Goal: Task Accomplishment & Management: Complete application form

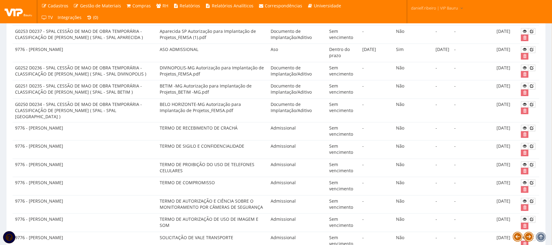
scroll to position [273, 0]
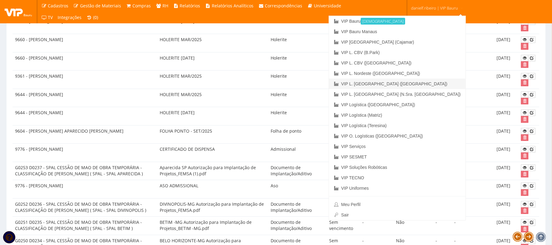
click at [442, 82] on link "VIP L. [GEOGRAPHIC_DATA] ([GEOGRAPHIC_DATA])" at bounding box center [397, 84] width 137 height 10
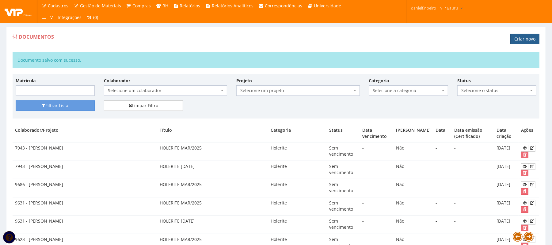
click at [524, 36] on link "Criar novo" at bounding box center [525, 39] width 29 height 10
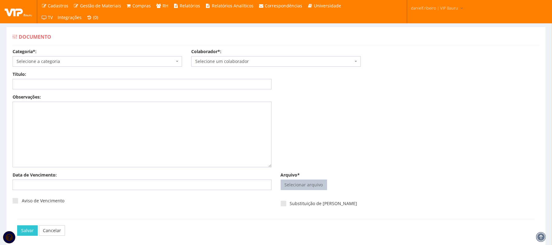
click at [294, 187] on input "Arquivo*" at bounding box center [304, 185] width 46 height 10
type input "C:\fakepath\GUILHERME DE OLIVEIRA BARBOSA MAR.2025.pdf"
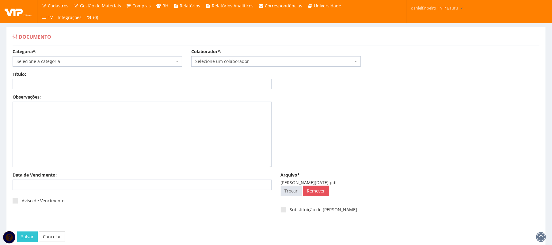
click at [231, 60] on span "Selecione um colaborador" at bounding box center [274, 61] width 158 height 6
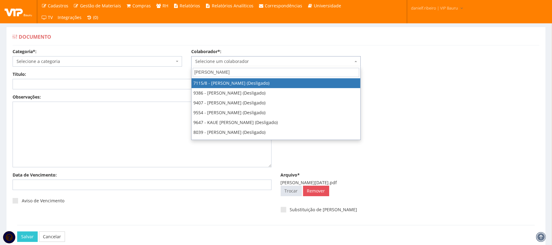
type input "GUILHERME DE"
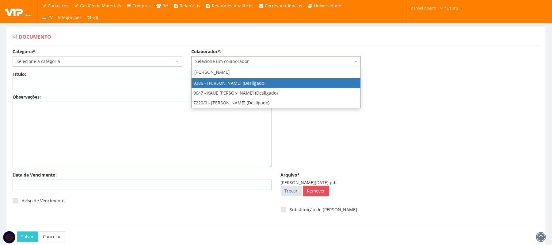
select select "3306"
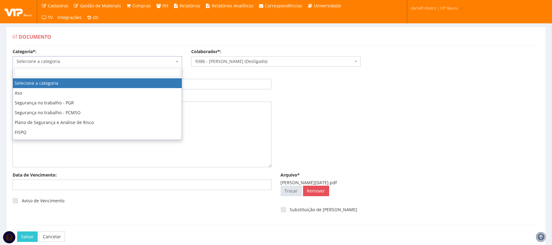
click at [75, 63] on span "Selecione a categoria" at bounding box center [96, 61] width 158 height 6
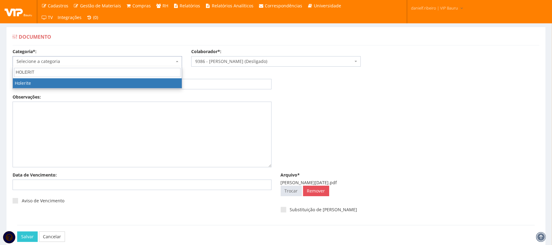
type input "HOLERITE"
select select "holerite"
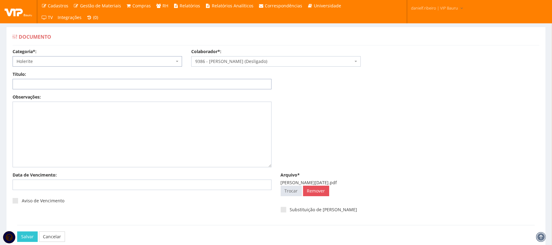
click at [56, 81] on input "Título:" at bounding box center [142, 84] width 259 height 10
paste input "HOLERITE MAR/2025"
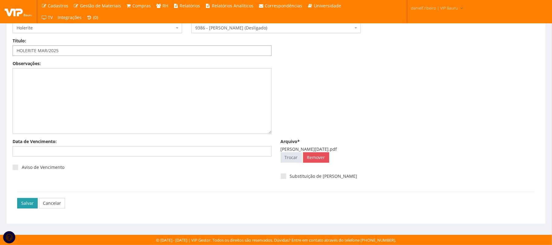
type input "HOLERITE MAR/2025"
click at [24, 199] on input "Salvar" at bounding box center [27, 203] width 21 height 10
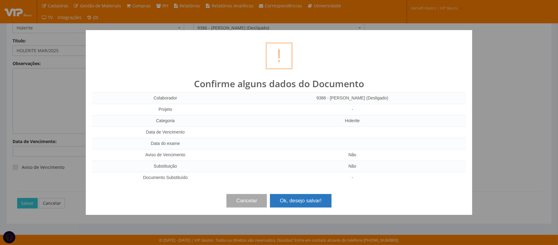
click at [301, 200] on button "Ok, desejo salvar!" at bounding box center [300, 200] width 61 height 13
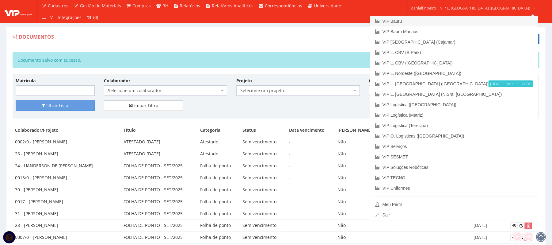
click at [447, 20] on link "VIP Bauru" at bounding box center [454, 21] width 168 height 10
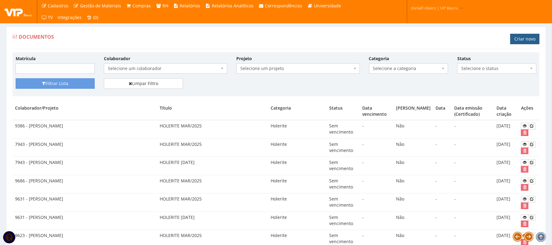
click at [515, 36] on link "Criar novo" at bounding box center [525, 39] width 29 height 10
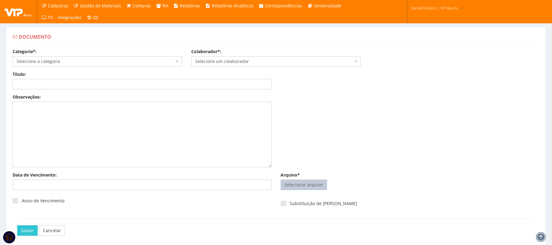
click at [287, 181] on input "Arquivo*" at bounding box center [304, 185] width 46 height 10
type input "C:\fakepath\[PERSON_NAME] [DATE].pdf"
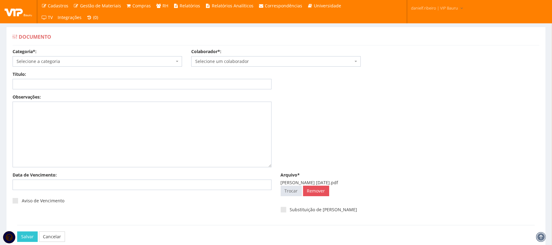
click at [205, 64] on span "Selecione um colaborador" at bounding box center [274, 61] width 158 height 6
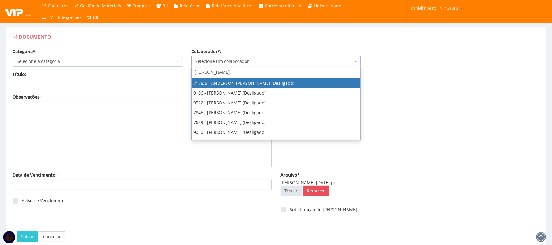
type input "GUSTAVO A"
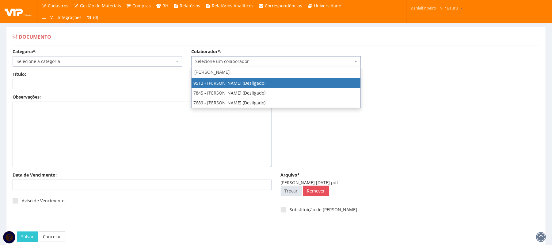
select select "3598"
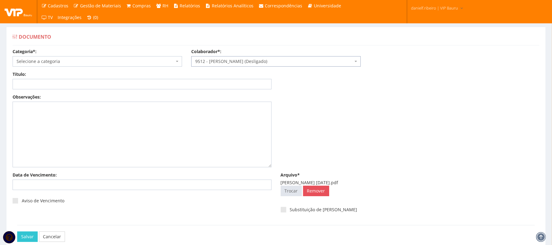
click at [79, 60] on span "Selecione a categoria" at bounding box center [96, 61] width 158 height 6
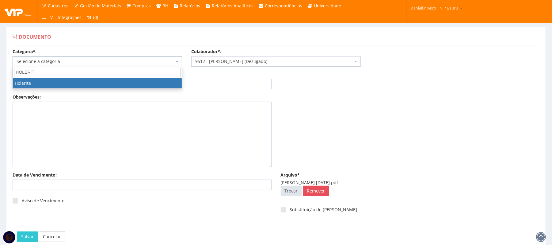
type input "HOLERITE"
select select "holerite"
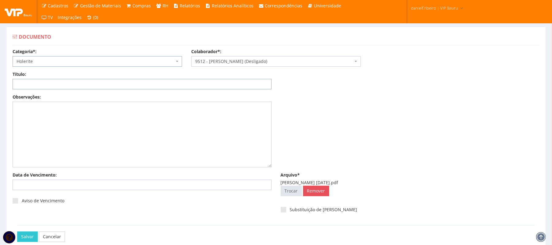
click at [88, 86] on input "Título:" at bounding box center [142, 84] width 259 height 10
paste input "HOLERITE 13° DEZ/2024"
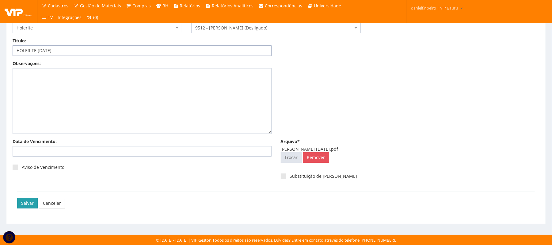
type input "HOLERITE 13° DEZ/2024"
click at [21, 207] on input "Salvar" at bounding box center [27, 203] width 21 height 10
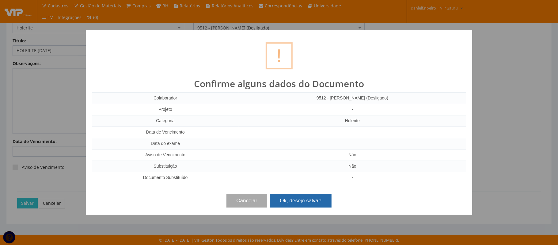
click at [308, 201] on button "Ok, desejo salvar!" at bounding box center [300, 200] width 61 height 13
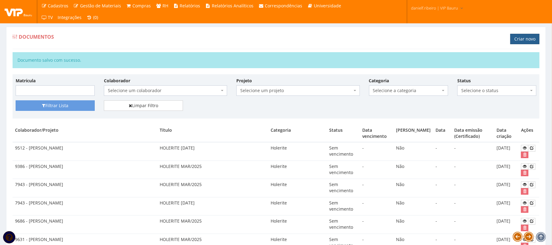
click at [517, 41] on link "Criar novo" at bounding box center [525, 39] width 29 height 10
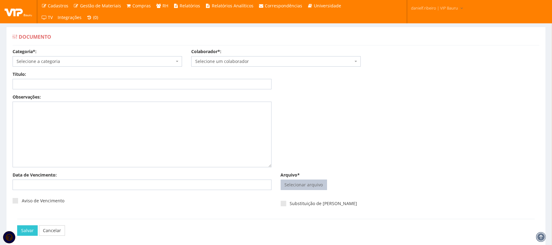
click at [312, 183] on input "Arquivo*" at bounding box center [304, 185] width 46 height 10
type input "C:\fakepath\GUSTAVO ALEXANDRE SILVA DA SILVA MAR.2025.pdf"
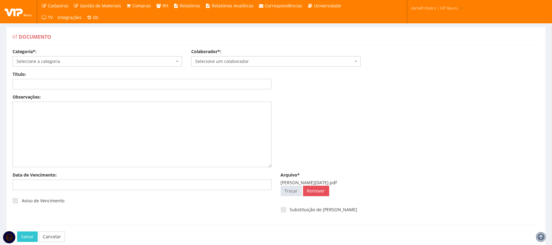
click at [226, 60] on span "Selecione um colaborador" at bounding box center [274, 61] width 158 height 6
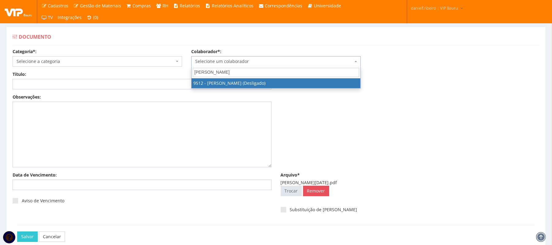
type input "GUSTAVO ALEXA"
select select "3598"
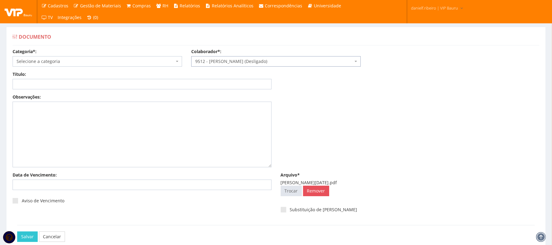
click at [102, 62] on span "Selecione a categoria" at bounding box center [96, 61] width 158 height 6
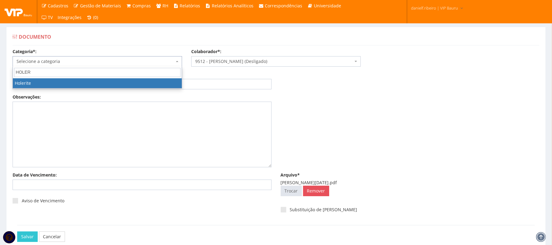
type input "HOLERI"
select select "holerite"
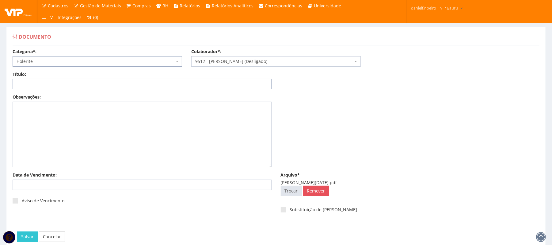
click at [76, 86] on input "Título:" at bounding box center [142, 84] width 259 height 10
paste input "HOLERITE MAR/2025"
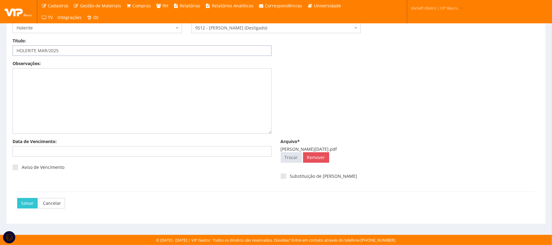
type input "HOLERITE MAR/2025"
drag, startPoint x: 27, startPoint y: 194, endPoint x: 24, endPoint y: 203, distance: 9.1
click at [26, 194] on div "Salvar Cancelar" at bounding box center [276, 202] width 518 height 23
click at [24, 203] on input "Salvar" at bounding box center [27, 203] width 21 height 10
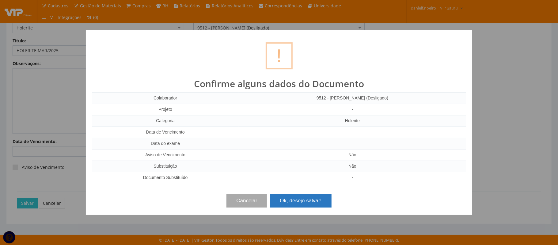
click at [301, 205] on button "Ok, desejo salvar!" at bounding box center [300, 200] width 61 height 13
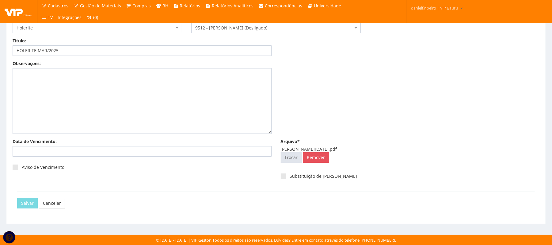
scroll to position [0, 0]
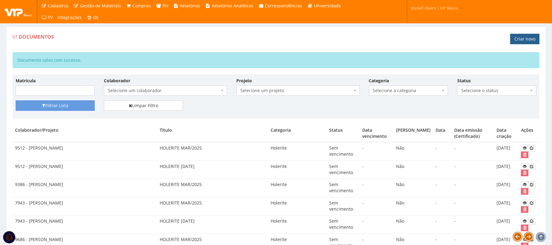
click at [531, 38] on link "Criar novo" at bounding box center [525, 39] width 29 height 10
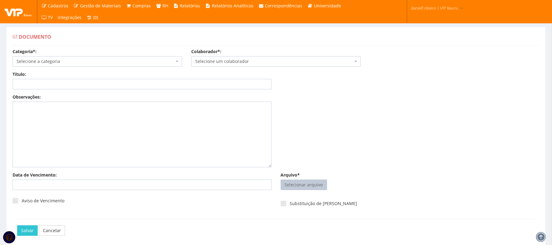
click at [322, 184] on input "Arquivo*" at bounding box center [304, 185] width 46 height 10
type input "C:\fakepath\[PERSON_NAME] [DATE].pdf"
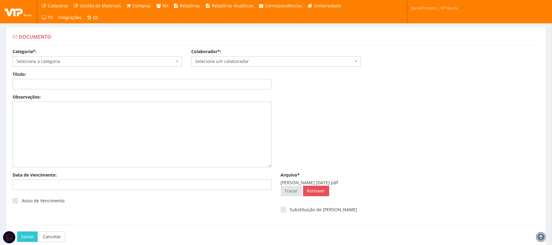
click at [236, 56] on span "Selecione um colaborador" at bounding box center [276, 61] width 170 height 10
type input "j"
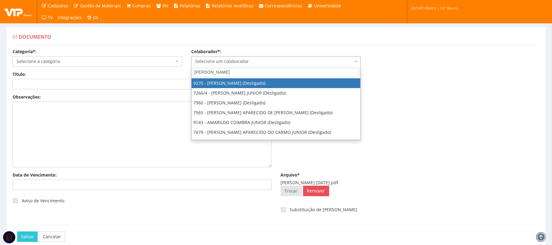
type input "J"
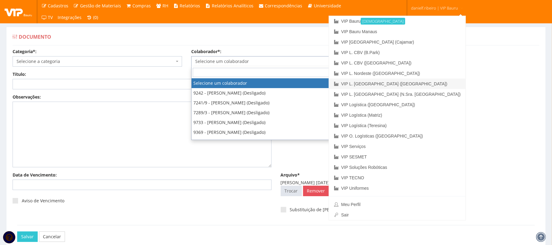
click at [431, 84] on link "VIP L. [GEOGRAPHIC_DATA] ([GEOGRAPHIC_DATA])" at bounding box center [397, 84] width 137 height 10
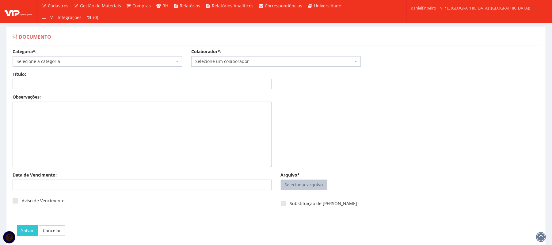
click at [301, 186] on input "Arquivo*" at bounding box center [304, 185] width 46 height 10
type input "C:\fakepath\[PERSON_NAME] [DATE].pdf"
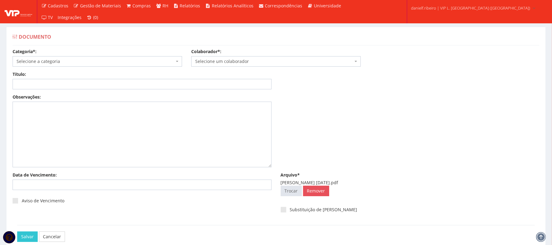
click at [260, 59] on span "Selecione um colaborador" at bounding box center [274, 61] width 158 height 6
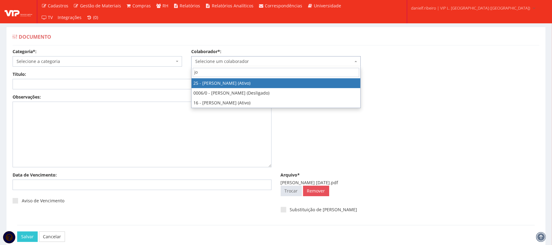
type input "j"
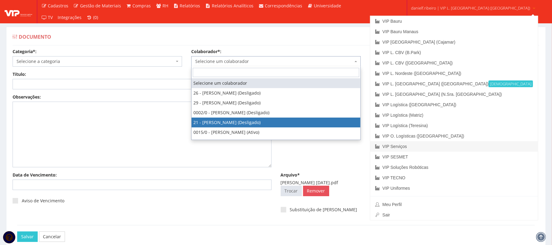
click at [446, 146] on link "VIP Serviços" at bounding box center [454, 146] width 168 height 10
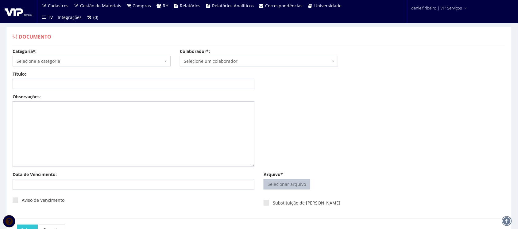
click at [291, 186] on input "Arquivo*" at bounding box center [287, 185] width 46 height 10
type input "C:\fakepath\JOSE ALESSANDRO DA CUNHA ATESTADO 04.05.2024.pdf"
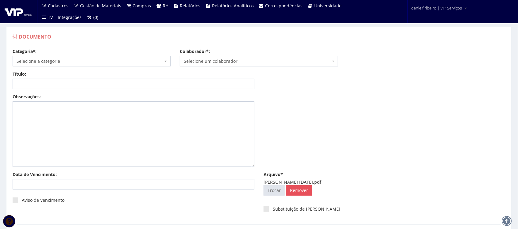
click at [258, 60] on span "Selecione um colaborador" at bounding box center [257, 61] width 146 height 6
type input "jose ales"
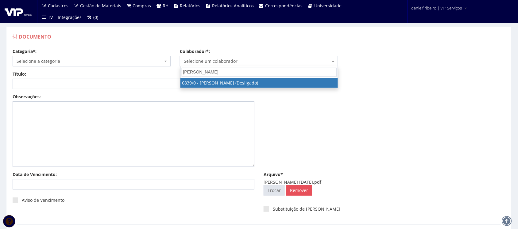
select select "204"
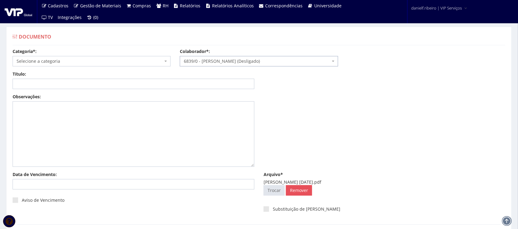
click at [78, 60] on span "Selecione a categoria" at bounding box center [90, 61] width 146 height 6
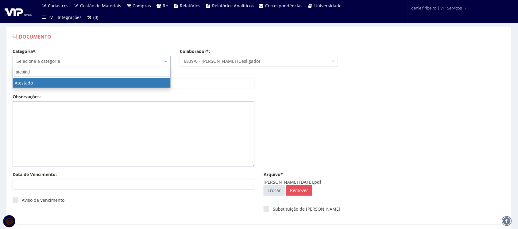
type input "atestado"
select select "atestado"
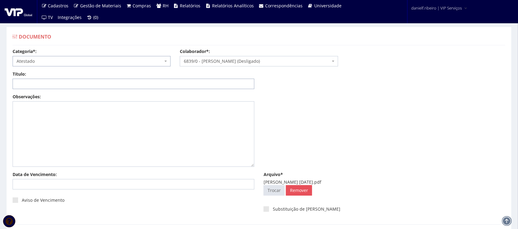
drag, startPoint x: 78, startPoint y: 60, endPoint x: 34, endPoint y: 81, distance: 48.8
click at [34, 81] on input "Título:" at bounding box center [134, 84] width 242 height 10
type input "a"
type input "ATESTADO 04/05/2024"
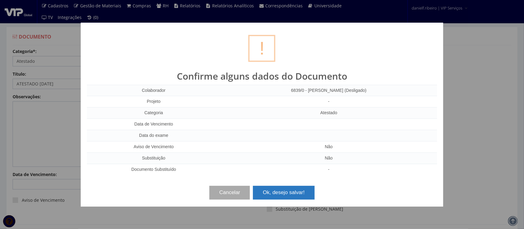
click at [278, 190] on button "Ok, desejo salvar!" at bounding box center [283, 192] width 61 height 13
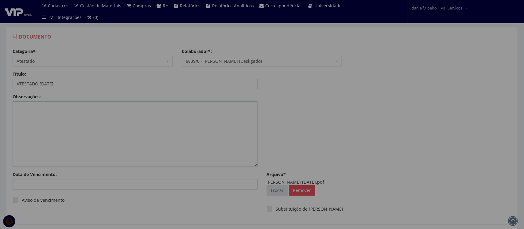
click at [278, 161] on div "? ! i Confirme alguns dados do Documento Colaborador 6839/0 - JOSE ALESANDRO DA…" at bounding box center [261, 115] width 181 height 92
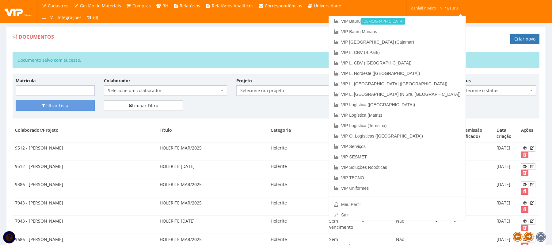
click at [287, 32] on div "Documentos Criar novo" at bounding box center [276, 40] width 527 height 18
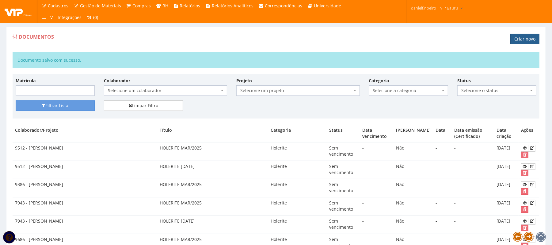
click at [526, 39] on link "Criar novo" at bounding box center [525, 39] width 29 height 10
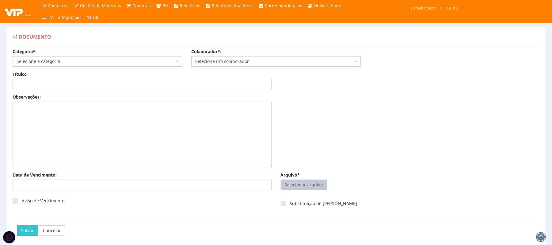
click at [298, 186] on input "Arquivo*" at bounding box center [304, 185] width 46 height 10
type input "C:\fakepath\JULIO CESAR ALVES RODRIGUES MAR.2025.pdf"
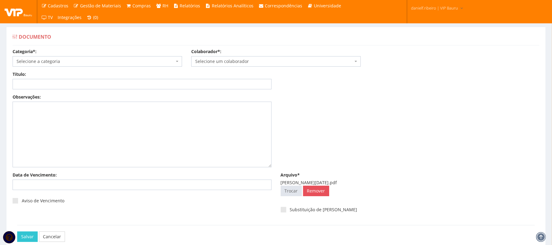
click at [235, 57] on span "Selecione um colaborador" at bounding box center [276, 61] width 170 height 10
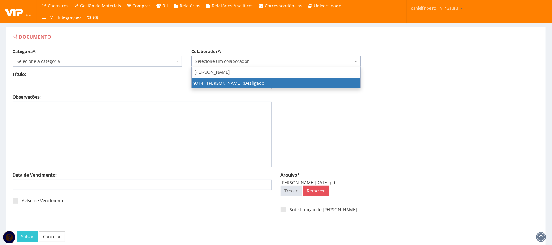
type input "JULIO CESAR ALVES"
select select "3985"
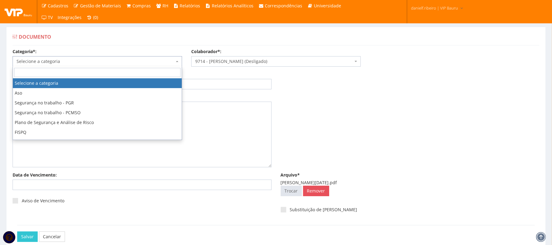
click at [71, 63] on span "Selecione a categoria" at bounding box center [96, 61] width 158 height 6
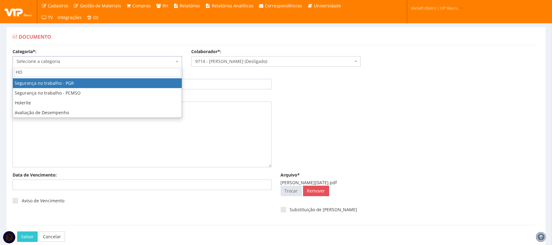
type input "HOL"
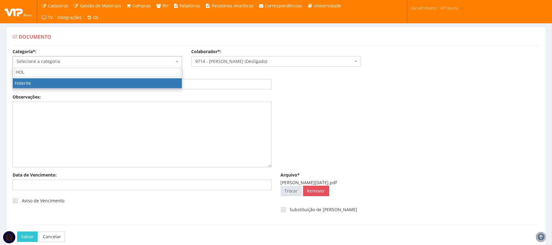
select select "holerite"
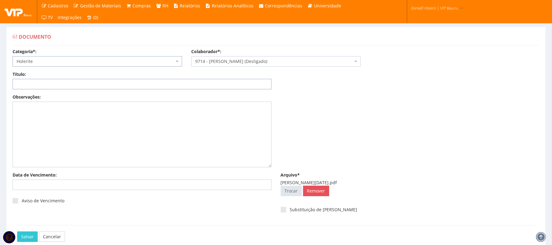
click at [98, 80] on input "Título:" at bounding box center [142, 84] width 259 height 10
paste input "HOLERITE MAR/2025"
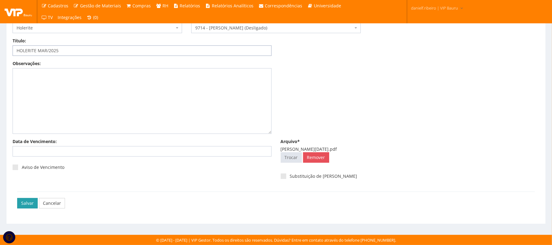
type input "HOLERITE MAR/2025"
click at [32, 205] on input "Salvar" at bounding box center [27, 203] width 21 height 10
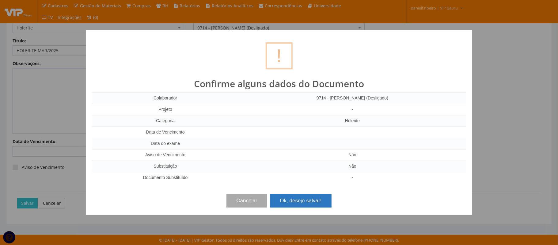
click at [317, 200] on button "Ok, desejo salvar!" at bounding box center [300, 200] width 61 height 13
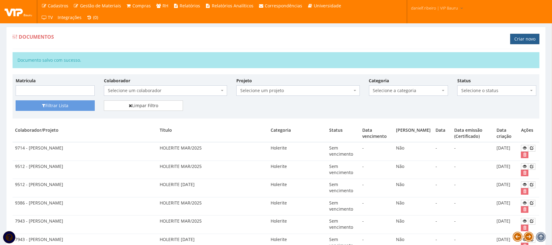
click at [511, 42] on link "Criar novo" at bounding box center [525, 39] width 29 height 10
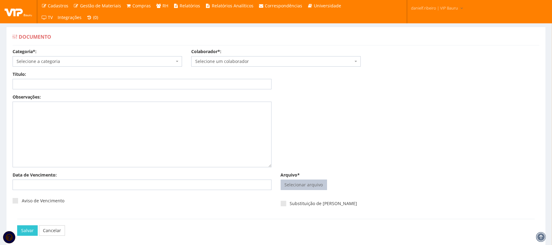
click at [306, 185] on input "Arquivo*" at bounding box center [304, 185] width 46 height 10
type input "C:\fakepath\LUCAS GIOVANI TERRACCIANO [DATE].pdf"
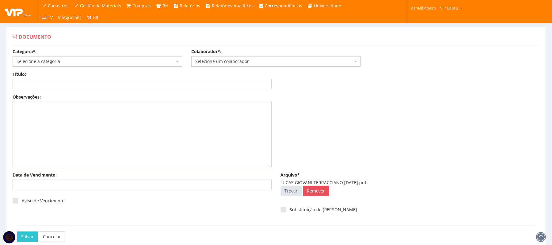
click at [224, 59] on span "Selecione um colaborador" at bounding box center [274, 61] width 158 height 6
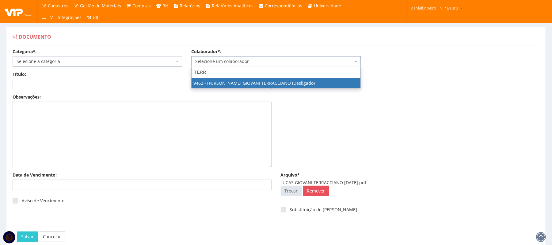
type input "TERRA"
select select "3512"
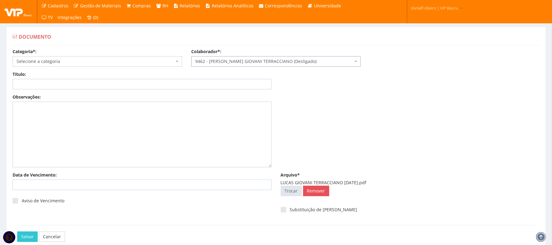
click at [75, 62] on span "Selecione a categoria" at bounding box center [96, 61] width 158 height 6
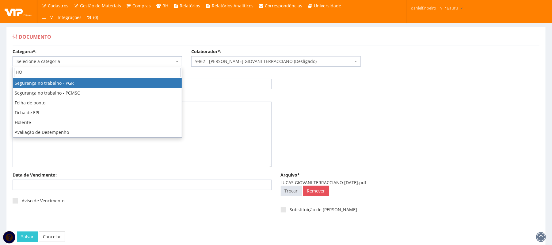
type input "HOL"
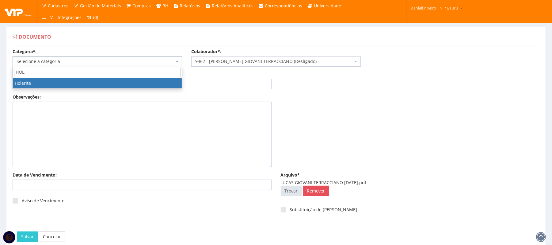
select select "holerite"
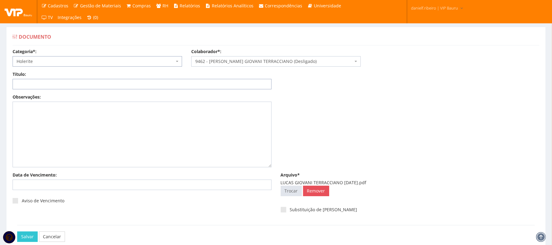
click at [62, 86] on input "Título:" at bounding box center [142, 84] width 259 height 10
paste input "HOLERITE MAR/2025"
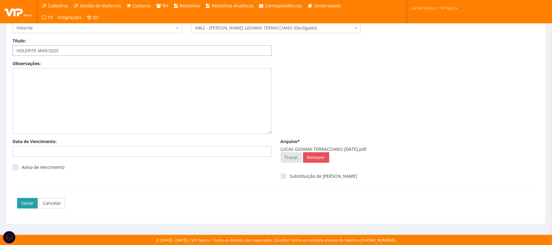
type input "HOLERITE MAR/2025"
click at [24, 201] on input "Salvar" at bounding box center [27, 203] width 21 height 10
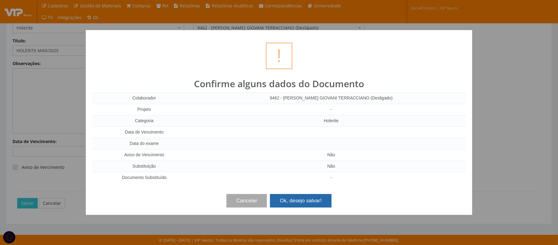
click at [292, 202] on button "Ok, desejo salvar!" at bounding box center [300, 200] width 61 height 13
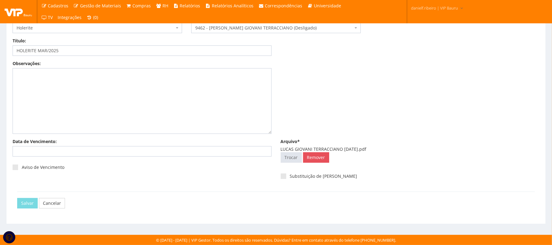
scroll to position [0, 0]
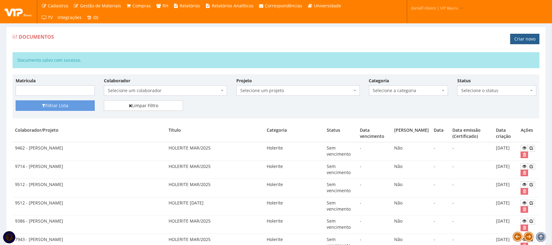
click at [516, 42] on link "Criar novo" at bounding box center [525, 39] width 29 height 10
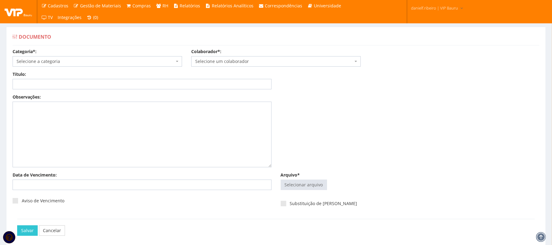
click at [291, 176] on label "Arquivo*" at bounding box center [290, 175] width 19 height 6
click at [291, 180] on input "Arquivo*" at bounding box center [304, 185] width 46 height 10
type input "C:\fakepath\NORTON BRITTO DOS SANTOS GAMA 13 DEZ.2024.pdf"
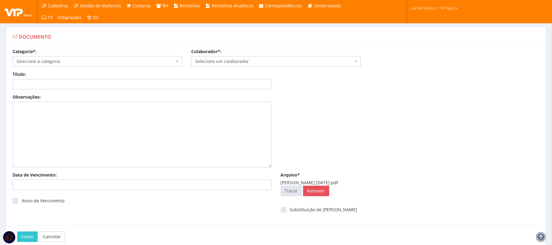
click at [252, 61] on span "Selecione um colaborador" at bounding box center [274, 61] width 158 height 6
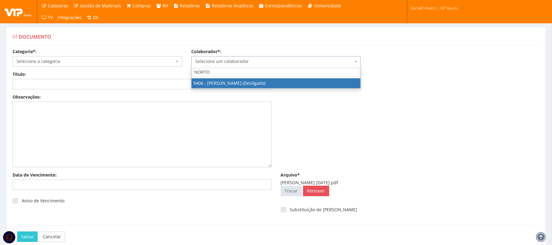
type input "NORTON"
select select "3366"
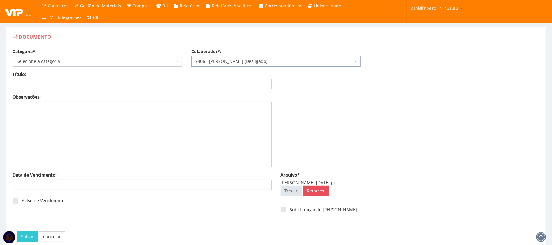
click at [86, 61] on span "Selecione a categoria" at bounding box center [96, 61] width 158 height 6
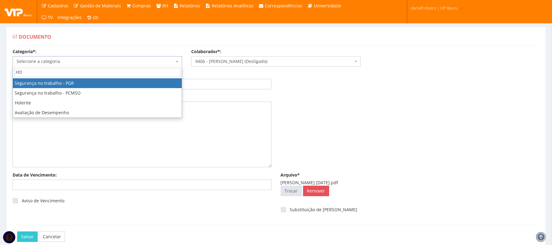
type input "HOL"
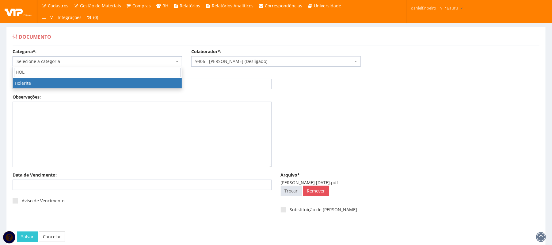
select select "holerite"
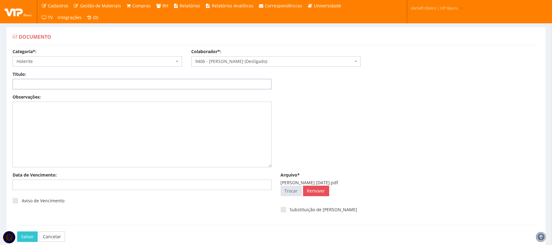
click at [88, 87] on input "Título:" at bounding box center [142, 84] width 259 height 10
paste input "HOLERITE [DATE]"
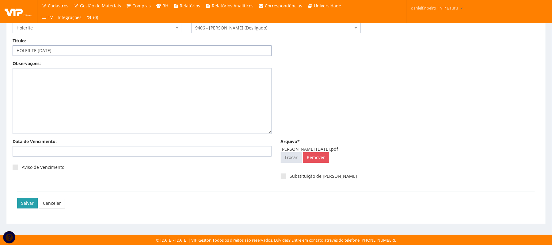
type input "HOLERITE [DATE]"
click at [30, 207] on input "Salvar" at bounding box center [27, 203] width 21 height 10
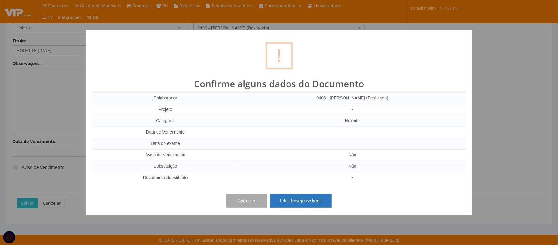
click at [297, 203] on button "Ok, desejo salvar!" at bounding box center [300, 200] width 61 height 13
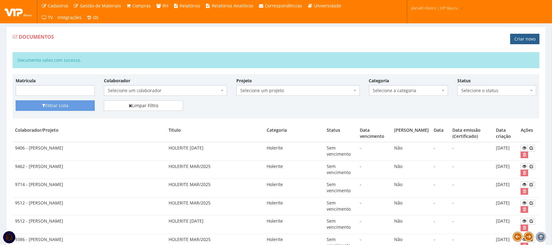
click at [523, 39] on link "Criar novo" at bounding box center [525, 39] width 29 height 10
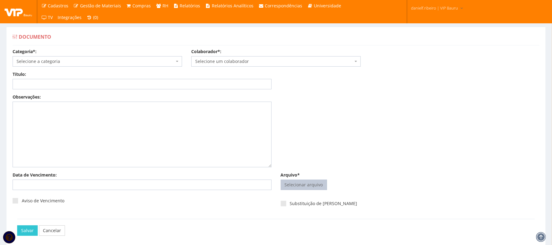
click at [314, 186] on input "Arquivo*" at bounding box center [304, 185] width 46 height 10
type input "C:\fakepath\[PERSON_NAME][DATE].pdf"
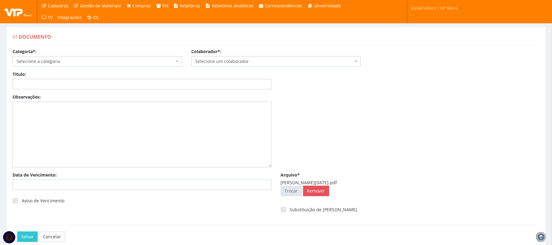
click at [252, 59] on span "Selecione um colaborador" at bounding box center [274, 61] width 158 height 6
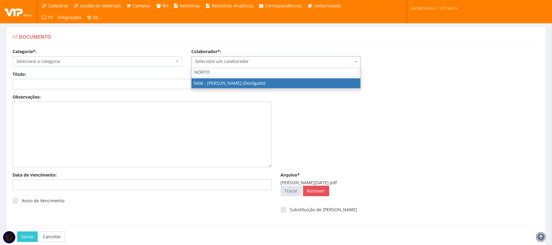
type input "NORTON"
select select "3366"
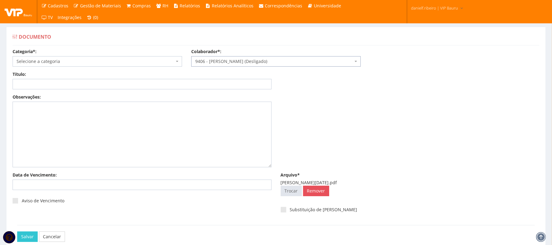
click at [118, 60] on span "Selecione a categoria" at bounding box center [96, 61] width 158 height 6
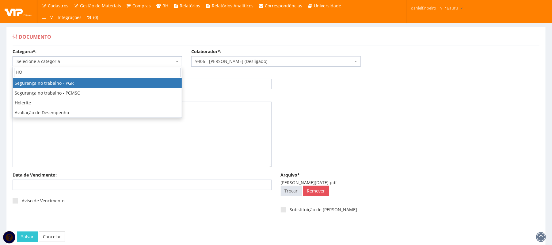
type input "HOL"
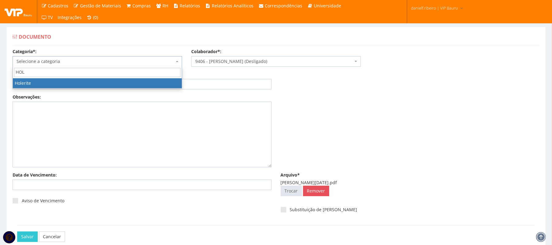
select select "holerite"
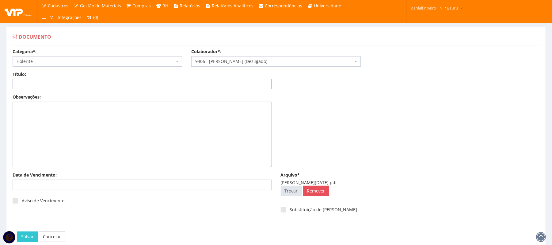
click at [101, 86] on input "Título:" at bounding box center [142, 84] width 259 height 10
paste input "HOLERITE MAR/2025"
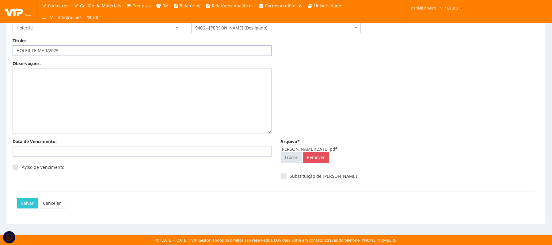
type input "HOLERITE MAR/2025"
drag, startPoint x: 17, startPoint y: 202, endPoint x: 27, endPoint y: 200, distance: 10.8
click at [17, 202] on div "Salvar Cancelar" at bounding box center [276, 202] width 527 height 23
click at [26, 199] on input "Salvar" at bounding box center [27, 203] width 21 height 10
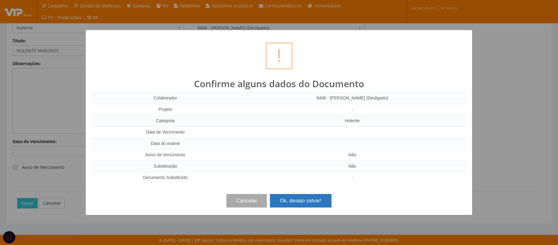
click at [295, 199] on button "Ok, desejo salvar!" at bounding box center [300, 200] width 61 height 13
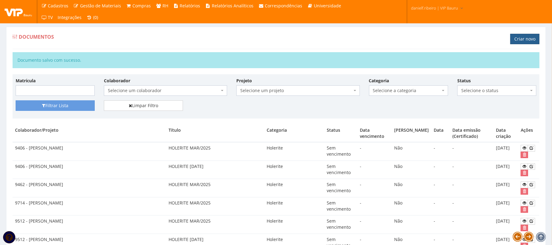
click at [525, 36] on link "Criar novo" at bounding box center [525, 39] width 29 height 10
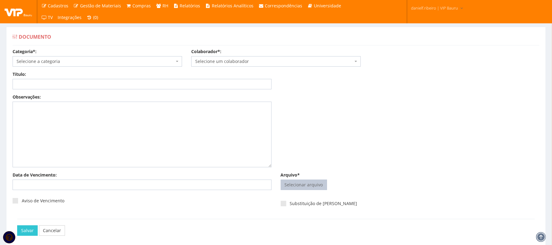
click at [304, 184] on input "Arquivo*" at bounding box center [304, 185] width 46 height 10
type input "C:\fakepath\[PERSON_NAME] [DATE].pdf"
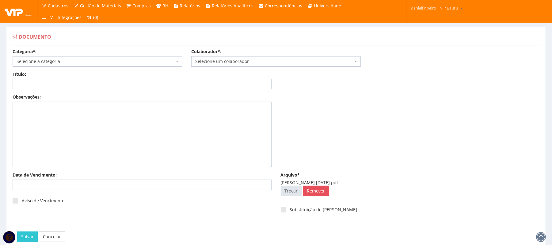
click at [215, 61] on span "Selecione um colaborador" at bounding box center [274, 61] width 158 height 6
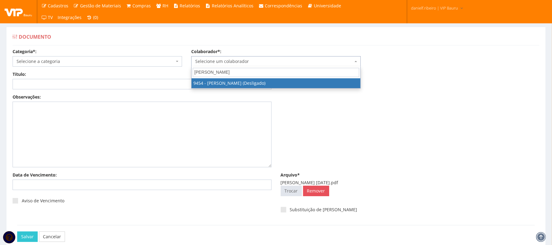
type input "[PERSON_NAME]"
select select "3487"
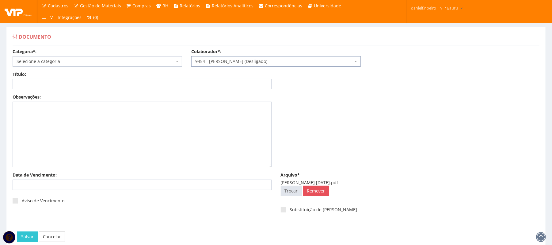
click at [93, 62] on span "Selecione a categoria" at bounding box center [96, 61] width 158 height 6
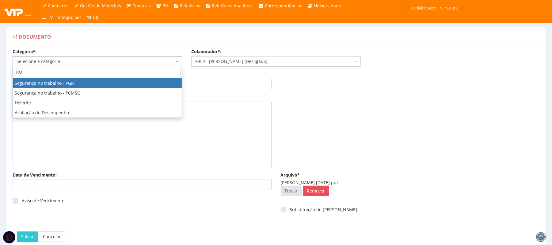
type input "HOL"
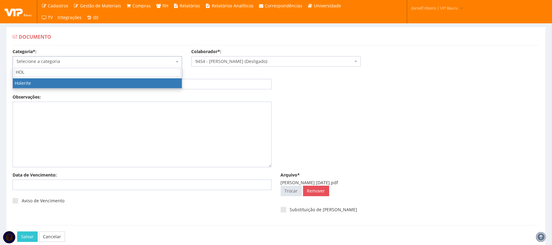
select select "holerite"
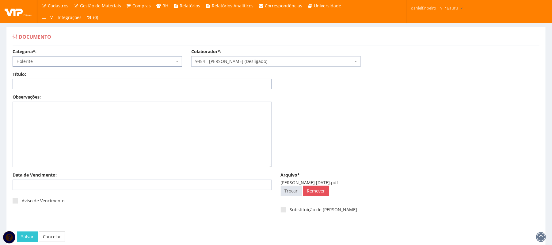
click at [110, 80] on input "Título:" at bounding box center [142, 84] width 259 height 10
paste input "HOLERITE [DATE]"
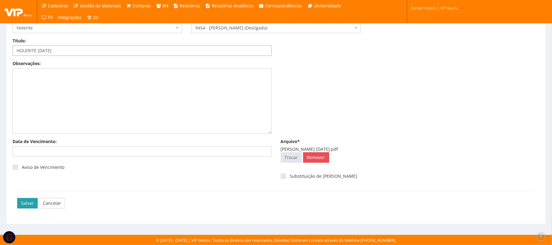
type input "HOLERITE [DATE]"
click at [33, 199] on input "Salvar" at bounding box center [27, 203] width 21 height 10
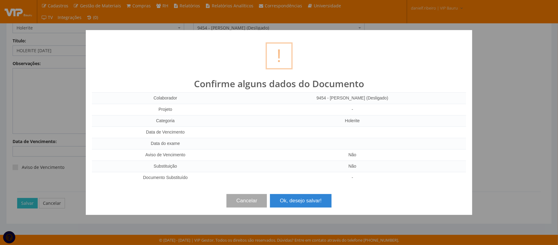
click at [313, 219] on div "? ! i Confirme alguns dados do Documento Colaborador 9454 - RAFAEL NUNES DA SIL…" at bounding box center [279, 122] width 558 height 245
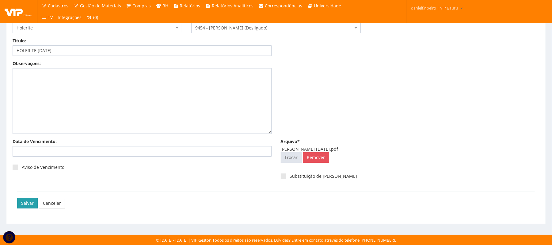
click at [21, 205] on input "Salvar" at bounding box center [27, 203] width 21 height 10
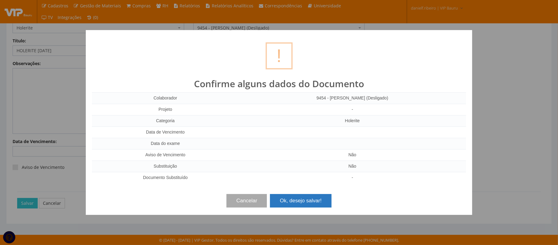
click at [303, 198] on button "Ok, desejo salvar!" at bounding box center [300, 200] width 61 height 13
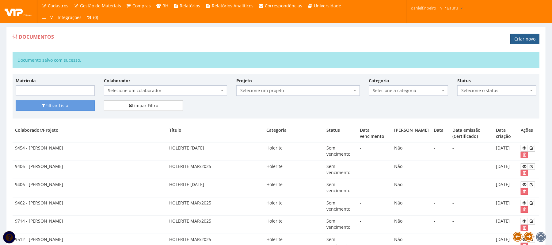
click at [524, 41] on link "Criar novo" at bounding box center [525, 39] width 29 height 10
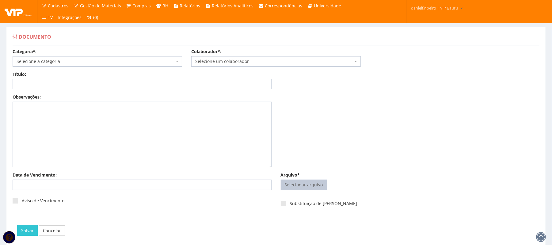
click at [313, 186] on input "Arquivo*" at bounding box center [304, 185] width 46 height 10
type input "C:\fakepath\RAFAEL NUNES DA SILVA MAR.2025.pdf"
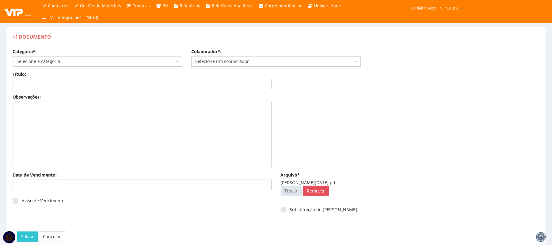
click at [279, 58] on span "Selecione um colaborador" at bounding box center [276, 61] width 170 height 10
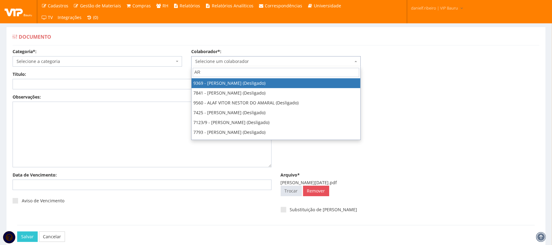
type input "A"
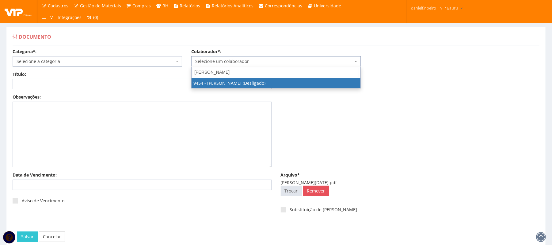
type input "RAFAEL NU"
select select "3487"
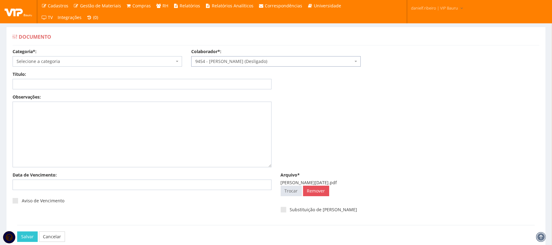
click at [79, 61] on span "Selecione a categoria" at bounding box center [96, 61] width 158 height 6
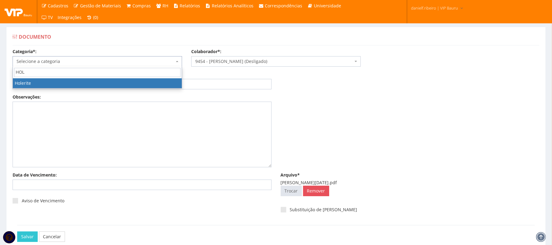
type input "HOLE"
select select "holerite"
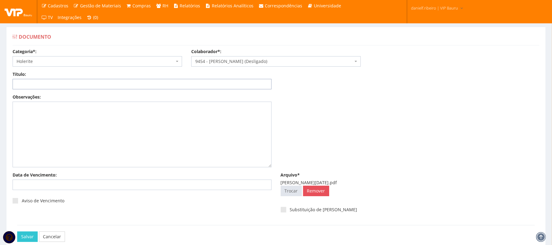
click at [124, 84] on input "Título:" at bounding box center [142, 84] width 259 height 10
paste input "HOLERITE MAR/2025"
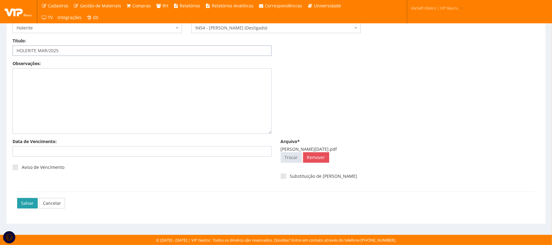
type input "HOLERITE MAR/2025"
click at [25, 208] on input "Salvar" at bounding box center [27, 203] width 21 height 10
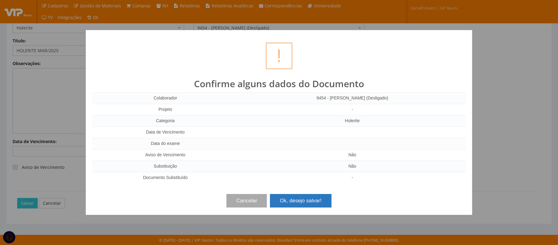
click at [310, 194] on button "Ok, desejo salvar!" at bounding box center [300, 200] width 61 height 13
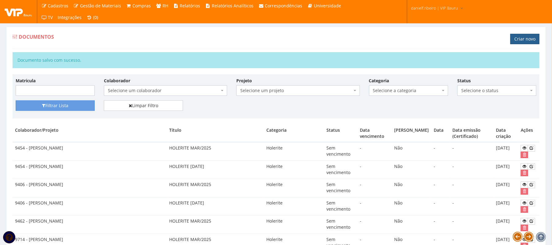
click at [527, 41] on link "Criar novo" at bounding box center [525, 39] width 29 height 10
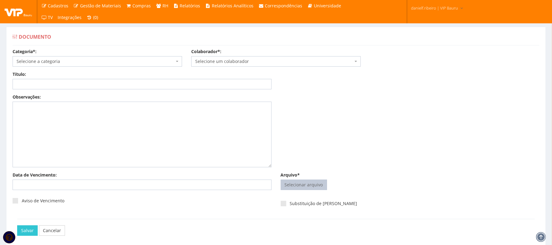
click at [304, 190] on input "Arquivo*" at bounding box center [304, 185] width 46 height 10
type input "C:\fakepath\[PERSON_NAME] [DATE].pdf"
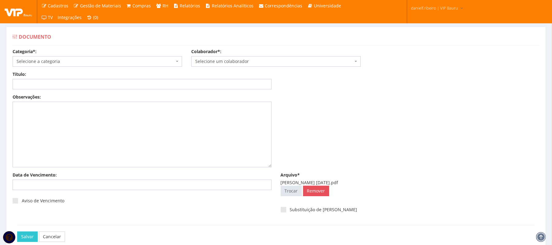
click at [228, 64] on span "Selecione um colaborador" at bounding box center [274, 61] width 158 height 6
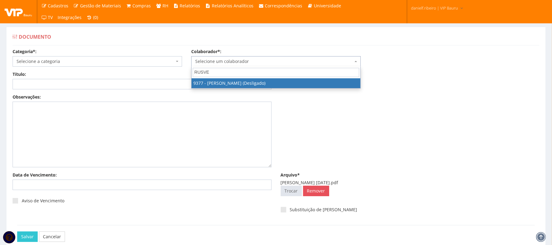
type input "RUSVEL"
select select "3260"
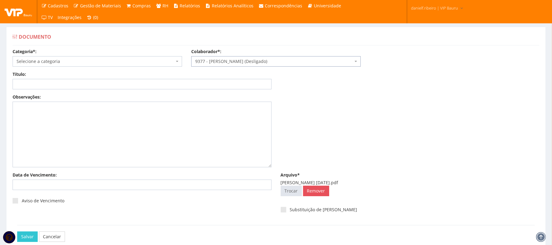
click at [74, 69] on div "Categoria*: Selecione a categoria Aso Segurança no trabalho - PGR Segurança no …" at bounding box center [276, 59] width 536 height 23
click at [66, 60] on span "Selecione a categoria" at bounding box center [96, 61] width 158 height 6
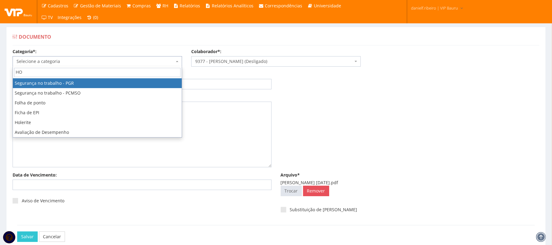
type input "HOL"
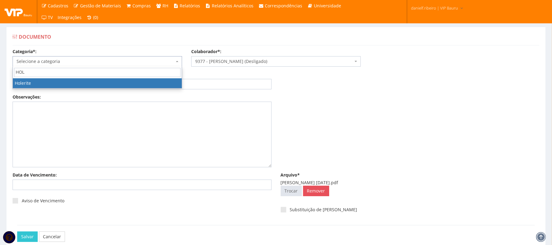
select select "holerite"
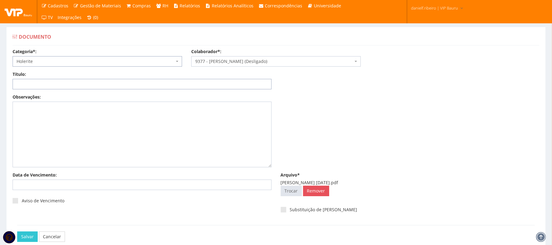
click at [66, 88] on input "Título:" at bounding box center [142, 84] width 259 height 10
paste input "HOLERITE 13° DEZ/2024"
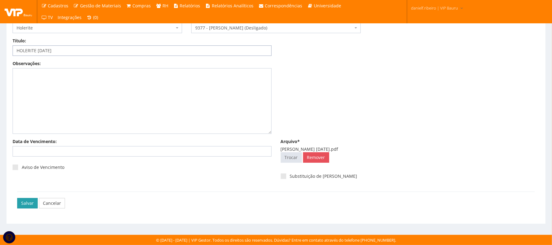
type input "HOLERITE [DATE]"
click at [31, 202] on input "Salvar" at bounding box center [27, 203] width 21 height 10
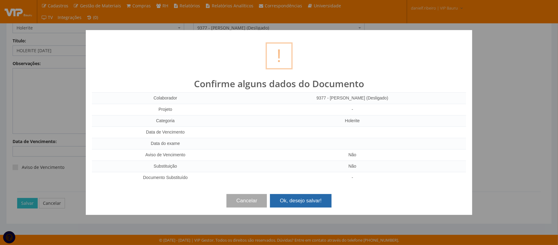
click at [296, 200] on button "Ok, desejo salvar!" at bounding box center [300, 200] width 61 height 13
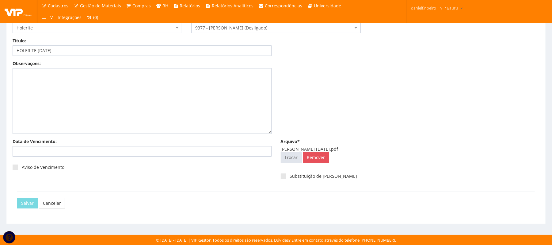
scroll to position [0, 0]
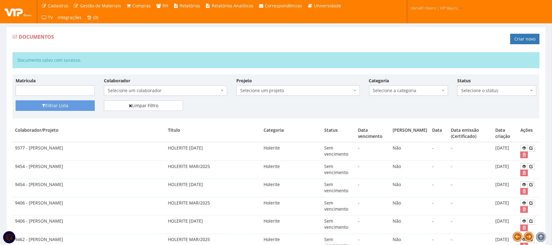
click at [302, 45] on div "Documentos Criar novo" at bounding box center [276, 40] width 527 height 18
click at [392, 44] on div "Documentos Criar novo" at bounding box center [276, 40] width 527 height 18
click at [517, 40] on link "Criar novo" at bounding box center [525, 39] width 29 height 10
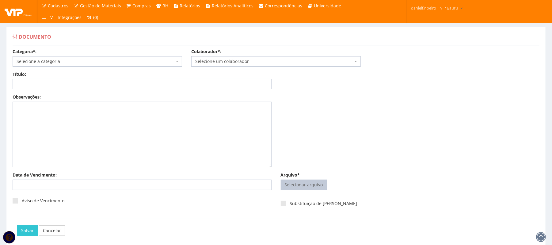
click at [293, 184] on input "Arquivo*" at bounding box center [304, 185] width 46 height 10
type input "C:\fakepath\[PERSON_NAME][DATE].pdf"
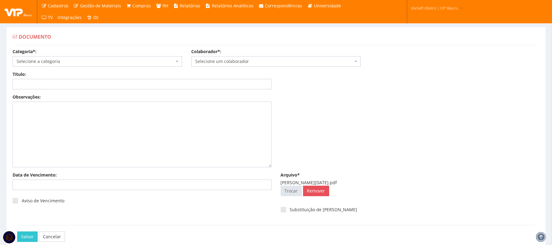
click at [228, 60] on span "Selecione um colaborador" at bounding box center [274, 61] width 158 height 6
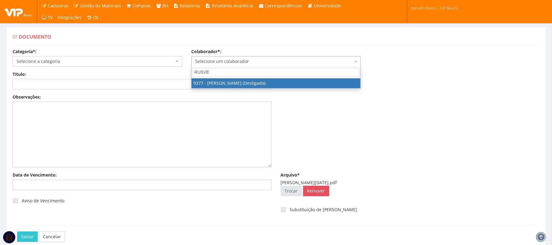
type input "RUSVEL"
select select "3260"
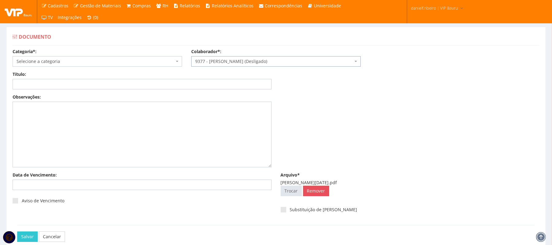
click at [85, 66] on body "Cadastros Clientes Unidades Subclientes Unidades de Subclientes Projetos Vagas …" at bounding box center [276, 139] width 552 height 278
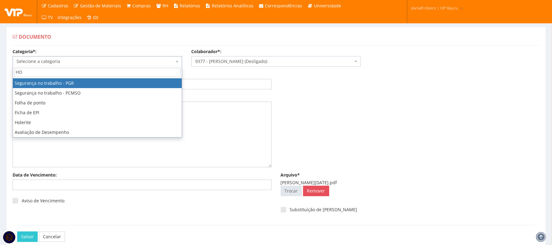
type input "HOL"
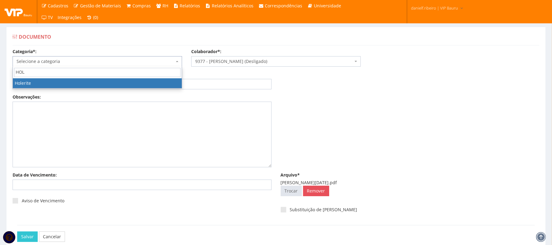
select select "holerite"
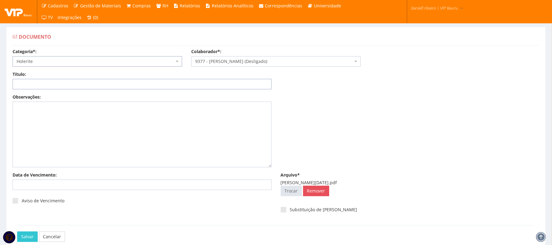
click at [102, 82] on input "Título:" at bounding box center [142, 84] width 259 height 10
paste input "HOLERITE MAR/2025"
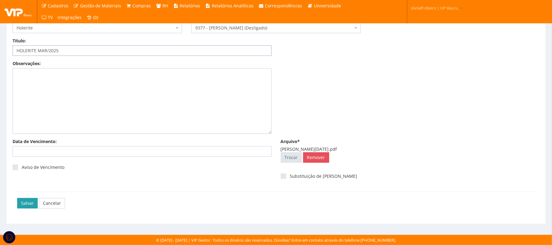
type input "HOLERITE MAR/2025"
click at [24, 207] on input "Salvar" at bounding box center [27, 203] width 21 height 10
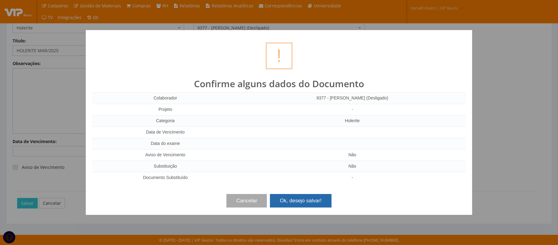
click at [287, 198] on button "Ok, desejo salvar!" at bounding box center [300, 200] width 61 height 13
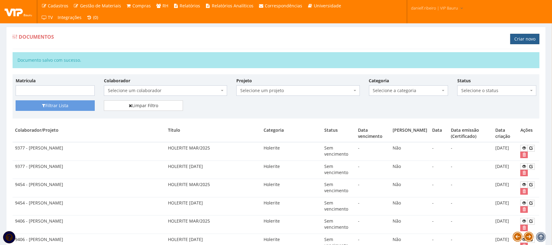
click at [530, 39] on link "Criar novo" at bounding box center [525, 39] width 29 height 10
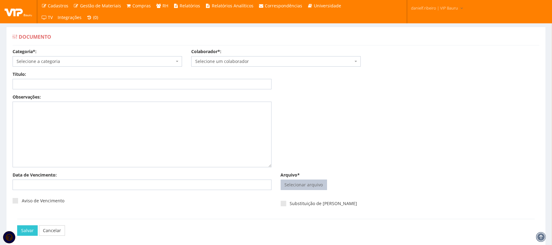
click at [299, 182] on input "Arquivo*" at bounding box center [304, 185] width 46 height 10
type input "C:\fakepath\[PERSON_NAME] [DATE].pdf"
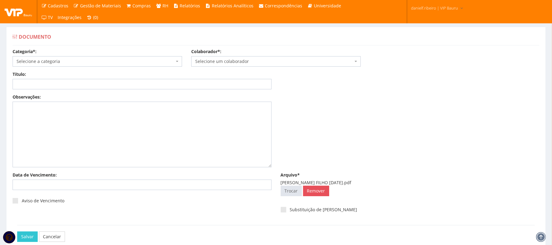
click at [227, 61] on span "Selecione um colaborador" at bounding box center [274, 61] width 158 height 6
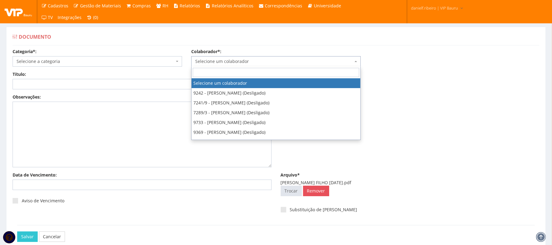
type input "s"
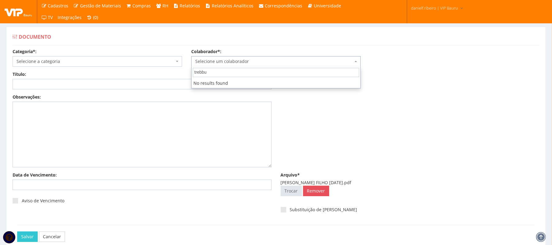
type input "trebb"
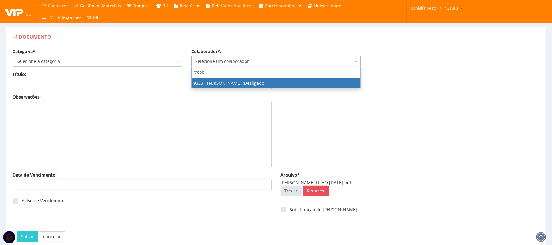
select select "3162"
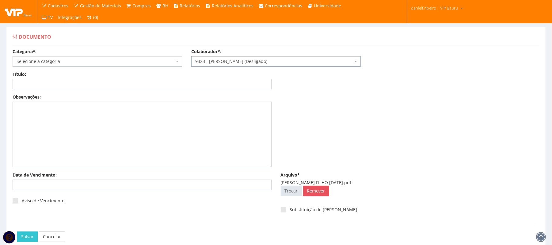
click at [93, 67] on div "Categoria*: Selecione a categoria Aso Segurança no trabalho - PGR Segurança no …" at bounding box center [276, 59] width 536 height 23
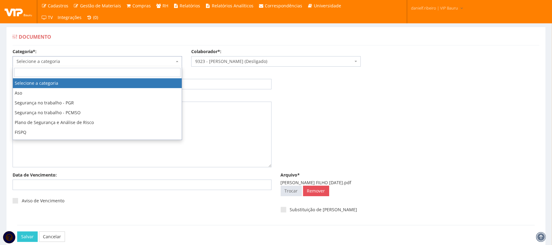
click at [87, 63] on span "Selecione a categoria" at bounding box center [96, 61] width 158 height 6
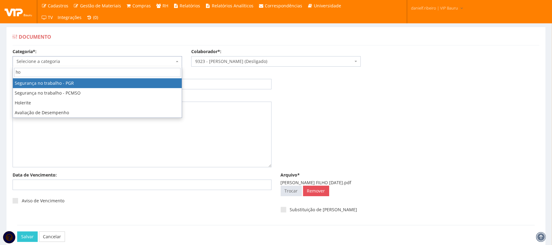
type input "hol"
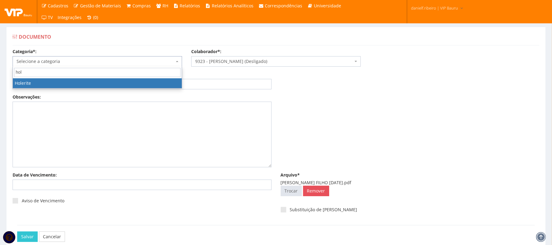
select select "holerite"
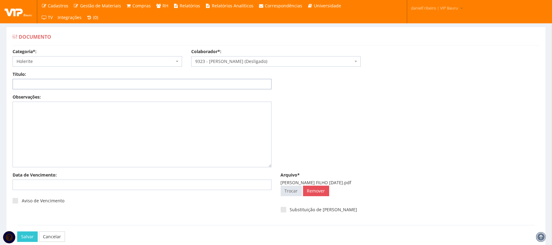
click at [111, 84] on input "Título:" at bounding box center [142, 84] width 259 height 10
paste input "HOLERITE [DATE]"
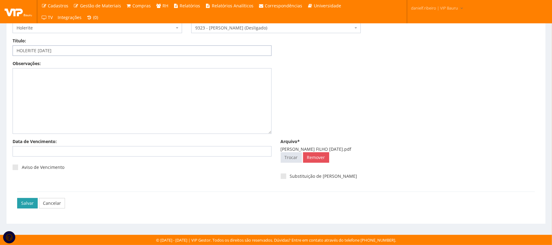
type input "HOLERITE [DATE]"
click at [24, 205] on input "Salvar" at bounding box center [27, 203] width 21 height 10
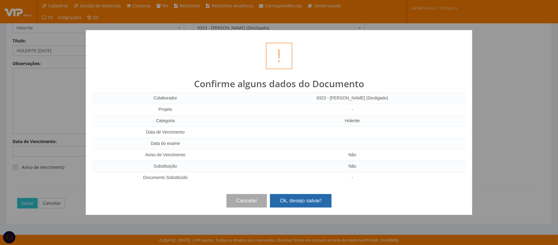
click at [307, 195] on button "Ok, desejo salvar!" at bounding box center [300, 200] width 61 height 13
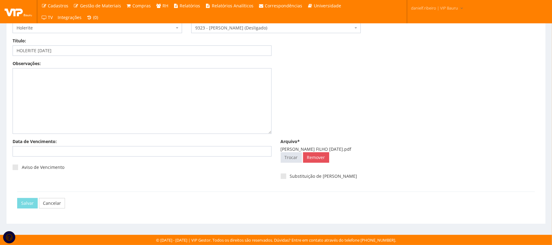
scroll to position [0, 0]
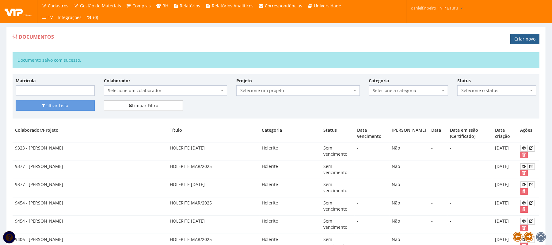
click at [521, 40] on link "Criar novo" at bounding box center [525, 39] width 29 height 10
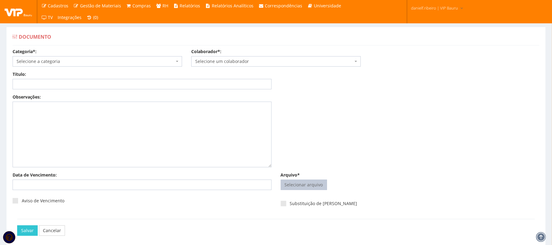
click at [299, 190] on span "Selecionar arquivo Trocar" at bounding box center [304, 184] width 46 height 10
click at [307, 188] on input "Arquivo*" at bounding box center [304, 185] width 46 height 10
type input "C:\fakepath\SERGIO AUGUSTO TREBBI DA ROCHA FILHO MAR.2025.pdf"
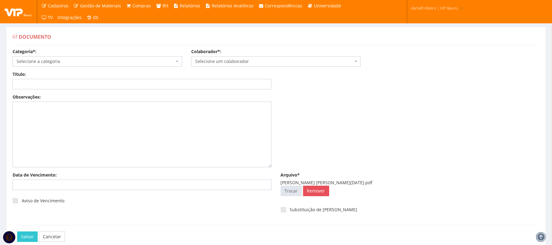
click at [219, 63] on span "Selecione um colaborador" at bounding box center [274, 61] width 158 height 6
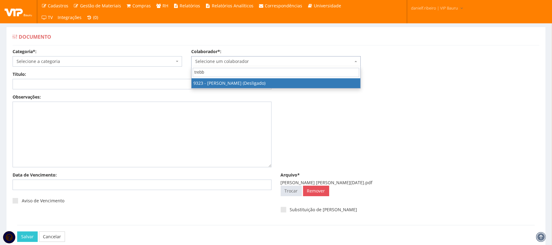
type input "trebbi"
select select "3162"
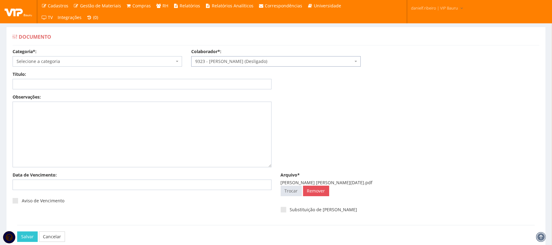
click at [59, 58] on span "Selecione a categoria" at bounding box center [98, 61] width 170 height 10
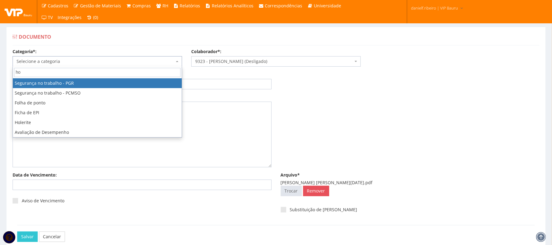
type input "hol"
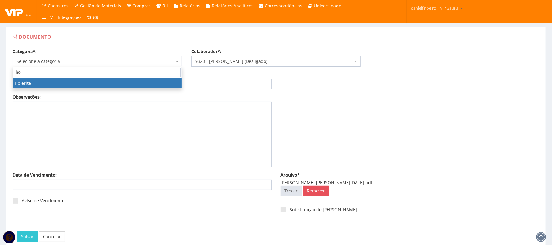
select select "holerite"
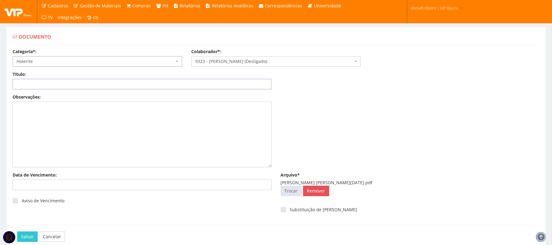
click at [83, 83] on input "Título:" at bounding box center [142, 84] width 259 height 10
paste input "HOLERITE MAR/2025"
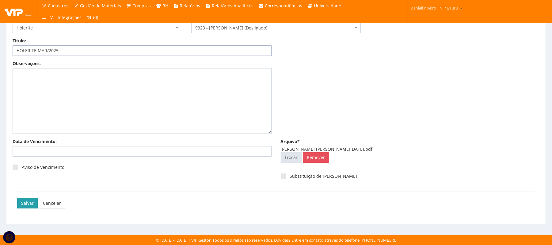
type input "HOLERITE MAR/2025"
click at [29, 202] on input "Salvar" at bounding box center [27, 203] width 21 height 10
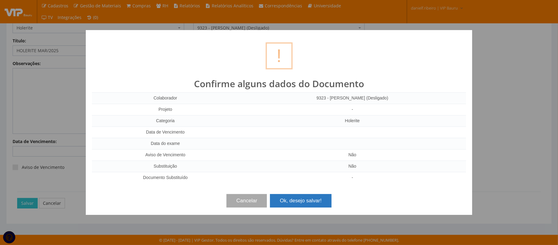
click at [287, 204] on button "Ok, desejo salvar!" at bounding box center [300, 200] width 61 height 13
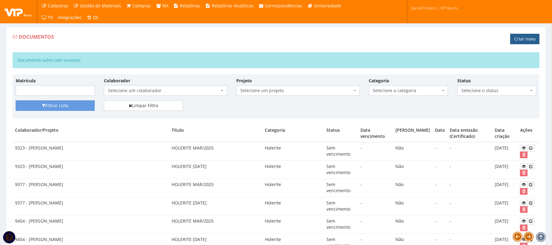
click at [529, 37] on link "Criar novo" at bounding box center [525, 39] width 29 height 10
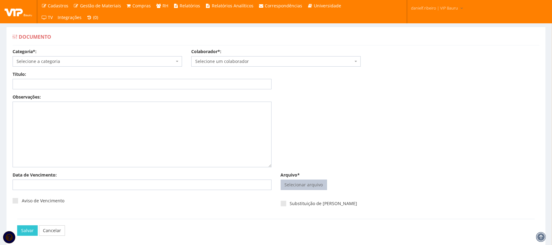
click at [317, 184] on input "Arquivo*" at bounding box center [304, 185] width 46 height 10
type input "C:\fakepath\TAUA OLIVEIRA 13 DEZ.2024.pdf"
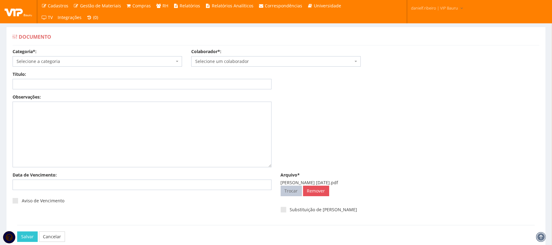
click at [296, 192] on input "Arquivo*" at bounding box center [291, 191] width 21 height 10
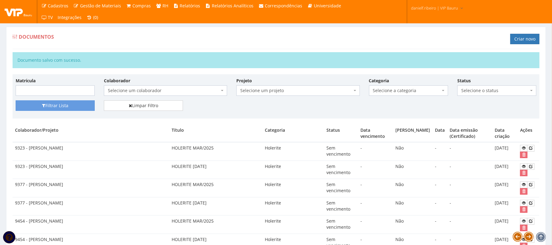
click at [150, 90] on span "Selecione um colaborador" at bounding box center [164, 90] width 112 height 6
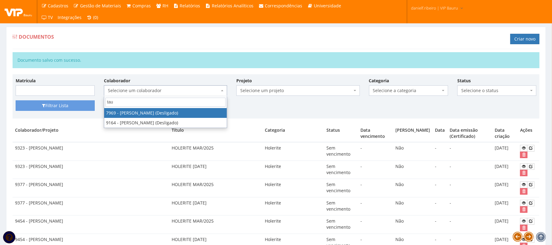
type input "taua"
select select "2138"
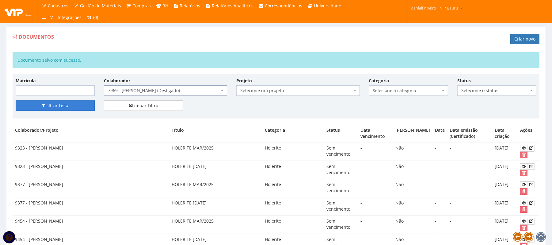
click at [68, 107] on button "Filtrar Lista" at bounding box center [55, 105] width 79 height 10
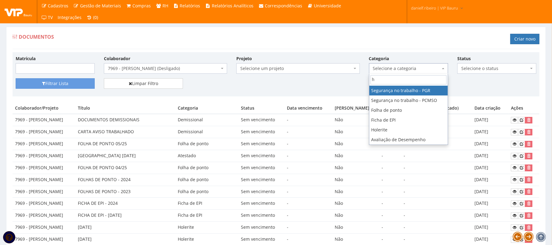
type input "ho"
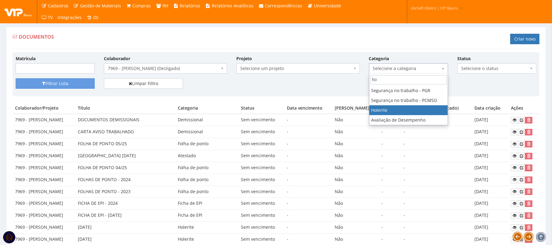
select select "holerite"
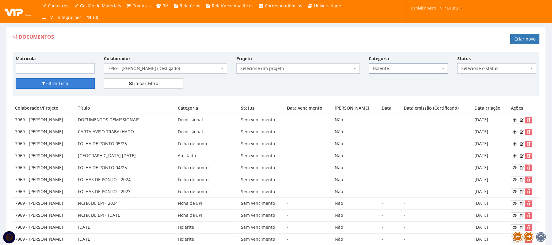
click at [80, 82] on button "Filtrar Lista" at bounding box center [55, 83] width 79 height 10
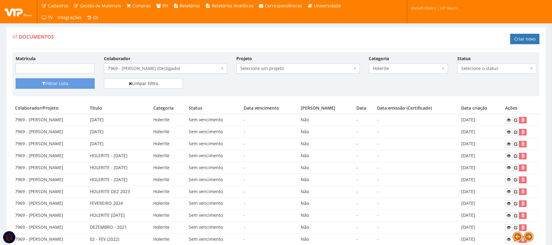
click at [175, 69] on span "7969 - [PERSON_NAME] (Desligado)" at bounding box center [164, 68] width 112 height 6
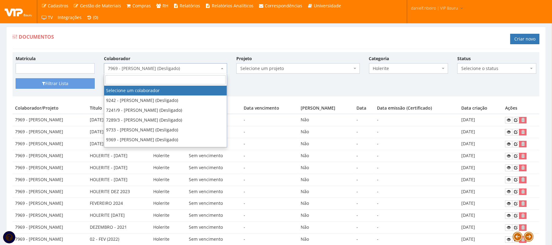
select select
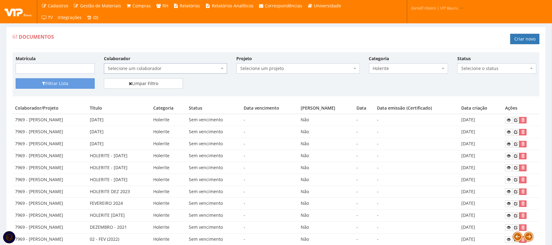
click at [386, 70] on span "Holerite" at bounding box center [406, 68] width 67 height 6
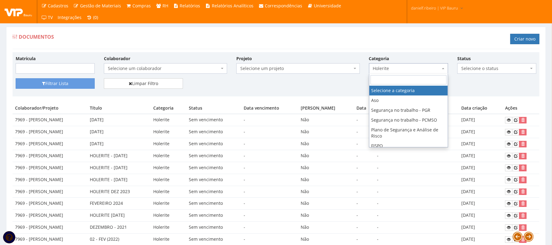
click at [397, 82] on input "search" at bounding box center [409, 79] width 76 height 9
select select
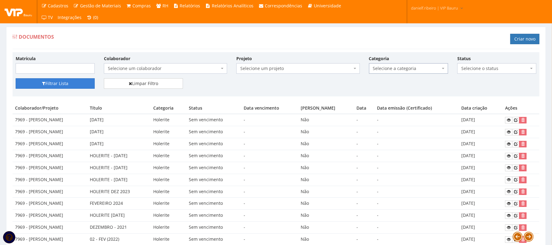
click at [65, 80] on button "Filtrar Lista" at bounding box center [55, 83] width 79 height 10
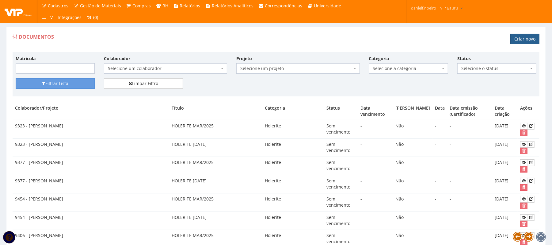
click at [527, 39] on link "Criar novo" at bounding box center [525, 39] width 29 height 10
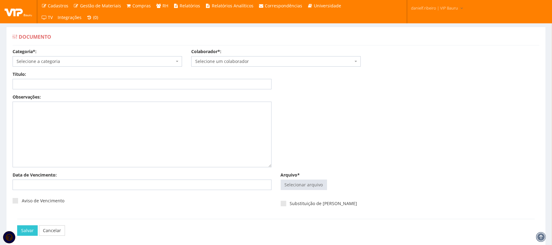
click at [312, 177] on div "Arquivo* Selecionar arquivo Trocar Remover" at bounding box center [410, 182] width 268 height 21
click at [308, 183] on input "Arquivo*" at bounding box center [304, 185] width 46 height 10
type input "C:\fakepath\TAUA OLIVEIRA 13 DEZ.2024.pdf"
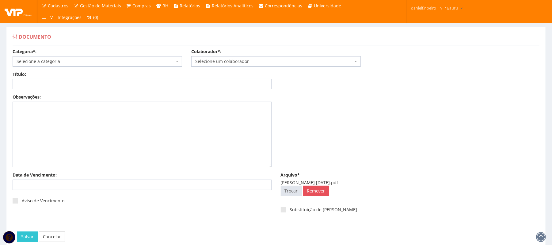
click at [229, 69] on div "Categoria*: Selecione a categoria Aso Segurança no trabalho - PGR Segurança no …" at bounding box center [276, 59] width 536 height 23
click at [227, 62] on span "Selecione um colaborador" at bounding box center [274, 61] width 158 height 6
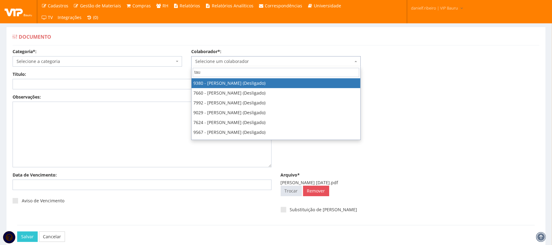
type input "taua"
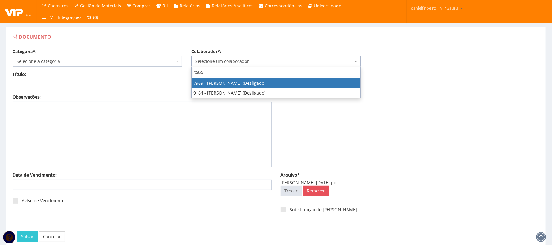
select select "2138"
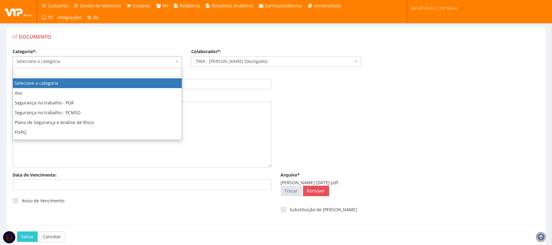
click at [118, 65] on span "Selecione a categoria" at bounding box center [98, 61] width 170 height 10
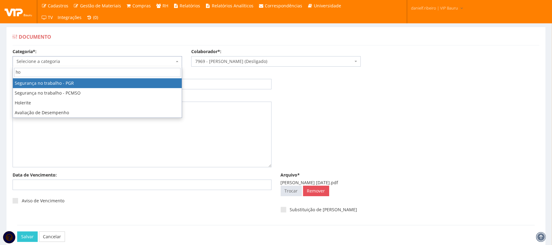
type input "hol"
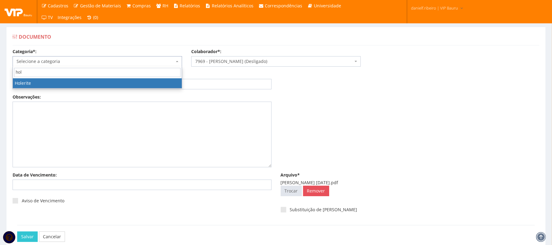
select select "holerite"
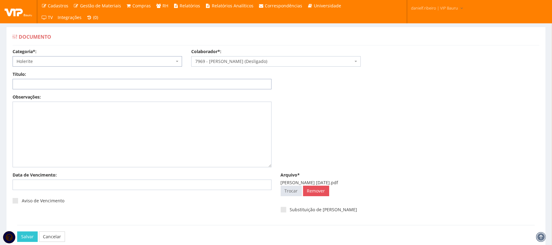
click at [118, 81] on input "Título:" at bounding box center [142, 84] width 259 height 10
paste input "HOLERITE [DATE]"
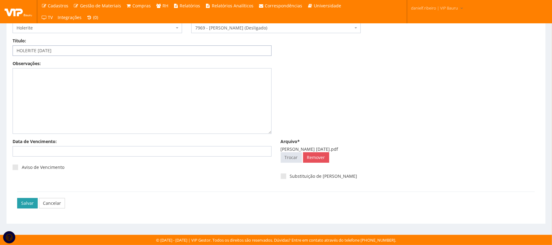
type input "HOLERITE 13° DEZ/2024"
click at [26, 204] on input "Salvar" at bounding box center [27, 203] width 21 height 10
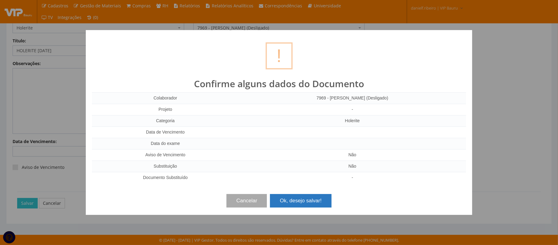
click at [287, 199] on button "Ok, desejo salvar!" at bounding box center [300, 200] width 61 height 13
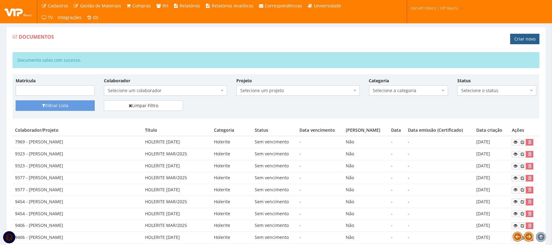
click at [520, 37] on link "Criar novo" at bounding box center [525, 39] width 29 height 10
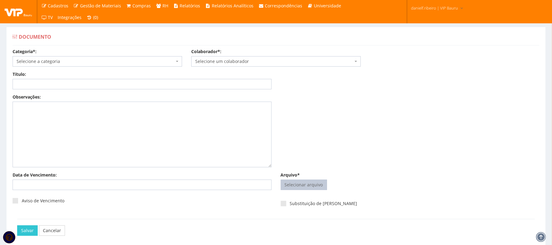
click at [318, 184] on input "Arquivo*" at bounding box center [304, 185] width 46 height 10
type input "C:\fakepath\TAUA OLIVEIRA MAR.2025.pdf"
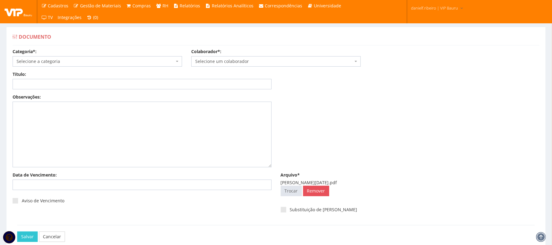
drag, startPoint x: 242, startPoint y: 54, endPoint x: 237, endPoint y: 64, distance: 11.1
click at [242, 54] on div "Colaborador*: Selecione um colaborador 9242 - ABEL ROSA PEREIRA (Desligado) 724…" at bounding box center [276, 57] width 179 height 18
click at [237, 64] on span "Selecione um colaborador" at bounding box center [274, 61] width 158 height 6
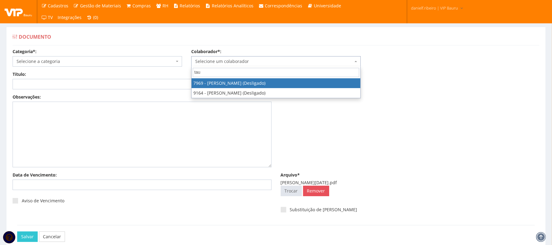
type input "taua"
select select "2138"
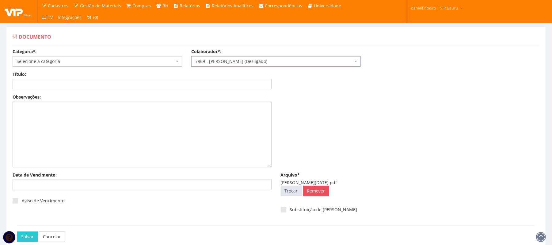
click at [83, 64] on span "Selecione a categoria" at bounding box center [96, 61] width 158 height 6
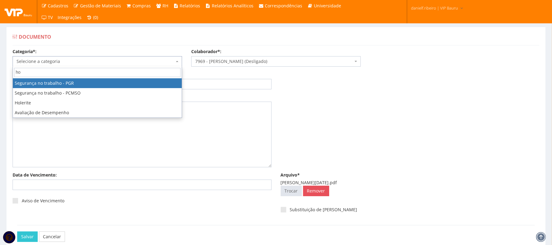
type input "hol"
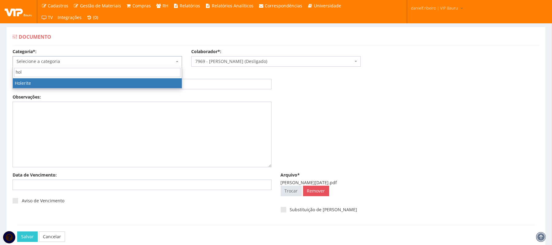
select select "holerite"
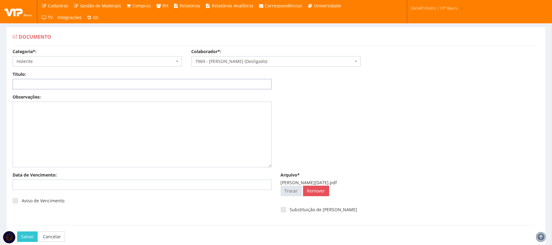
click at [50, 87] on input "Título:" at bounding box center [142, 84] width 259 height 10
click at [56, 82] on input "Título:" at bounding box center [142, 84] width 259 height 10
click at [54, 79] on div "Título:" at bounding box center [142, 80] width 268 height 18
click at [53, 82] on input "Título:" at bounding box center [142, 84] width 259 height 10
paste input "HOLERITE MAR/2025"
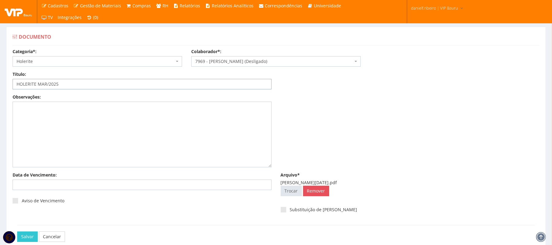
scroll to position [34, 0]
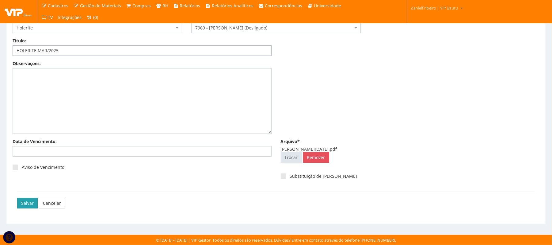
type input "HOLERITE MAR/2025"
click at [29, 200] on input "Salvar" at bounding box center [27, 203] width 21 height 10
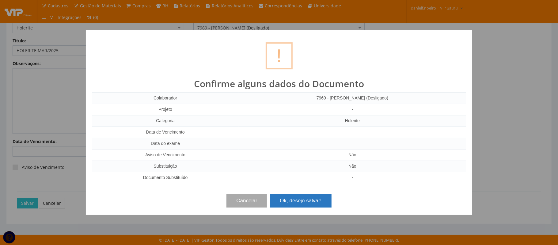
click at [301, 198] on button "Ok, desejo salvar!" at bounding box center [300, 200] width 61 height 13
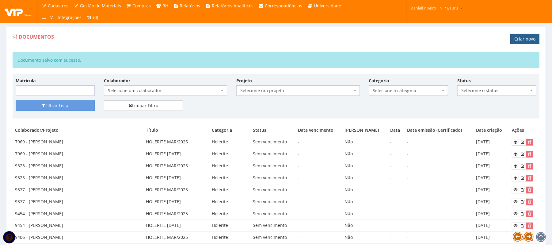
click at [525, 41] on link "Criar novo" at bounding box center [525, 39] width 29 height 10
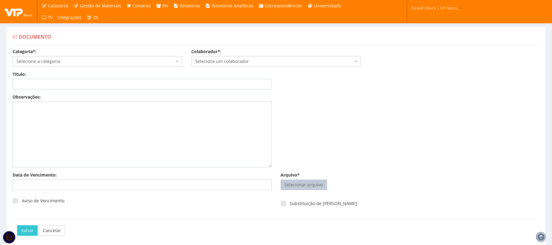
click at [299, 190] on span "Selecionar arquivo Trocar" at bounding box center [304, 184] width 46 height 10
click at [295, 183] on input "Arquivo*" at bounding box center [304, 185] width 46 height 10
type input "C:\fakepath\VITOR ANTONIO DE MORAES MACHADO 13 DEZ.2024.pdf"
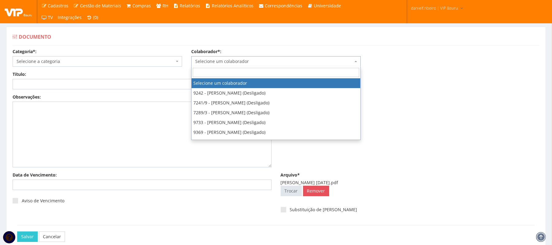
click at [266, 60] on span "Selecione um colaborador" at bounding box center [274, 61] width 158 height 6
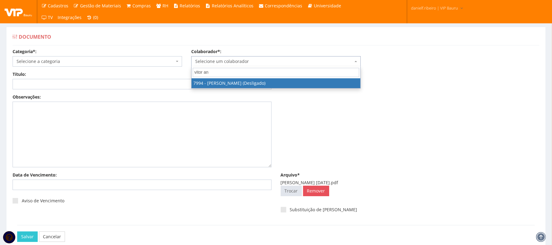
type input "vitor an"
select select "2195"
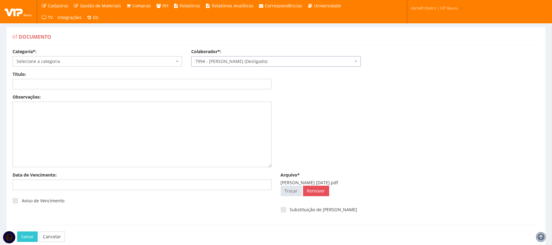
click at [31, 64] on span "Selecione a categoria" at bounding box center [96, 61] width 158 height 6
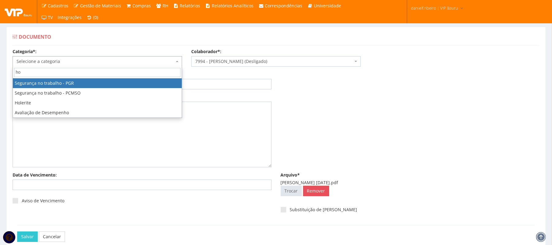
type input "hol"
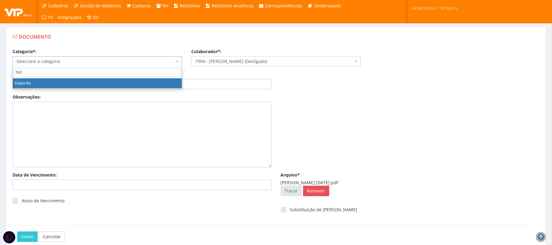
select select "holerite"
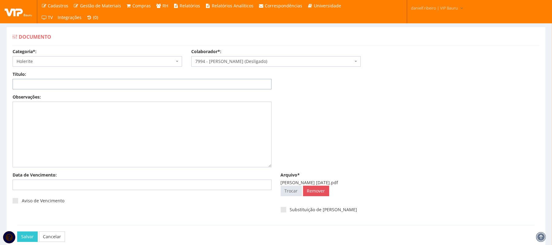
click at [49, 82] on input "Título:" at bounding box center [142, 84] width 259 height 10
paste input "HOLERITE 13° DEZ/2024"
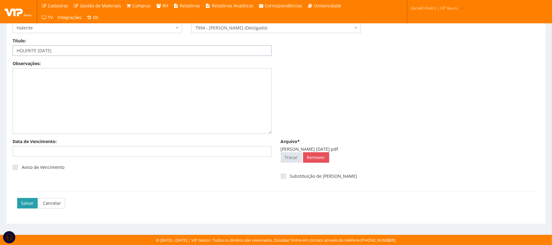
type input "HOLERITE 13° DEZ/2024"
click at [23, 200] on input "Salvar" at bounding box center [27, 203] width 21 height 10
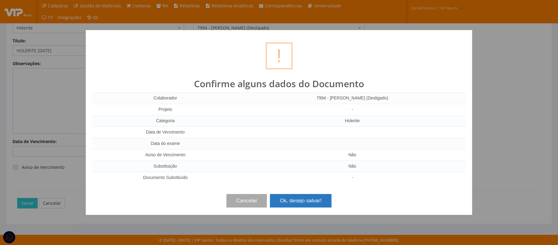
click at [296, 195] on button "Ok, desejo salvar!" at bounding box center [300, 200] width 61 height 13
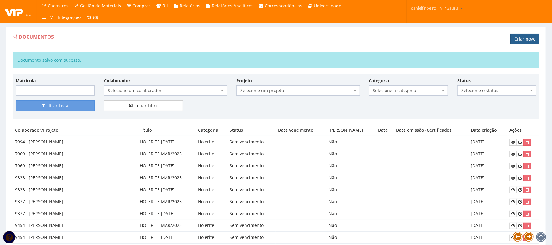
click at [524, 41] on link "Criar novo" at bounding box center [525, 39] width 29 height 10
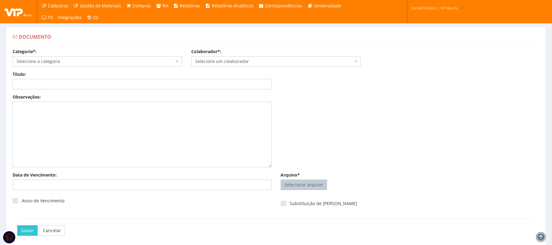
click at [290, 190] on input "Arquivo*" at bounding box center [304, 185] width 46 height 10
type input "C:\fakepath\[PERSON_NAME][DATE].pdf"
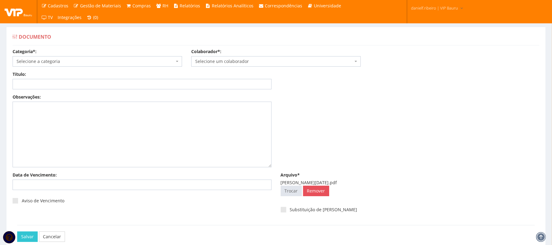
click at [224, 62] on span "Selecione um colaborador" at bounding box center [274, 61] width 158 height 6
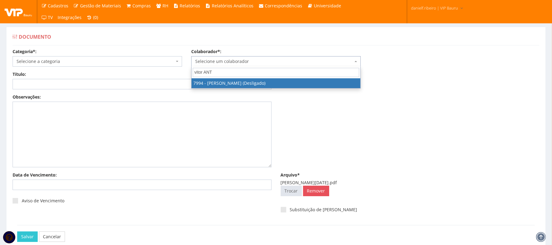
type input "vitor ANT"
select select "2195"
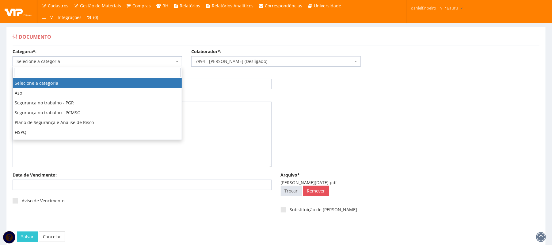
click at [90, 63] on span "Selecione a categoria" at bounding box center [96, 61] width 158 height 6
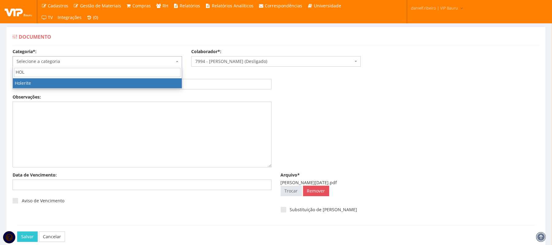
type input "HOL"
select select "holerite"
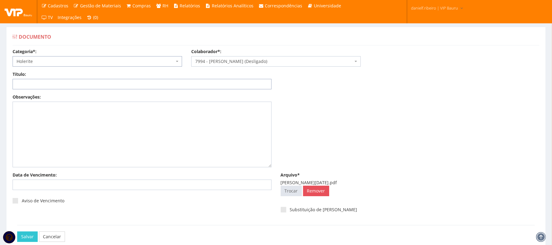
click at [100, 81] on input "Título:" at bounding box center [142, 84] width 259 height 10
paste input "HOLERITE MAR/2025"
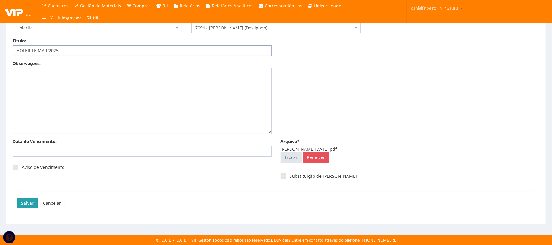
type input "HOLERITE MAR/2025"
click at [29, 204] on input "Salvar" at bounding box center [27, 203] width 21 height 10
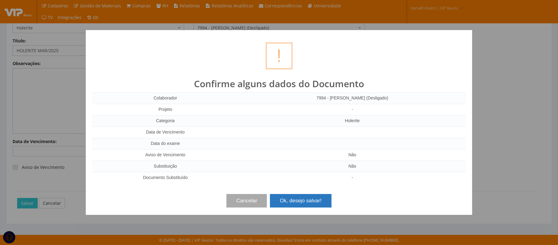
click at [319, 199] on button "Ok, desejo salvar!" at bounding box center [300, 200] width 61 height 13
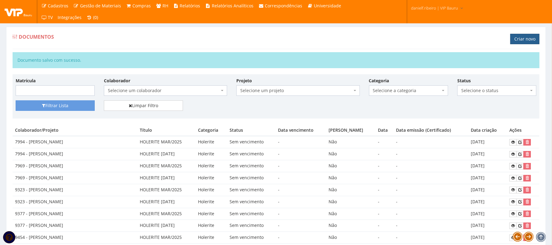
click at [532, 42] on link "Criar novo" at bounding box center [525, 39] width 29 height 10
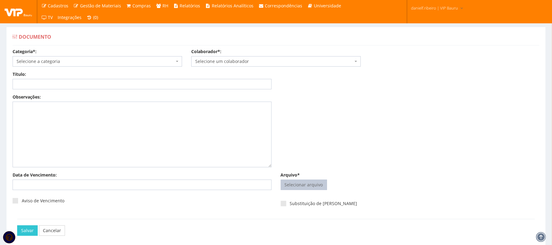
click at [312, 187] on input "Arquivo*" at bounding box center [304, 185] width 46 height 10
type input "C:\fakepath\[PERSON_NAME] [DATE].pdf"
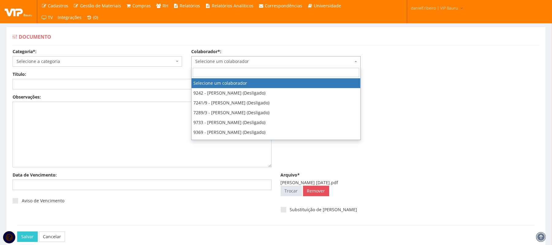
click at [237, 63] on span "Selecione um colaborador" at bounding box center [274, 61] width 158 height 6
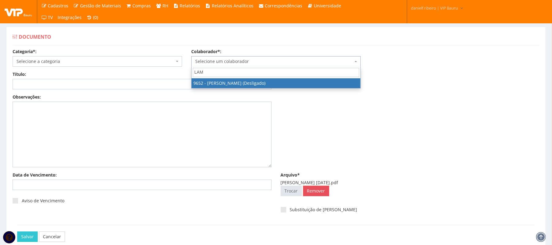
type input "LAM"
select select "3854"
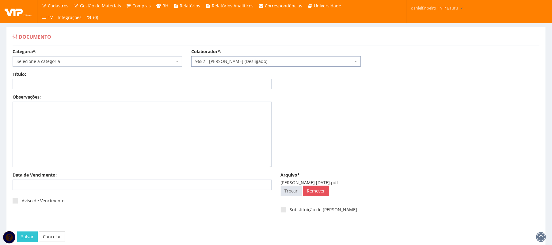
click at [82, 68] on div "Categoria*: Selecione a categoria Aso Segurança no trabalho - PGR Segurança no …" at bounding box center [276, 59] width 536 height 23
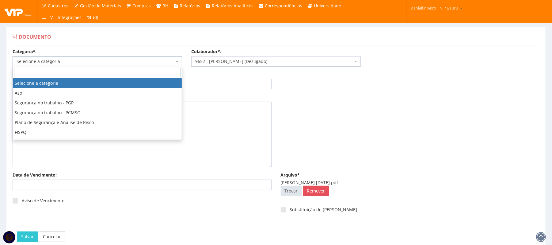
click at [77, 61] on span "Selecione a categoria" at bounding box center [96, 61] width 158 height 6
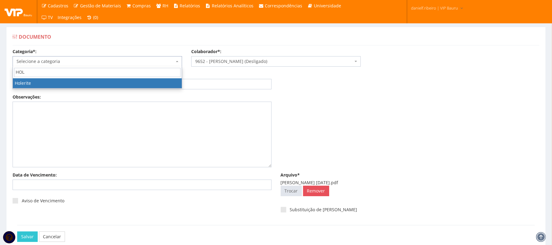
type input "HOL"
drag, startPoint x: 39, startPoint y: 85, endPoint x: 38, endPoint y: 78, distance: 7.4
select select "holerite"
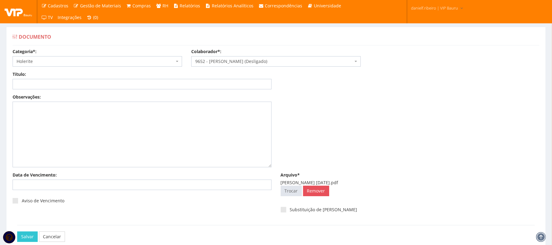
drag, startPoint x: 39, startPoint y: 77, endPoint x: 39, endPoint y: 82, distance: 4.9
click at [39, 78] on div "Título:" at bounding box center [142, 80] width 268 height 18
click at [39, 82] on input "Título:" at bounding box center [142, 84] width 259 height 10
paste input "HOLERITE [DATE]"
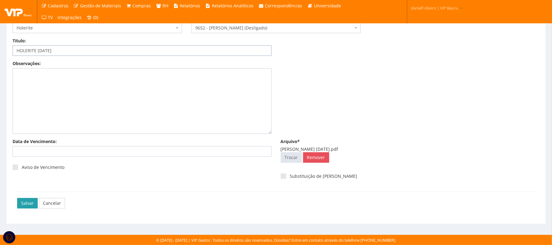
type input "HOLERITE [DATE]"
click at [30, 200] on input "Salvar" at bounding box center [27, 203] width 21 height 10
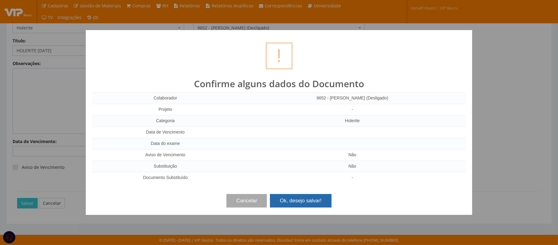
click at [307, 201] on button "Ok, desejo salvar!" at bounding box center [300, 200] width 61 height 13
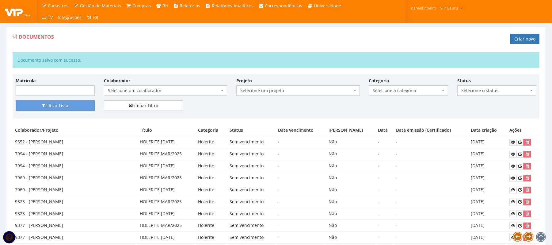
click at [164, 93] on span "Selecione um colaborador" at bounding box center [164, 90] width 112 height 6
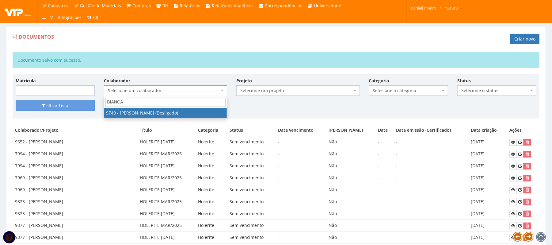
type input "BIANCA"
select select "4029"
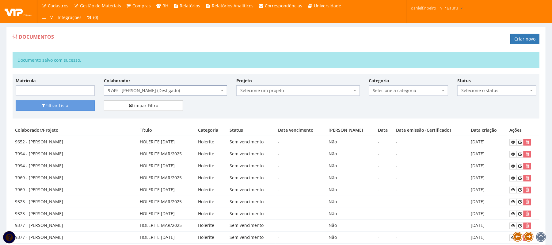
click at [390, 94] on span "Selecione a categoria" at bounding box center [406, 90] width 67 height 6
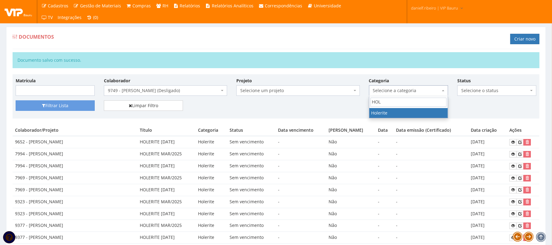
type input "HOL"
select select "holerite"
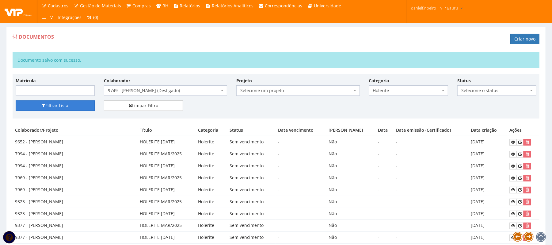
click at [47, 105] on button "Filtrar Lista" at bounding box center [55, 105] width 79 height 10
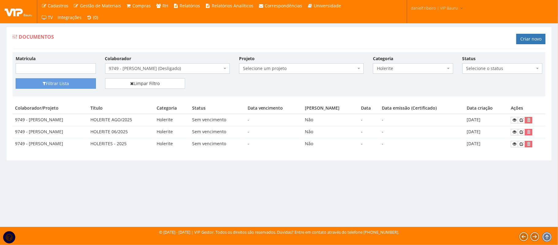
drag, startPoint x: 107, startPoint y: 147, endPoint x: 495, endPoint y: 161, distance: 388.5
click at [496, 161] on div "Documentos Criar novo Matrícula Colaborador Selecione um colaborador 9242 - [PE…" at bounding box center [279, 94] width 546 height 134
click at [495, 161] on div "Documentos Criar novo Matrícula Colaborador Selecione um colaborador 9242 - [PE…" at bounding box center [279, 94] width 546 height 134
click at [517, 147] on link at bounding box center [514, 144] width 7 height 6
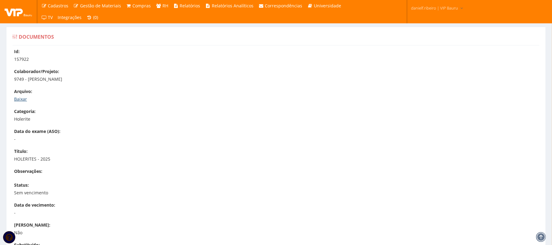
click at [22, 99] on link "Baixar" at bounding box center [20, 99] width 13 height 6
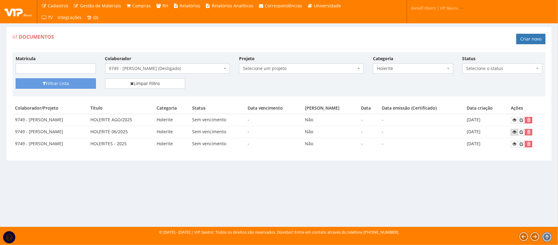
click at [514, 131] on icon at bounding box center [515, 132] width 4 height 4
click at [519, 144] on link at bounding box center [514, 144] width 7 height 6
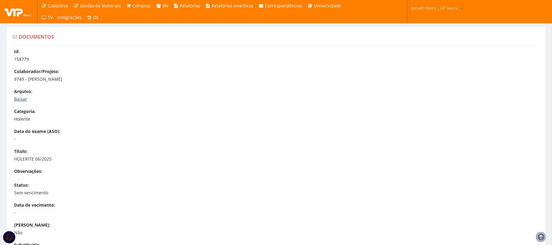
click at [16, 98] on link "Baixar" at bounding box center [20, 99] width 13 height 6
click at [21, 96] on link "Baixar" at bounding box center [20, 99] width 13 height 6
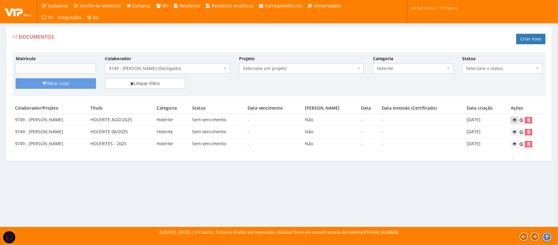
click at [516, 118] on icon at bounding box center [515, 120] width 4 height 4
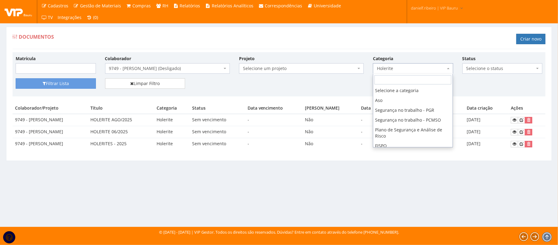
click at [426, 70] on span "Holerite" at bounding box center [411, 68] width 69 height 6
select select
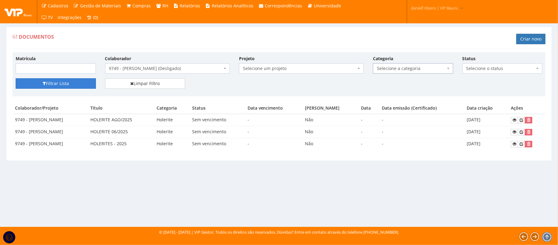
click at [54, 87] on button "Filtrar Lista" at bounding box center [56, 83] width 80 height 10
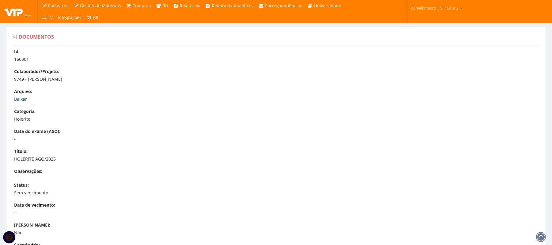
click at [16, 98] on link "Baixar" at bounding box center [20, 99] width 13 height 6
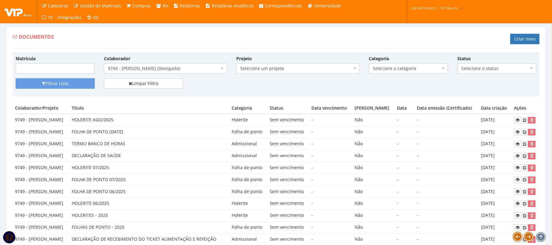
click at [169, 68] on span "9749 - BIANCA HERNANDEZ RIBEIRO (Desligado)" at bounding box center [164, 68] width 112 height 6
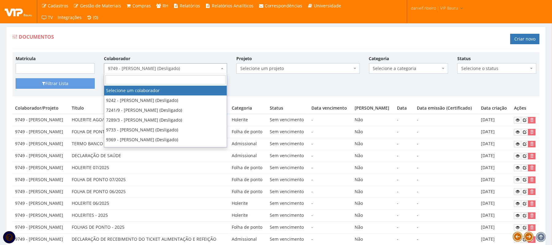
select select
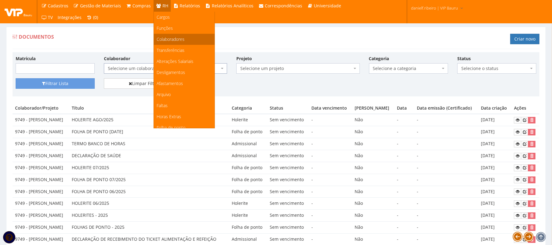
click at [171, 41] on span "Colaboradores" at bounding box center [171, 39] width 28 height 6
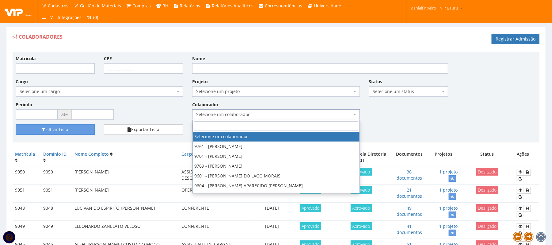
click at [199, 113] on span "Selecione um colaborador" at bounding box center [274, 114] width 156 height 6
click at [469, 101] on div "Matrícula CPF Nome Cargo Selecione um cargo G1225 D0029 - 4110-05 - AGENTE DE A…" at bounding box center [276, 89] width 530 height 69
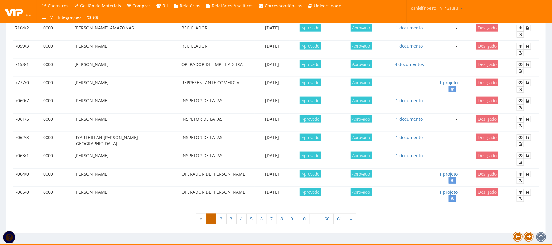
scroll to position [509, 0]
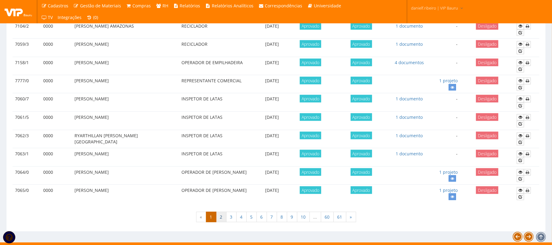
click at [218, 222] on link "2" at bounding box center [221, 217] width 10 height 10
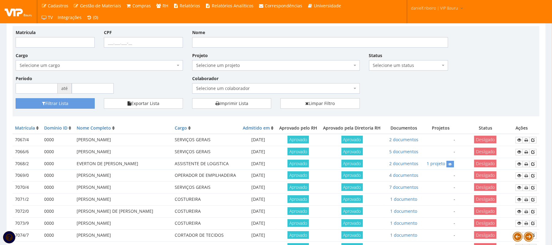
scroll to position [27, 0]
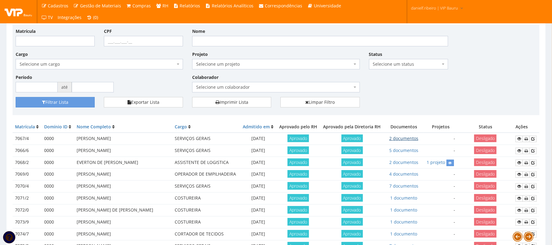
click at [405, 138] on link "2 documentos" at bounding box center [403, 138] width 29 height 6
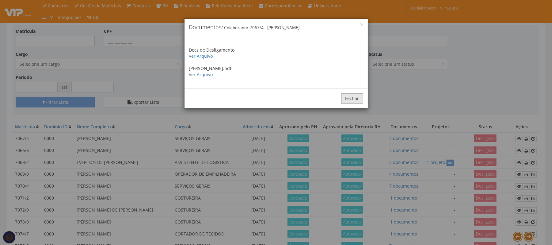
click at [348, 97] on button "Fechar" at bounding box center [353, 98] width 22 height 10
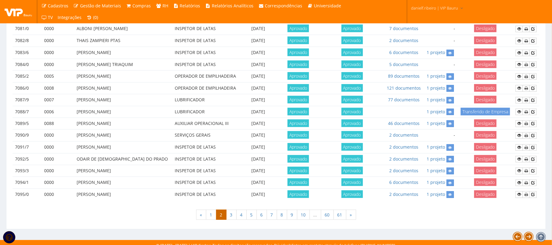
scroll to position [317, 0]
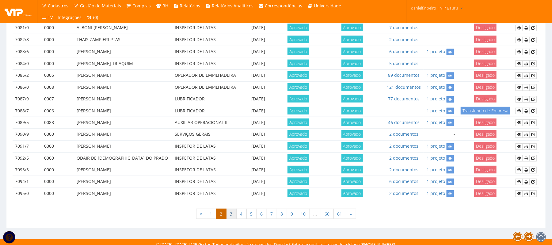
click at [232, 214] on link "3" at bounding box center [231, 214] width 10 height 10
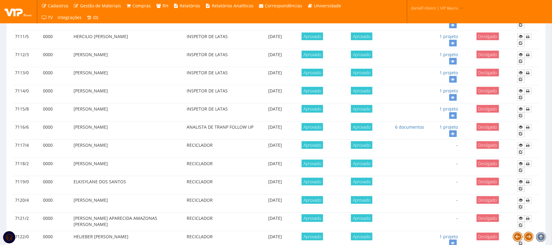
scroll to position [320, 0]
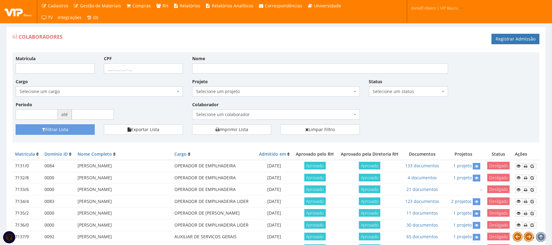
scroll to position [324, 0]
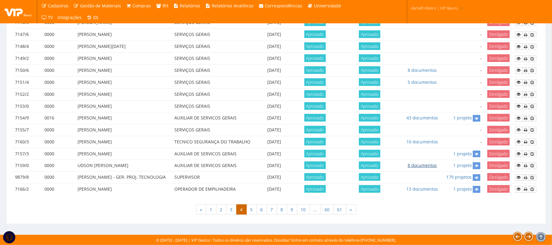
click at [424, 166] on link "8 documentos" at bounding box center [422, 165] width 29 height 6
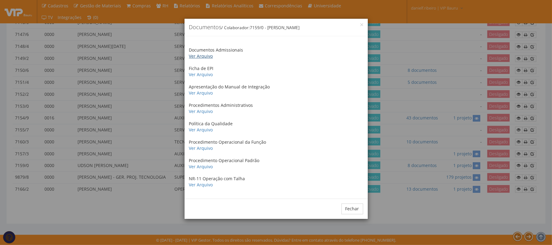
click at [203, 56] on link "Ver Arquivo" at bounding box center [201, 56] width 24 height 6
click at [462, 107] on div "× Documentos / Colaborador: 7159/0 - UDSON TRESKA MARTINS Documentos Admissiona…" at bounding box center [276, 122] width 552 height 245
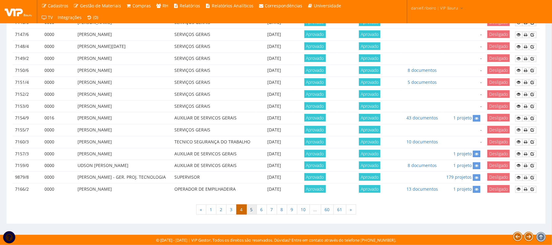
click at [253, 211] on link "5" at bounding box center [252, 209] width 10 height 10
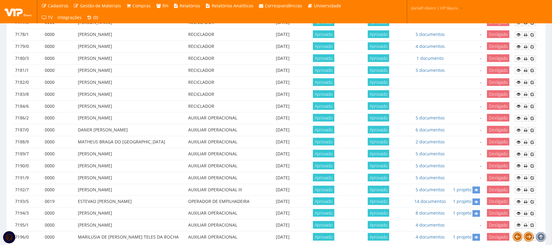
scroll to position [324, 0]
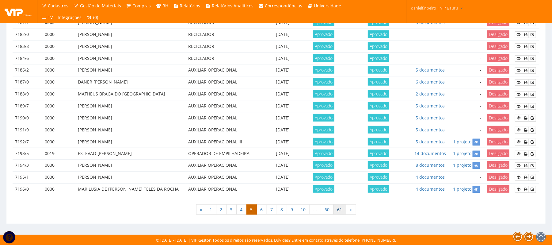
click at [340, 207] on link "61" at bounding box center [340, 209] width 13 height 10
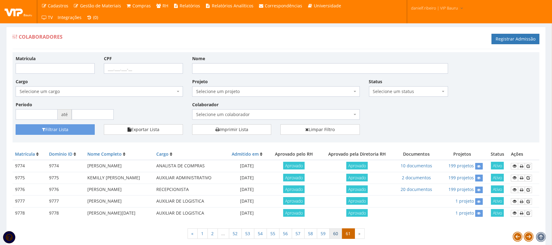
click at [337, 232] on link "60" at bounding box center [336, 233] width 13 height 10
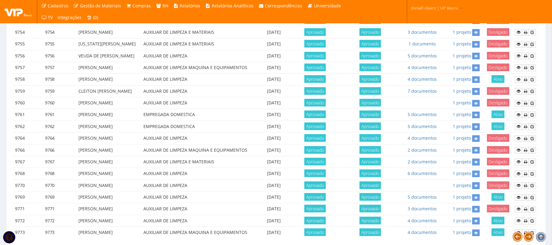
scroll to position [278, 0]
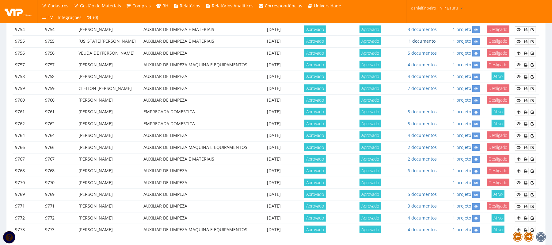
click at [419, 44] on link "1 documento" at bounding box center [422, 41] width 27 height 6
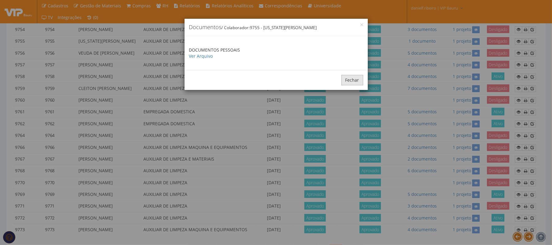
click at [347, 83] on button "Fechar" at bounding box center [353, 80] width 22 height 10
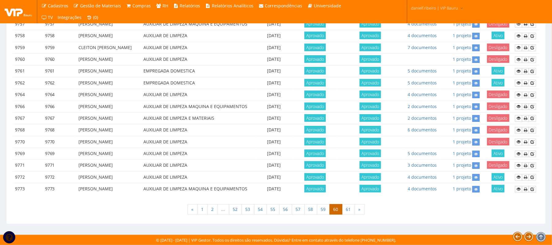
scroll to position [529, 0]
click at [322, 209] on link "59" at bounding box center [323, 209] width 13 height 10
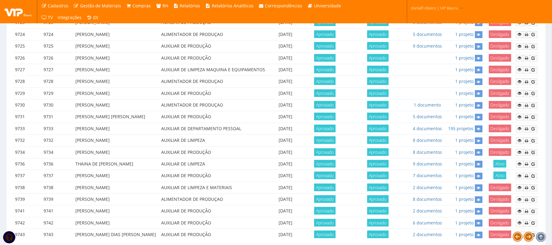
scroll to position [344, 0]
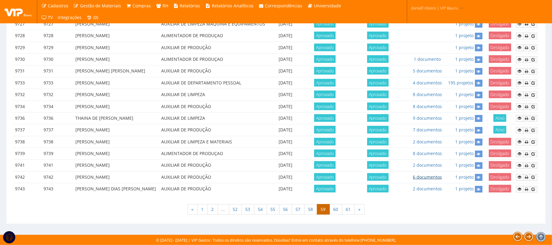
click at [415, 177] on link "6 documentos" at bounding box center [427, 177] width 29 height 6
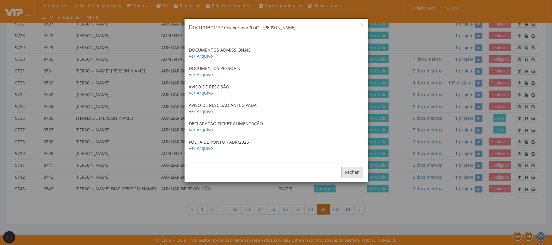
click at [359, 174] on button "Fechar" at bounding box center [353, 172] width 22 height 10
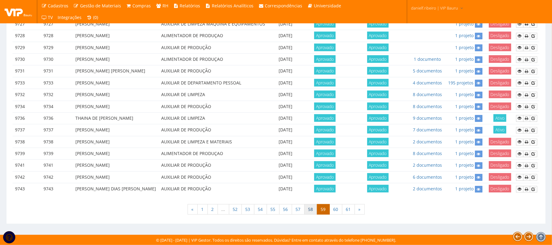
click at [309, 208] on link "58" at bounding box center [311, 209] width 13 height 10
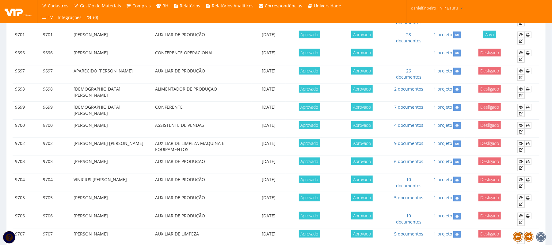
scroll to position [529, 0]
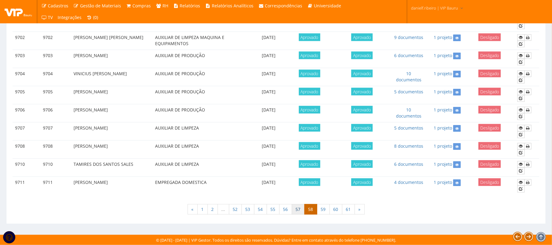
click at [301, 210] on link "57" at bounding box center [298, 209] width 13 height 10
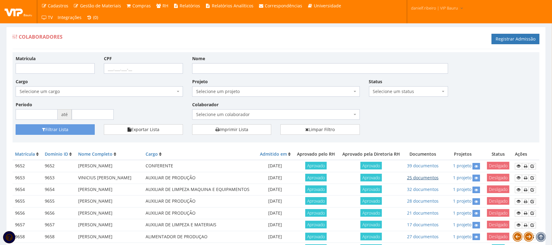
click at [428, 180] on link "25 documentos" at bounding box center [423, 178] width 32 height 6
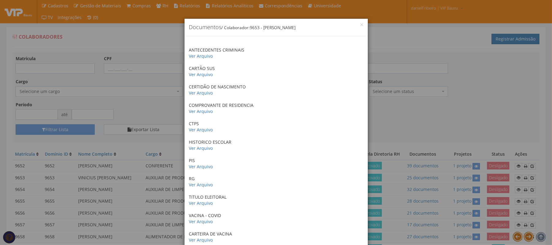
scroll to position [296, 0]
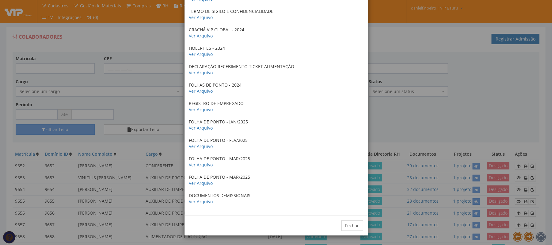
drag, startPoint x: 454, startPoint y: 156, endPoint x: 485, endPoint y: 172, distance: 34.3
click at [456, 159] on div "× Documentos / Colaborador: 9653 - [PERSON_NAME] ANTECEDENTES CRIMINAIS Ver Arq…" at bounding box center [276, 122] width 552 height 245
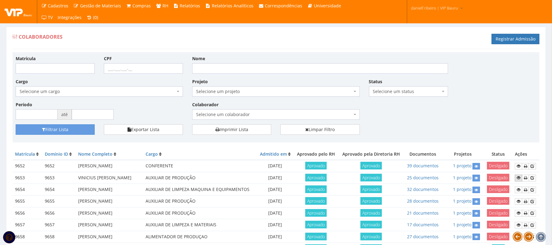
click at [517, 181] on link at bounding box center [518, 178] width 7 height 6
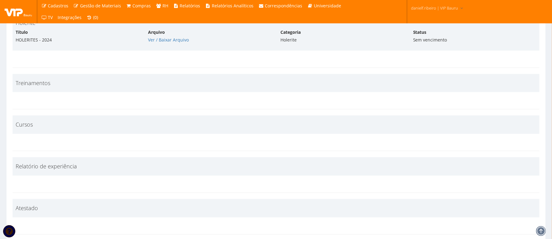
scroll to position [2044, 0]
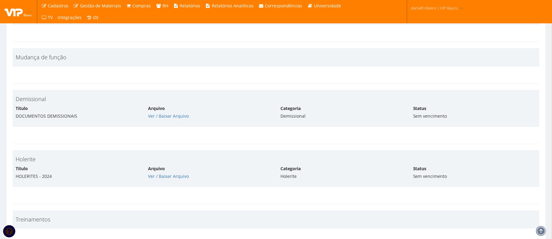
click at [161, 165] on div "Arquivo Ver / Baixar Arquivo" at bounding box center [210, 172] width 132 height 14
click at [156, 173] on link "Ver / Baixar Arquivo" at bounding box center [168, 176] width 41 height 6
click at [170, 173] on link "Ver / Baixar Arquivo" at bounding box center [168, 176] width 41 height 6
click at [150, 113] on link "Ver / Baixar Arquivo" at bounding box center [168, 116] width 41 height 6
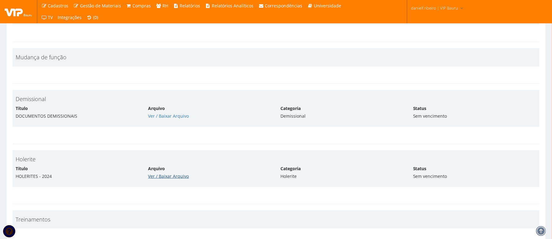
click at [161, 173] on link "Ver / Baixar Arquivo" at bounding box center [168, 176] width 41 height 6
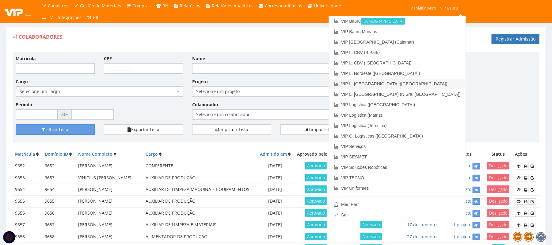
click at [439, 82] on link "VIP L. [GEOGRAPHIC_DATA] ([GEOGRAPHIC_DATA])" at bounding box center [397, 84] width 137 height 10
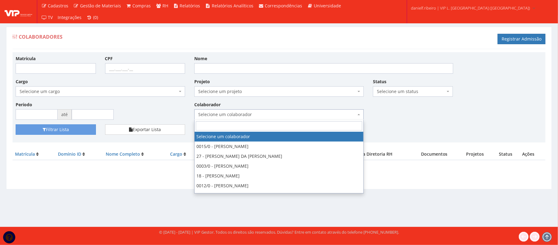
click at [238, 112] on span "Selecione um colaborador" at bounding box center [277, 114] width 158 height 6
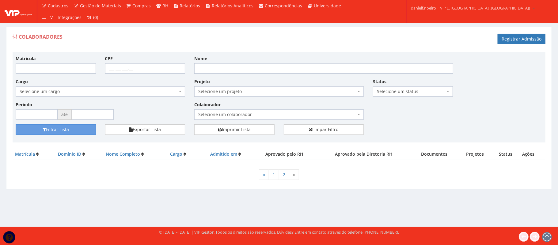
drag, startPoint x: 428, startPoint y: 198, endPoint x: 351, endPoint y: 188, distance: 78.2
click at [427, 196] on div "Colaboradores Registrar Admissão Matrícula CPF Nome Cargo Selecione um cargo G0…" at bounding box center [279, 112] width 555 height 170
click at [272, 176] on link "1" at bounding box center [274, 174] width 10 height 10
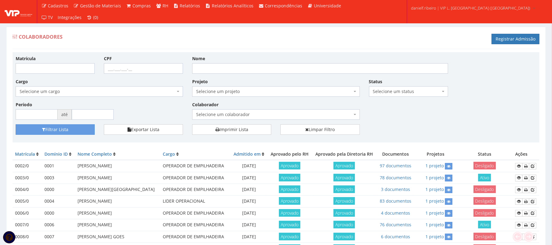
click at [233, 117] on span "Selecione um colaborador" at bounding box center [274, 114] width 156 height 6
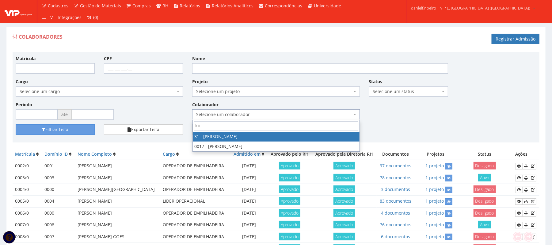
type input "[PERSON_NAME]"
select select "3928"
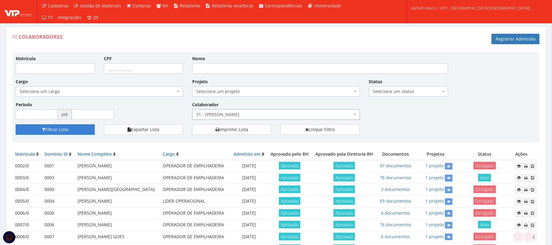
click at [63, 131] on button "Filtrar Lista" at bounding box center [55, 129] width 79 height 10
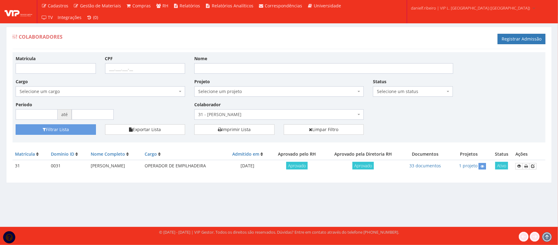
click at [436, 162] on td "33 documentos" at bounding box center [426, 166] width 46 height 12
click at [436, 166] on link "33 documentos" at bounding box center [426, 166] width 32 height 6
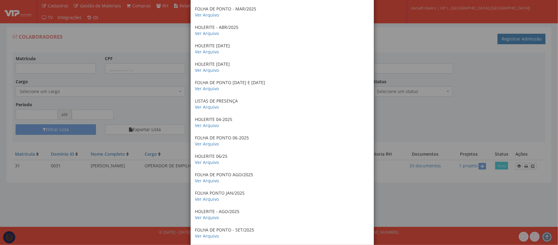
scroll to position [443, 0]
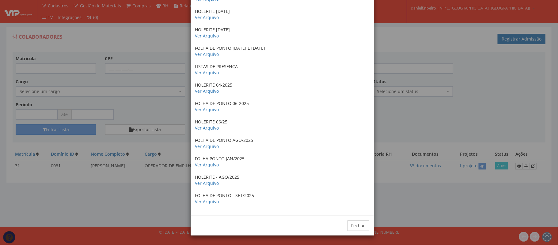
click at [473, 152] on div "× Documentos / Colaborador: 31 - [PERSON_NAME] ANTECEDENTES CRIMINAIS Ver Arqui…" at bounding box center [279, 122] width 558 height 245
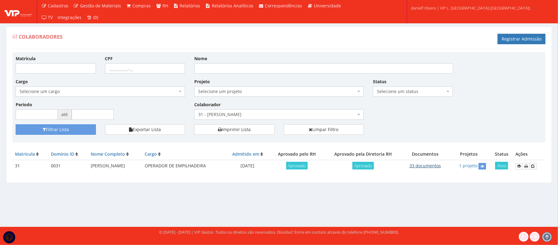
click at [441, 163] on link "33 documentos" at bounding box center [426, 166] width 32 height 6
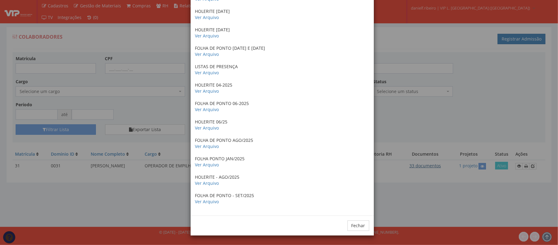
scroll to position [0, 0]
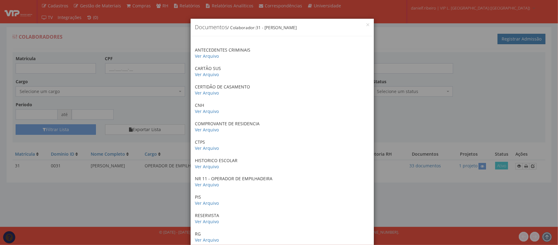
drag, startPoint x: 482, startPoint y: 106, endPoint x: 496, endPoint y: 129, distance: 26.8
click at [483, 106] on div "× Documentos / Colaborador: 31 - LUIZ FERNANDO GALVAO CORREIA ANTECEDENTES CRIM…" at bounding box center [279, 122] width 558 height 245
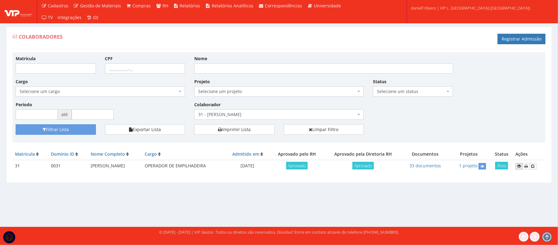
click at [520, 166] on icon at bounding box center [520, 166] width 4 height 4
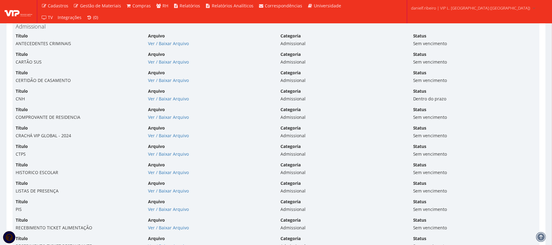
scroll to position [1499, 0]
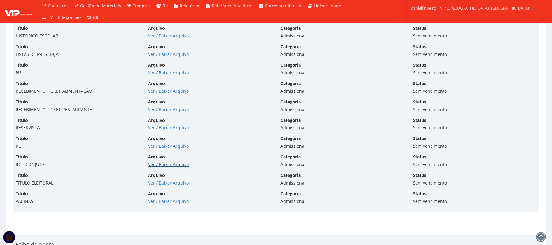
click at [163, 163] on link "Ver / Baixar Arquivo" at bounding box center [168, 164] width 41 height 6
click at [167, 162] on link "Ver / Baixar Arquivo" at bounding box center [168, 164] width 41 height 6
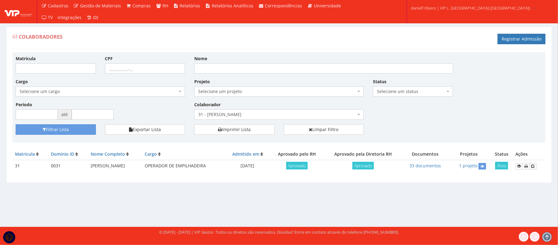
click at [278, 117] on span "31 - [PERSON_NAME]" at bounding box center [277, 114] width 158 height 6
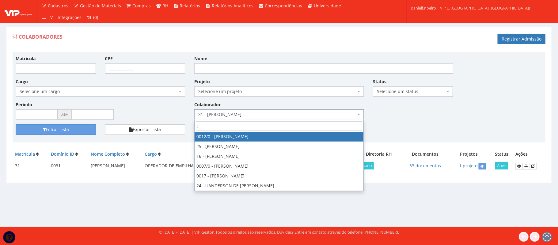
type input "jo"
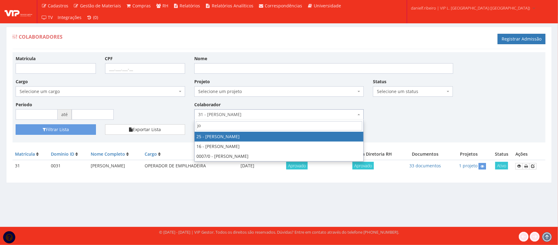
select select "3764"
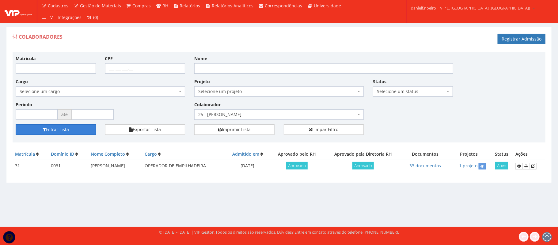
click at [77, 133] on button "Filtrar Lista" at bounding box center [56, 129] width 80 height 10
click at [429, 163] on link "62 documentos" at bounding box center [426, 166] width 32 height 6
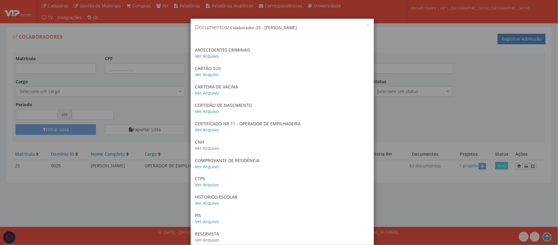
click at [446, 109] on div "× Documentos / Colaborador: 25 - [PERSON_NAME] ANTECEDENTES CRIMINAIS Ver Arqui…" at bounding box center [279, 122] width 558 height 245
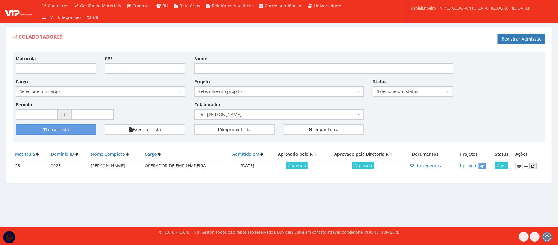
click at [533, 167] on icon at bounding box center [533, 166] width 4 height 4
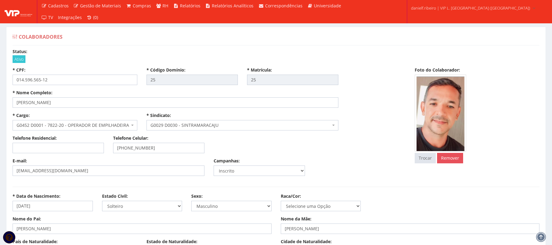
select select
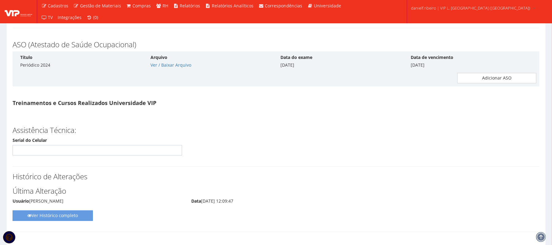
scroll to position [4225, 0]
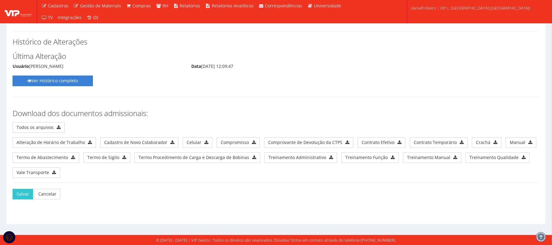
click at [58, 86] on link "Ver Histórico completo" at bounding box center [53, 80] width 80 height 10
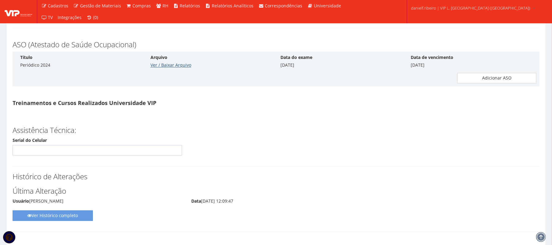
click at [164, 68] on link "Ver / Baixar Arquivo" at bounding box center [171, 65] width 41 height 6
click at [176, 68] on link "Ver / Baixar Arquivo" at bounding box center [171, 65] width 41 height 6
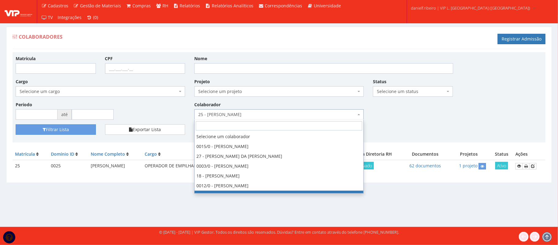
click at [222, 116] on span "25 - [PERSON_NAME]" at bounding box center [277, 114] width 158 height 6
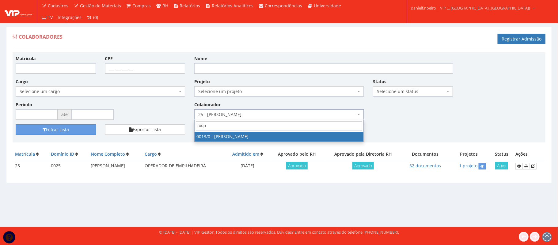
type input "roque"
select select "889"
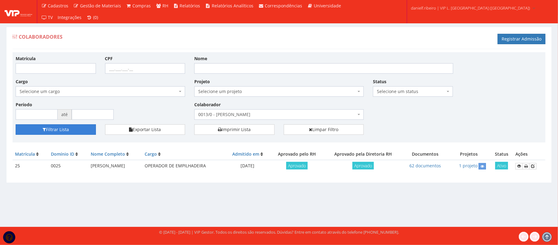
click at [50, 132] on button "Filtrar Lista" at bounding box center [56, 129] width 80 height 10
click at [533, 167] on icon at bounding box center [533, 166] width 4 height 4
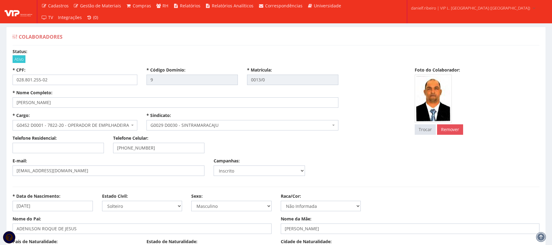
select select
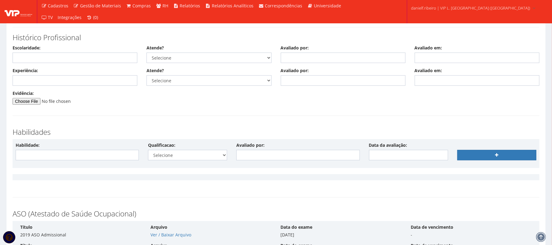
scroll to position [4771, 0]
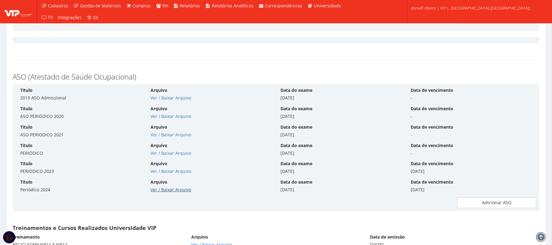
click at [179, 192] on link "Ver / Baixar Arquivo" at bounding box center [171, 189] width 41 height 6
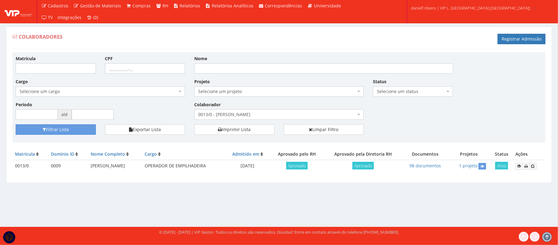
click at [231, 111] on span "0013/0 - [PERSON_NAME]" at bounding box center [279, 114] width 170 height 10
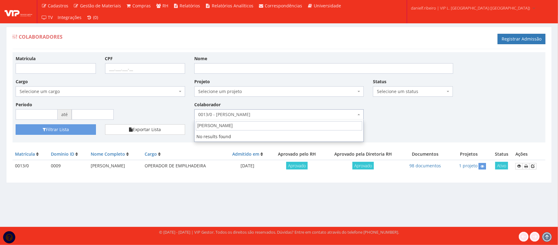
drag, startPoint x: 275, startPoint y: 123, endPoint x: 218, endPoint y: 128, distance: 56.9
click at [218, 128] on input "[PERSON_NAME]" at bounding box center [279, 125] width 167 height 9
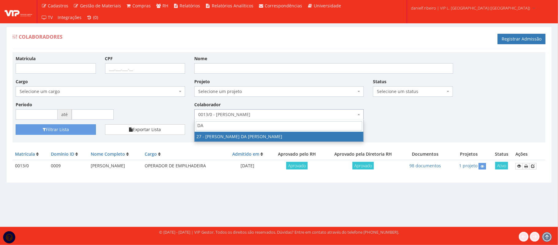
type input "D"
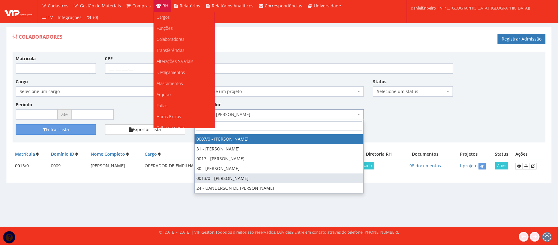
scroll to position [77, 0]
click at [177, 107] on link "Documentos" at bounding box center [184, 111] width 61 height 11
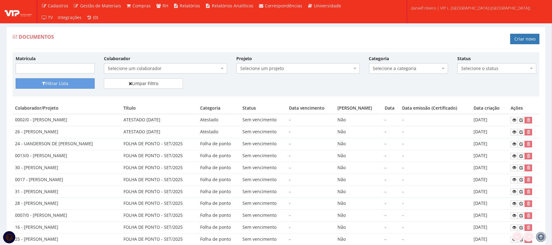
click at [161, 64] on span "Selecione um colaborador" at bounding box center [165, 68] width 123 height 10
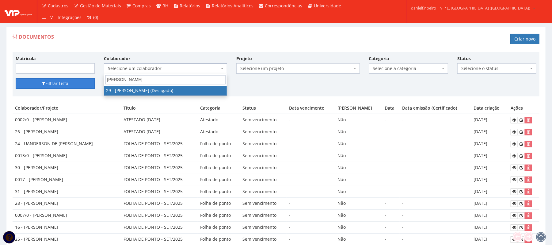
drag, startPoint x: 189, startPoint y: 79, endPoint x: 25, endPoint y: 81, distance: 164.4
type input "A"
drag, startPoint x: 155, startPoint y: 81, endPoint x: 0, endPoint y: 66, distance: 155.6
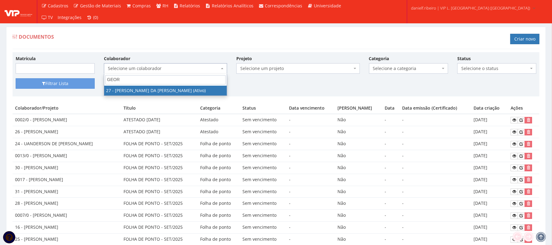
type input "GEOR"
drag, startPoint x: 132, startPoint y: 78, endPoint x: 79, endPoint y: 90, distance: 53.7
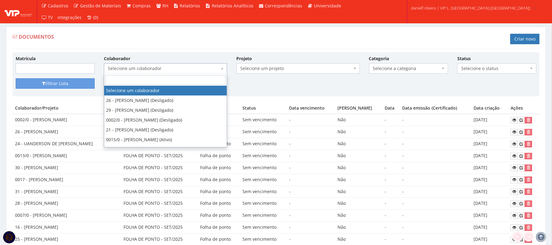
click at [362, 46] on div "Documentos Criar novo" at bounding box center [276, 40] width 527 height 18
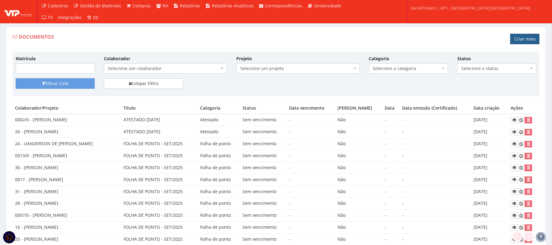
click at [517, 40] on link "Criar novo" at bounding box center [525, 39] width 29 height 10
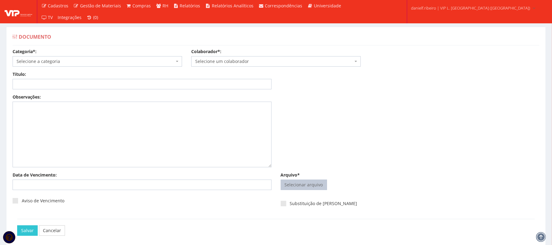
click at [310, 186] on input "Arquivo*" at bounding box center [304, 185] width 46 height 10
type input "C:\fakepath\ADELMO SANTOS OLIVEIRA DECLARAÇÃO DE SAÚDE PLAMED.pdf"
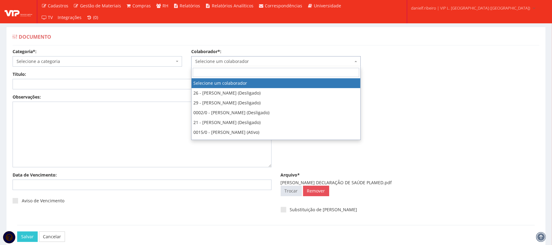
click at [233, 61] on span "Selecione um colaborador" at bounding box center [274, 61] width 158 height 6
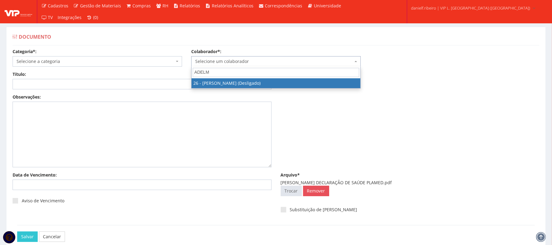
type input "ADELMO"
select select "3835"
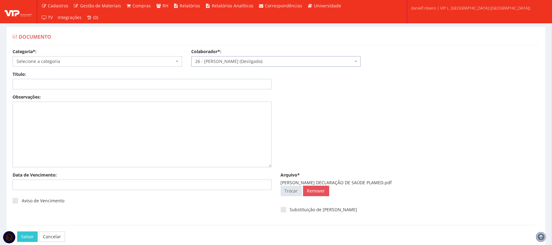
click at [53, 61] on span "Selecione a categoria" at bounding box center [96, 61] width 158 height 6
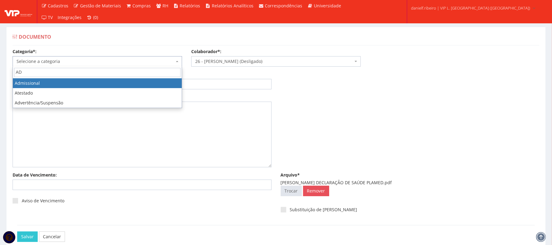
type input "AD"
select select "admissional"
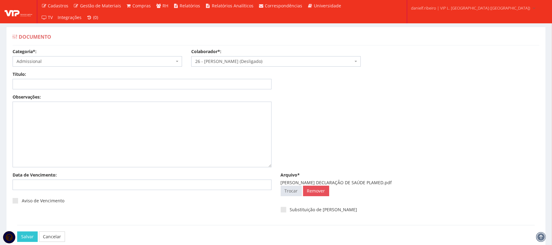
drag, startPoint x: 336, startPoint y: 182, endPoint x: 403, endPoint y: 181, distance: 66.3
click at [403, 181] on div "ADELMO SANTOS OLIVEIRA DECLARAÇÃO DE SAÚDE PLAMED.pdf" at bounding box center [410, 182] width 259 height 6
copy div "DECLARAÇÃO DE SAÚDE PLAMED"
click at [157, 85] on input "Título:" at bounding box center [142, 84] width 259 height 10
paste input "DECLARAÇÃO DE SAÚDE PLAMED"
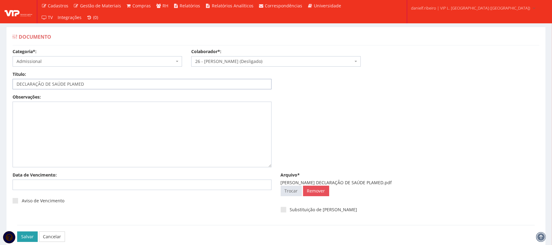
type input "DECLARAÇÃO DE SAÚDE PLAMED"
click at [29, 236] on input "Salvar" at bounding box center [27, 236] width 21 height 10
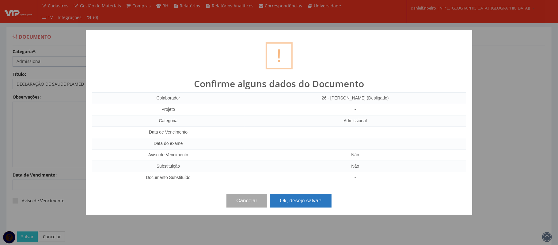
click at [293, 201] on button "Ok, desejo salvar!" at bounding box center [300, 200] width 61 height 13
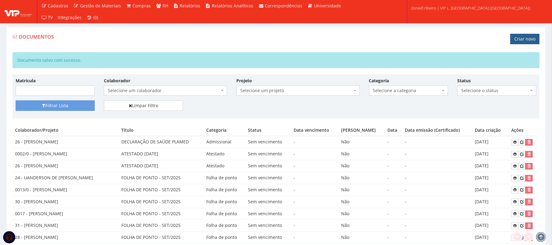
drag, startPoint x: 529, startPoint y: 40, endPoint x: 523, endPoint y: 44, distance: 7.1
click at [529, 40] on link "Criar novo" at bounding box center [525, 39] width 29 height 10
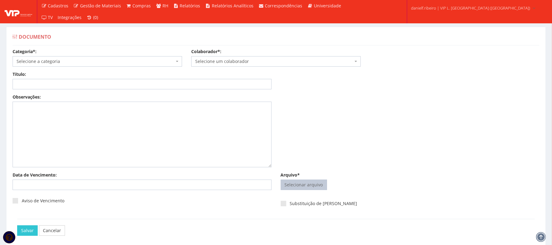
click at [314, 181] on input "Arquivo*" at bounding box center [304, 185] width 46 height 10
type input "C:\fakepath\[PERSON_NAME] AVALIAÇÃO DE DESEMPENHO 2024.pdf"
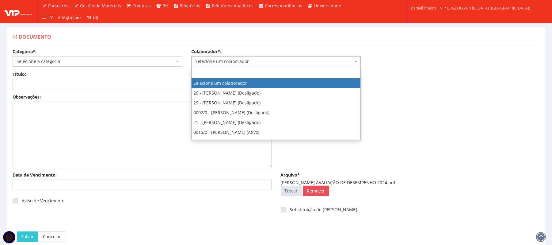
click at [219, 59] on span "Selecione um colaborador" at bounding box center [274, 61] width 158 height 6
type input "A"
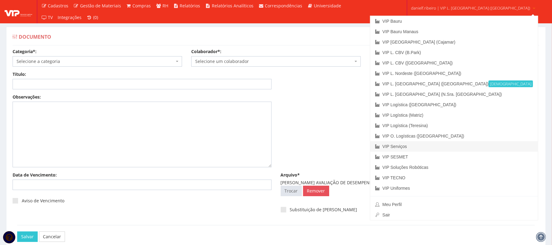
click at [443, 144] on link "VIP Serviços" at bounding box center [454, 146] width 168 height 10
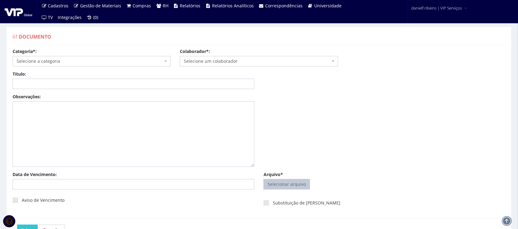
click at [290, 190] on span "Selecionar arquivo Trocar" at bounding box center [286, 184] width 46 height 10
click at [224, 63] on span "Selecione um colaborador" at bounding box center [257, 61] width 146 height 6
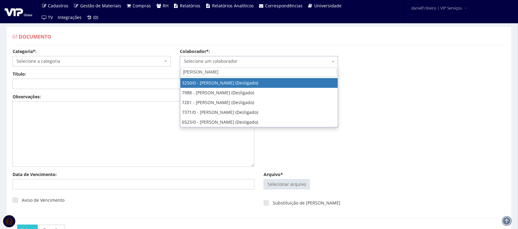
type input "ANTONIO MARCOS"
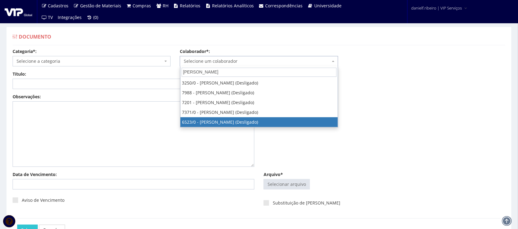
select select "102"
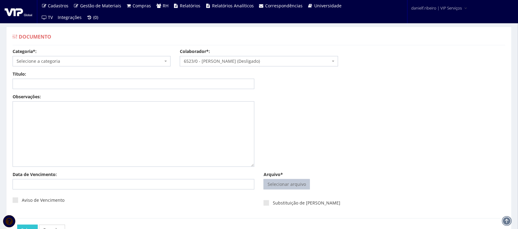
click at [272, 182] on input "Arquivo*" at bounding box center [287, 185] width 46 height 10
type input "C:\fakepath\ANTONIO MARCOS VIEIRA SANTOS RIBEIRO AVALIAÇÃO DE DESEMPENHO 2024.p…"
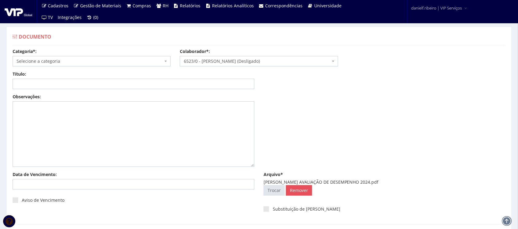
click at [56, 58] on span "Selecione a categoria" at bounding box center [90, 61] width 146 height 6
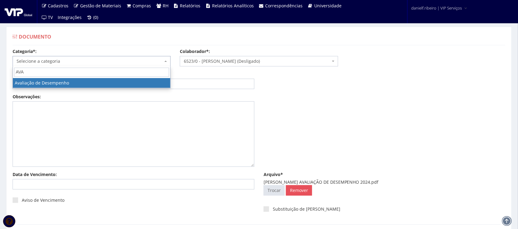
type input "AVA"
select select "avaliacao_de_desempenho"
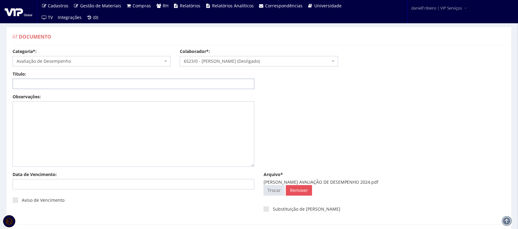
click at [64, 85] on input "Título:" at bounding box center [134, 84] width 242 height 10
drag, startPoint x: 352, startPoint y: 182, endPoint x: 422, endPoint y: 180, distance: 69.6
click at [422, 180] on div "[PERSON_NAME] AVALIAÇÃO DE DESEMPENHO 2024.pdf" at bounding box center [384, 182] width 242 height 6
copy div "AVALIAÇÃO DE DESEMPENHO 2024"
click at [131, 84] on input "Título:" at bounding box center [134, 84] width 242 height 10
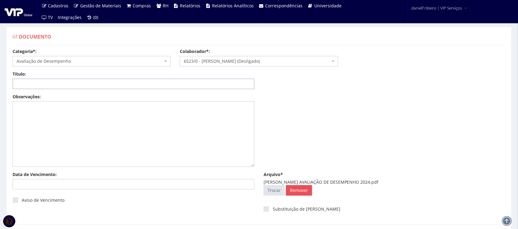
paste input "AVALIAÇÃO DE DESEMPENHO 2024"
type input "AVALIAÇÃO DE DESEMPENHO 2024"
click at [85, 186] on input "Data de Vencimento:" at bounding box center [134, 184] width 242 height 10
type input "[DATE]"
click at [280, 134] on div "Observações:" at bounding box center [259, 133] width 502 height 78
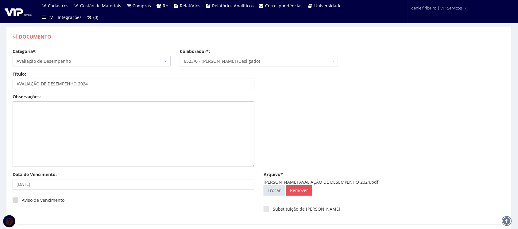
click at [14, 203] on span at bounding box center [16, 201] width 6 height 6
click at [22, 203] on input "Aviso de Vencimento" at bounding box center [24, 201] width 4 height 4
checkbox input "true"
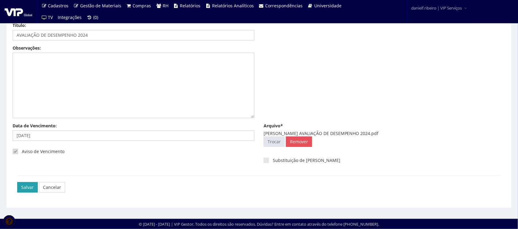
click at [24, 190] on input "Salvar" at bounding box center [27, 187] width 21 height 10
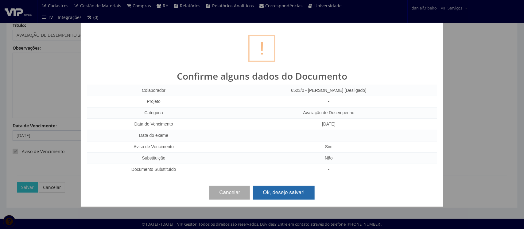
click at [284, 187] on button "Ok, desejo salvar!" at bounding box center [283, 192] width 61 height 13
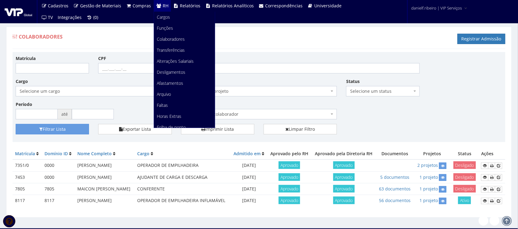
scroll to position [77, 0]
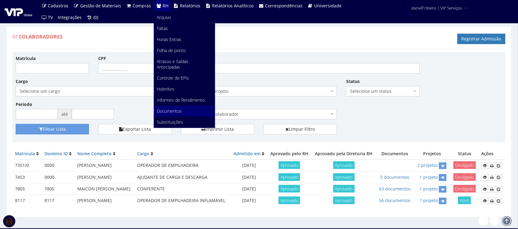
click at [170, 113] on span "Documentos" at bounding box center [169, 111] width 25 height 6
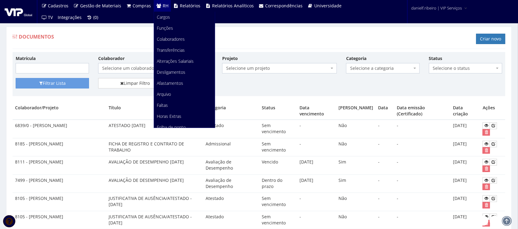
scroll to position [77, 0]
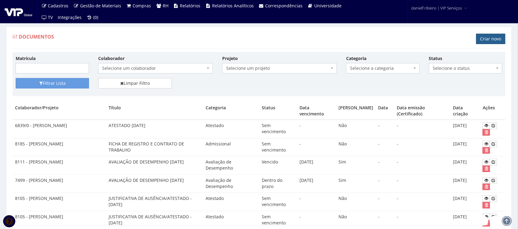
click at [482, 38] on link "Criar novo" at bounding box center [490, 39] width 29 height 10
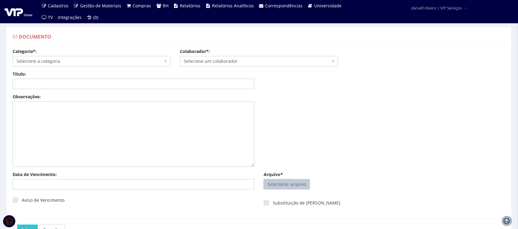
click at [291, 186] on input "Arquivo*" at bounding box center [287, 185] width 46 height 10
type input "C:\fakepath\[PERSON_NAME] AVALIAÇÃO DE DESEMPENHO 2024.pdf"
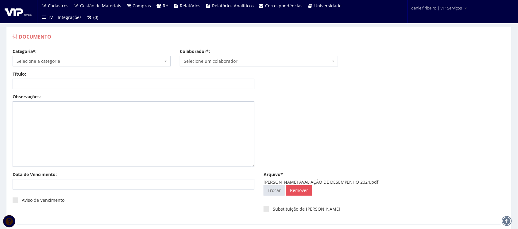
click at [210, 62] on span "Selecione um colaborador" at bounding box center [257, 61] width 146 height 6
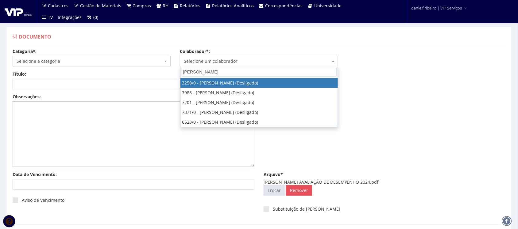
type input "[PERSON_NAME]"
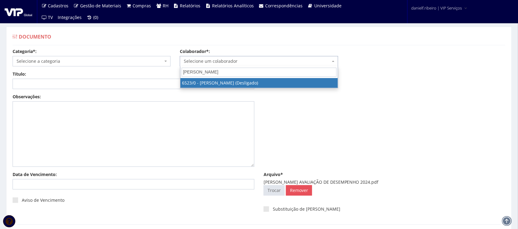
select select "102"
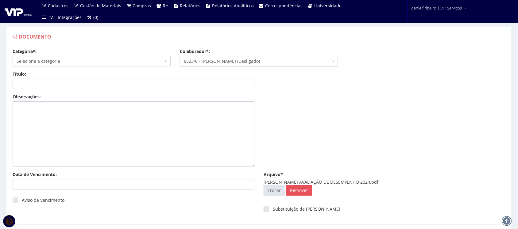
click at [83, 56] on div "Categoria*: Selecione a categoria Aso Segurança no trabalho - PGR Segurança no …" at bounding box center [91, 57] width 167 height 18
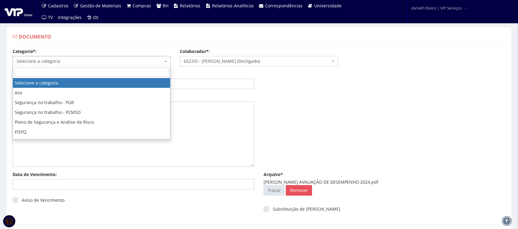
click at [66, 65] on span "Selecione a categoria" at bounding box center [92, 61] width 158 height 10
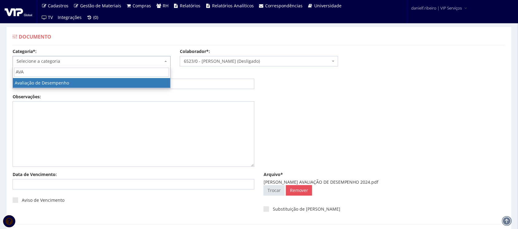
type input "AVA"
click at [59, 77] on span "AVA" at bounding box center [91, 73] width 157 height 12
select select "avaliacao_de_desempenho"
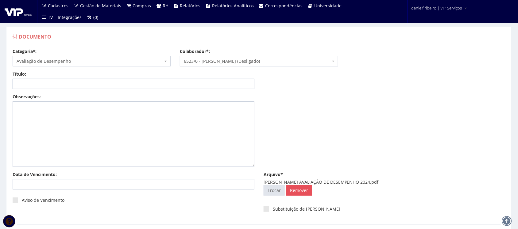
click at [68, 88] on input "Título:" at bounding box center [134, 84] width 242 height 10
paste input "AVALIAÇÃO DE DESEMPENHO 2024"
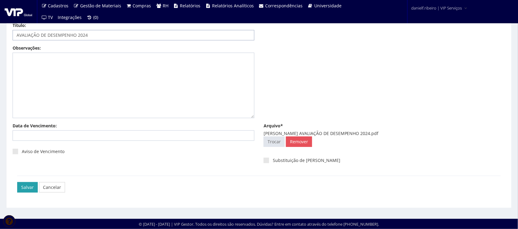
type input "AVALIAÇÃO DE DESEMPENHO 2024"
click at [27, 190] on input "Salvar" at bounding box center [27, 187] width 21 height 10
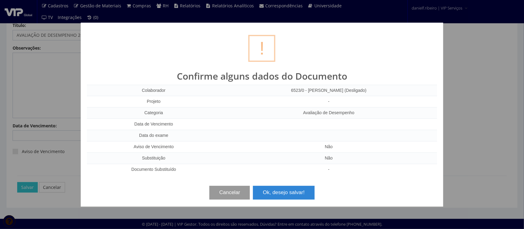
click at [229, 194] on button "Cancelar" at bounding box center [229, 192] width 40 height 13
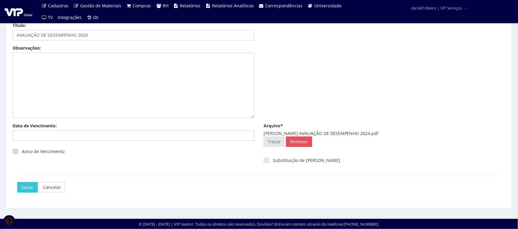
click at [16, 151] on span at bounding box center [16, 152] width 6 height 6
click at [22, 151] on input "Aviso de Vencimento" at bounding box center [24, 152] width 4 height 4
checkbox input "true"
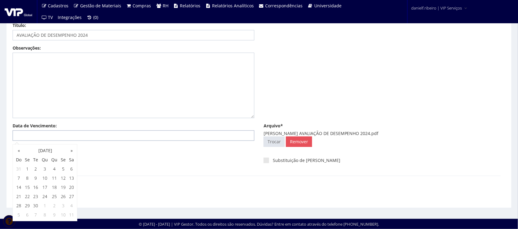
click at [94, 134] on input "Data de Vencimento:" at bounding box center [134, 136] width 242 height 10
type input "20/10/2024"
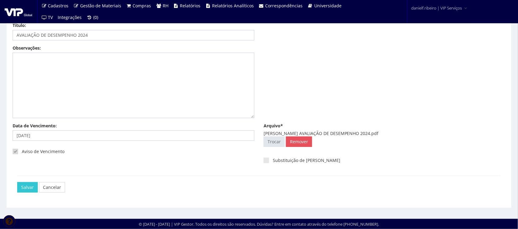
click at [316, 71] on div "Observações:" at bounding box center [259, 84] width 502 height 78
click at [28, 191] on input "Salvar" at bounding box center [27, 187] width 21 height 10
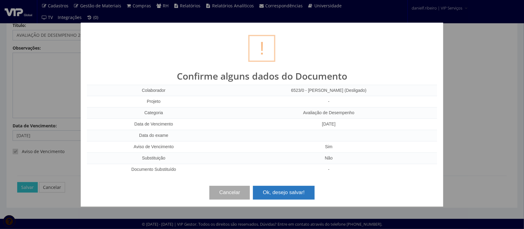
click at [288, 194] on button "Ok, desejo salvar!" at bounding box center [283, 192] width 61 height 13
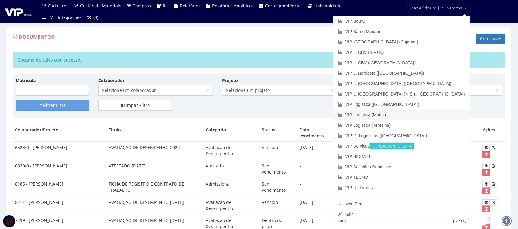
click at [427, 9] on span "danielf.ribeiro | VIP Serviços" at bounding box center [436, 8] width 51 height 6
click at [432, 79] on link "VIP L. [GEOGRAPHIC_DATA] ([GEOGRAPHIC_DATA])" at bounding box center [401, 84] width 137 height 10
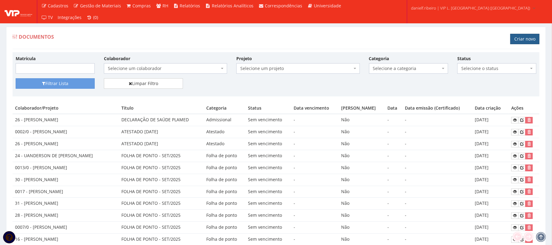
click at [521, 42] on link "Criar novo" at bounding box center [525, 39] width 29 height 10
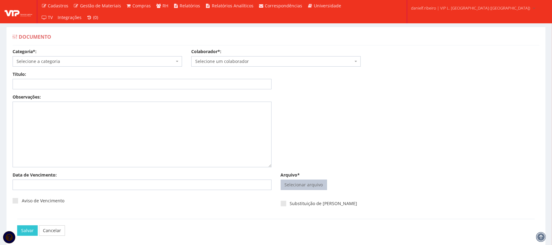
click at [302, 180] on input "Arquivo*" at bounding box center [304, 185] width 46 height 10
type input "C:\fakepath\DANRLEY SIQUEIRA DE SOUZA DECLARAÇÃO DE SAÚDE PLAMED.pdf"
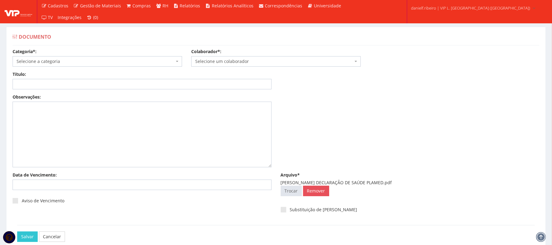
click at [255, 58] on span "Selecione um colaborador" at bounding box center [276, 61] width 170 height 10
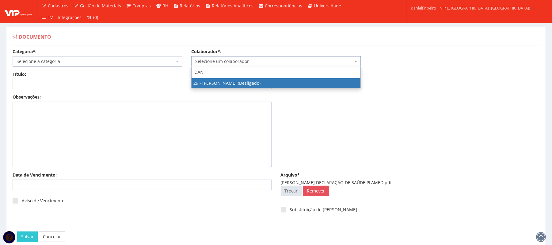
type input "DAN"
select select "3839"
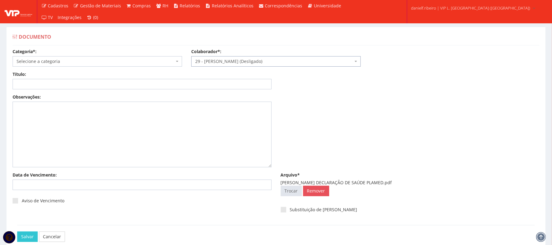
click at [30, 61] on span "Selecione a categoria" at bounding box center [96, 61] width 158 height 6
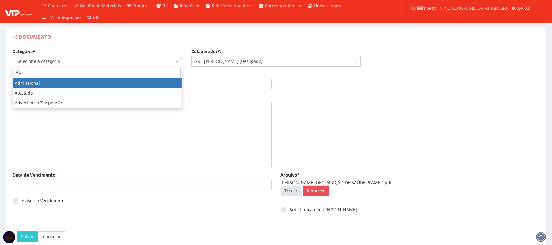
type input "AD"
select select "admissional"
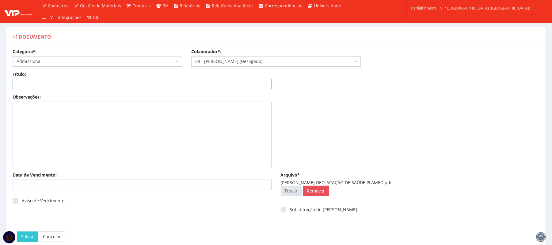
click at [150, 84] on input "Título:" at bounding box center [142, 84] width 259 height 10
paste input "DECLARAÇÃO DE SAÚDE PLAMED"
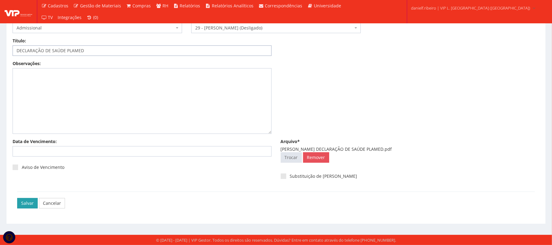
type input "DECLARAÇÃO DE SAÚDE PLAMED"
click at [26, 201] on input "Salvar" at bounding box center [27, 203] width 21 height 10
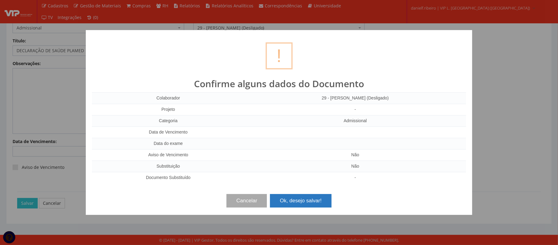
click at [297, 200] on button "Ok, desejo salvar!" at bounding box center [300, 200] width 61 height 13
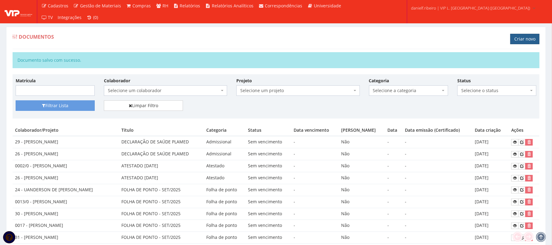
click at [522, 36] on link "Criar novo" at bounding box center [525, 39] width 29 height 10
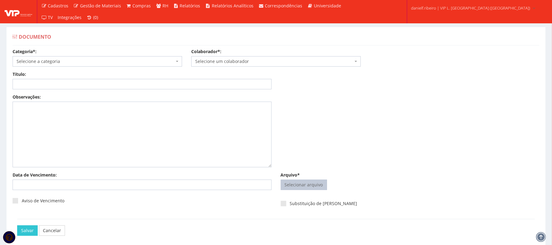
click at [306, 189] on input "Arquivo*" at bounding box center [304, 185] width 46 height 10
type input "C:\fakepath\DEIDIVAN SANTOS LIMA FÉRIAS.2025.pdf"
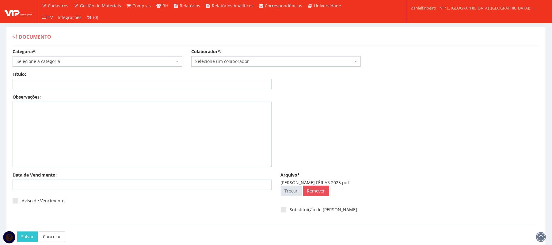
click at [263, 57] on span "Selecione um colaborador" at bounding box center [276, 61] width 170 height 10
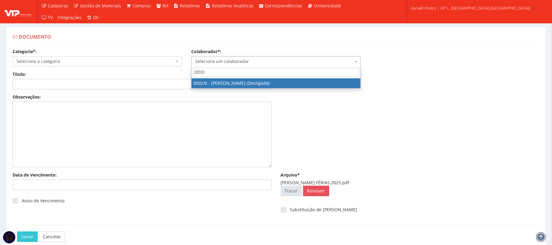
type input "DEIDI"
select select "715"
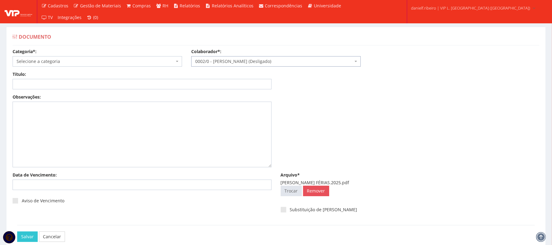
click at [63, 62] on span "Selecione a categoria" at bounding box center [96, 61] width 158 height 6
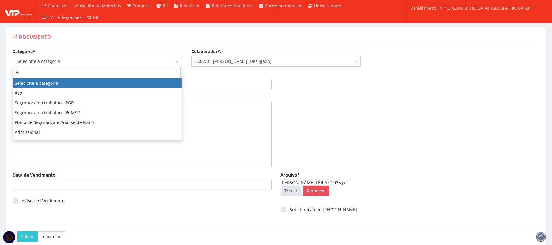
type input "AD"
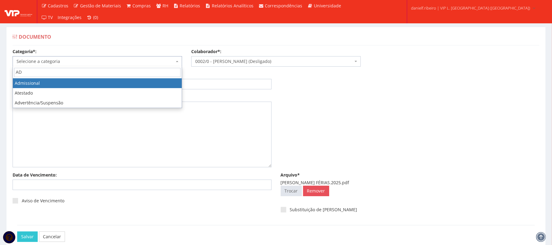
select select "admissional"
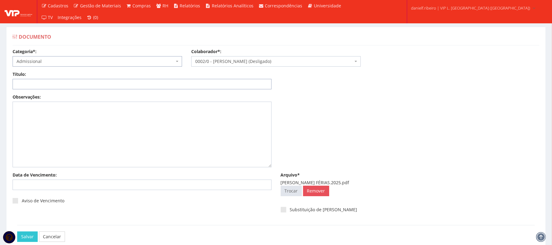
click at [106, 81] on input "Título:" at bounding box center [142, 84] width 259 height 10
type input "FÉRIAS/2025"
click at [17, 231] on input "Salvar" at bounding box center [27, 236] width 21 height 10
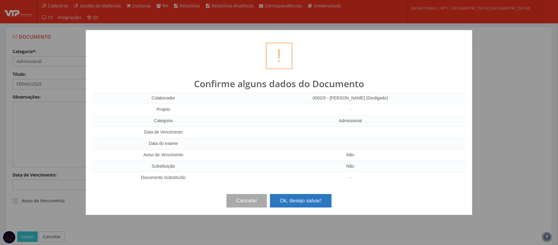
click at [287, 201] on button "Ok, desejo salvar!" at bounding box center [300, 200] width 61 height 13
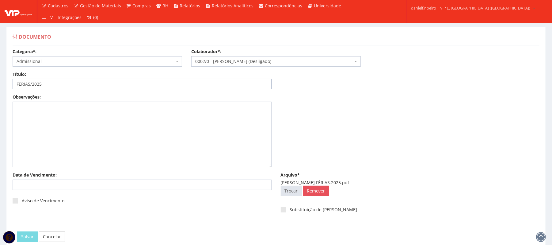
scroll to position [34, 0]
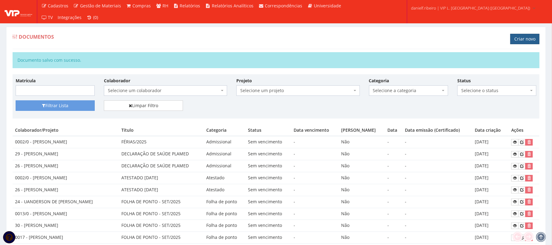
click at [520, 40] on link "Criar novo" at bounding box center [525, 39] width 29 height 10
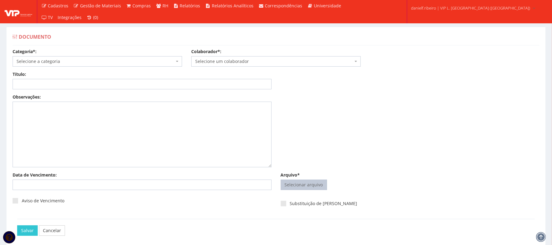
click at [306, 183] on input "Arquivo*" at bounding box center [304, 185] width 46 height 10
type input "C:\fakepath\[PERSON_NAME] DECLARAÇÃO DE SAÚDE PLAMED.pdf"
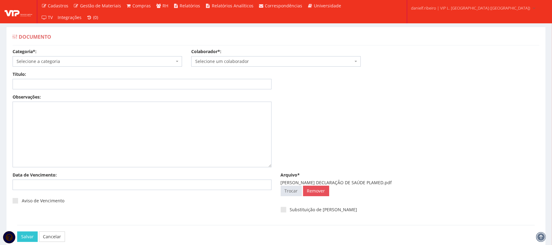
click at [245, 57] on span "Selecione um colaborador" at bounding box center [276, 61] width 170 height 10
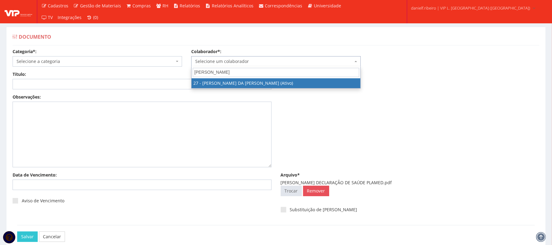
type input "GEORGE"
select select "3837"
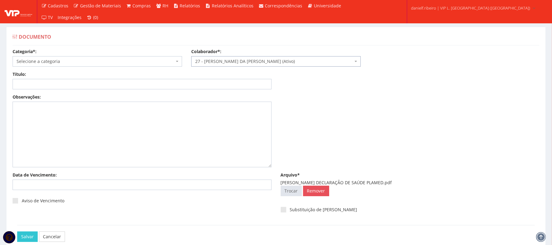
click at [57, 64] on span "Selecione a categoria" at bounding box center [96, 61] width 158 height 6
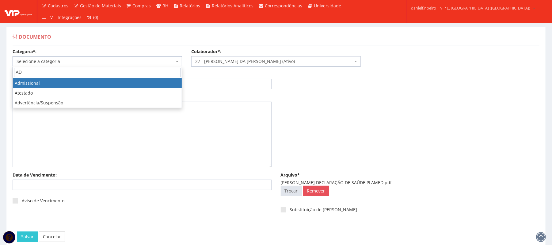
type input "AD"
select select "admissional"
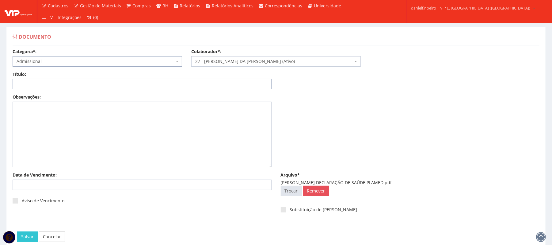
click at [59, 88] on input "Título:" at bounding box center [142, 84] width 259 height 10
paste input "AVALIAÇÃO DE DESEMPENHO 2024"
type input "AVALIAÇÃO DE DESEMPENHO 2024"
drag, startPoint x: 114, startPoint y: 82, endPoint x: 0, endPoint y: 102, distance: 115.8
click at [0, 101] on div "Documento Categoria*: Selecione a categoria Aso Segurança no trabalho - PGR Seg…" at bounding box center [276, 141] width 552 height 253
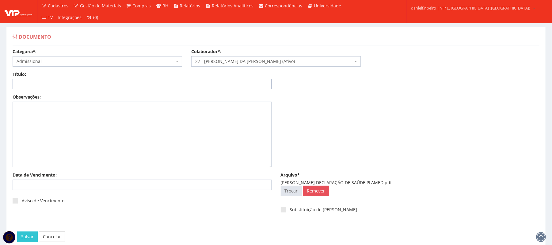
paste input "DECLARAÇÃO DE SAÚDE PLAMED"
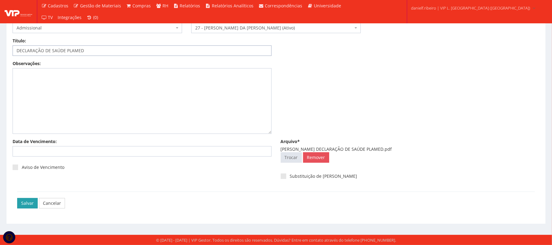
type input "DECLARAÇÃO DE SAÚDE PLAMED"
click at [23, 206] on input "Salvar" at bounding box center [27, 203] width 21 height 10
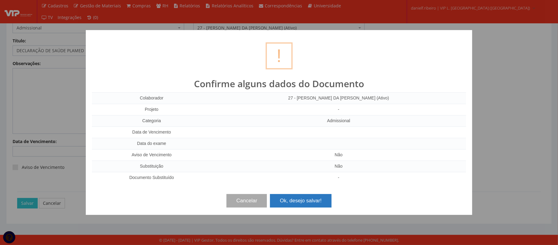
click at [319, 203] on button "Ok, desejo salvar!" at bounding box center [300, 200] width 61 height 13
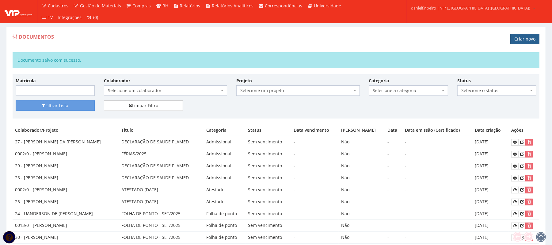
click at [534, 39] on link "Criar novo" at bounding box center [525, 39] width 29 height 10
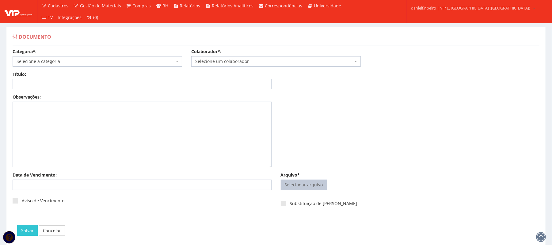
click at [312, 183] on input "Arquivo*" at bounding box center [304, 185] width 46 height 10
type input "C:\fakepath\GILVANE ROSA DOS PASSOS FÉRIAS.2024.pdf"
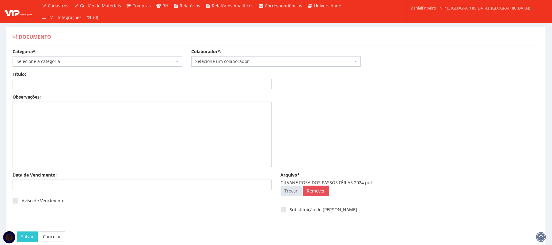
click at [247, 63] on span "Selecione um colaborador" at bounding box center [274, 61] width 158 height 6
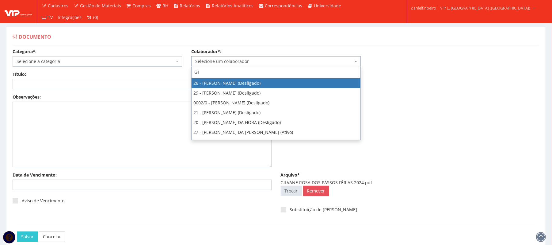
type input "GIL"
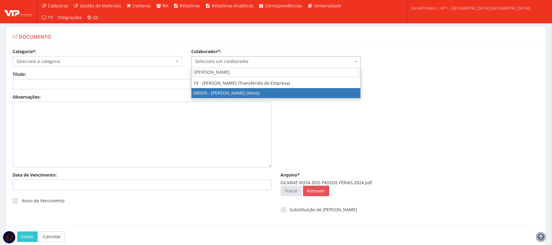
select select "716"
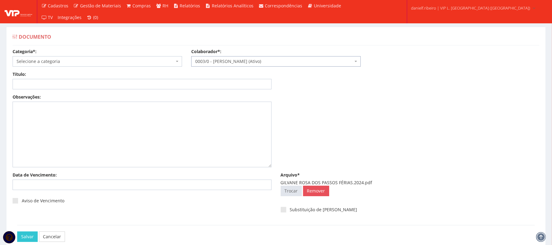
click at [67, 67] on body "Cadastros Clientes Unidades Subclientes Unidades de Subclientes Projetos Vagas …" at bounding box center [276, 139] width 552 height 278
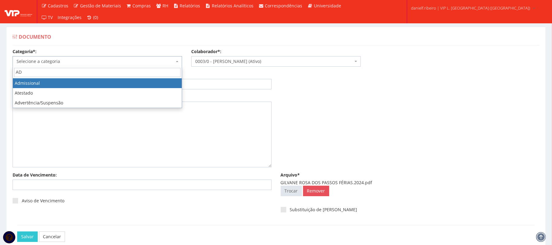
type input "AD"
select select "admissional"
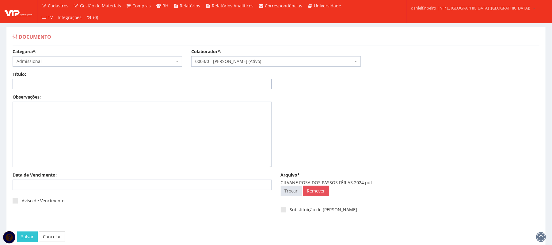
click at [51, 80] on input "Título:" at bounding box center [142, 84] width 259 height 10
type input "FÉRIAS/2024"
click at [17, 231] on input "Salvar" at bounding box center [27, 236] width 21 height 10
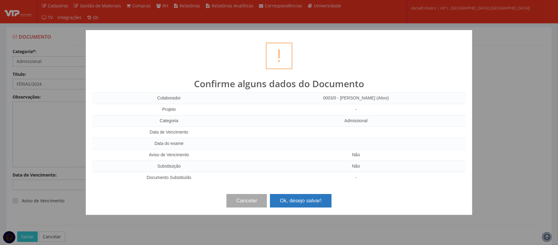
click at [301, 204] on button "Ok, desejo salvar!" at bounding box center [300, 200] width 61 height 13
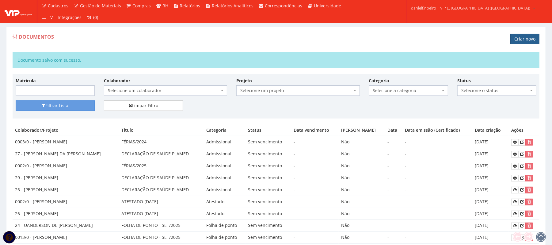
click at [528, 38] on link "Criar novo" at bounding box center [525, 39] width 29 height 10
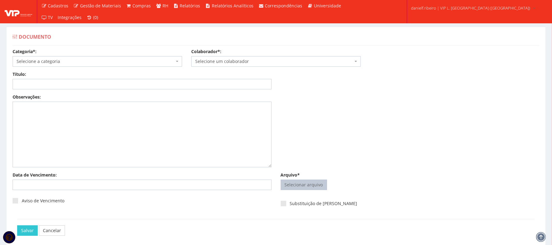
click at [307, 187] on input "Arquivo*" at bounding box center [304, 185] width 46 height 10
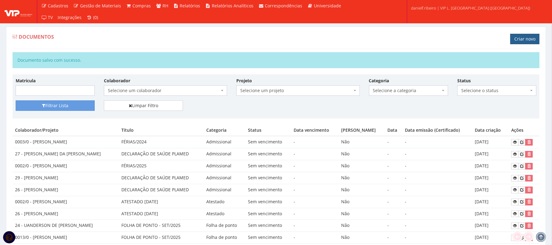
click at [517, 40] on link "Criar novo" at bounding box center [525, 39] width 29 height 10
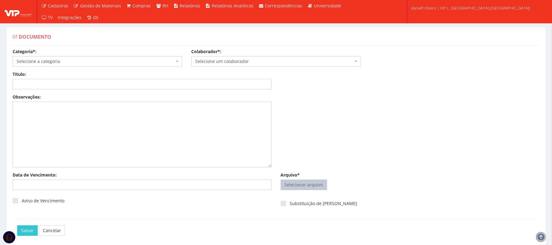
click at [302, 183] on input "Arquivo*" at bounding box center [304, 185] width 46 height 10
type input "C:\fakepath\[PERSON_NAME] FOLHA PONTO [DATE].pdf"
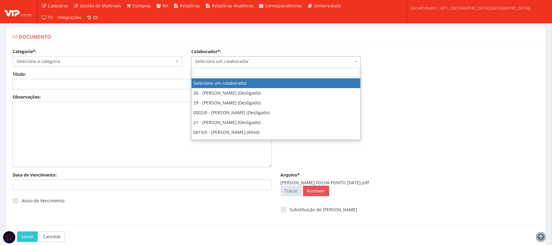
click at [235, 57] on span "Selecione um colaborador" at bounding box center [276, 61] width 170 height 10
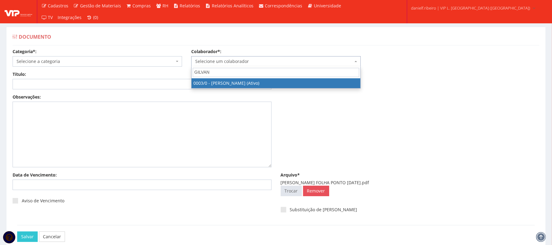
type input "GILVANE"
select select "716"
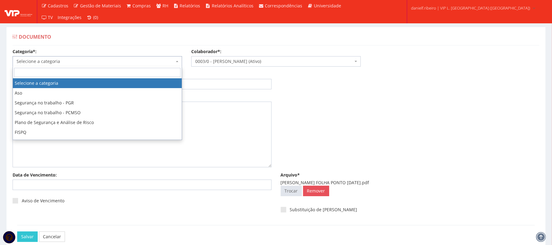
click at [101, 63] on span "Selecione a categoria" at bounding box center [96, 61] width 158 height 6
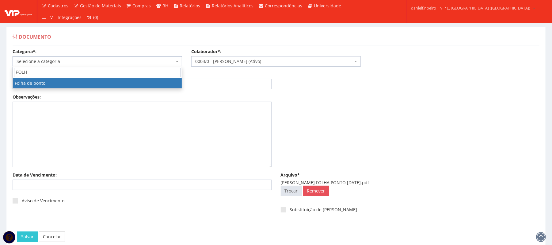
type input "FOLHA"
select select "folha_ponto"
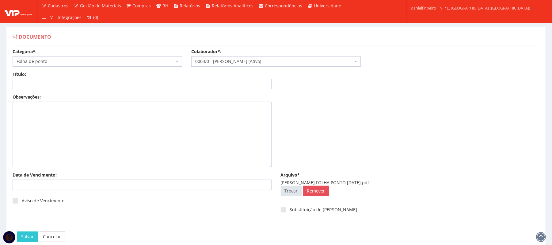
click at [76, 78] on div "Título:" at bounding box center [142, 80] width 268 height 18
click at [73, 86] on input "Título:" at bounding box center [142, 84] width 259 height 10
click at [165, 83] on input "Título:" at bounding box center [142, 84] width 259 height 10
type input "FOLHA PONTO JAN/2025"
click at [17, 231] on input "Salvar" at bounding box center [27, 236] width 21 height 10
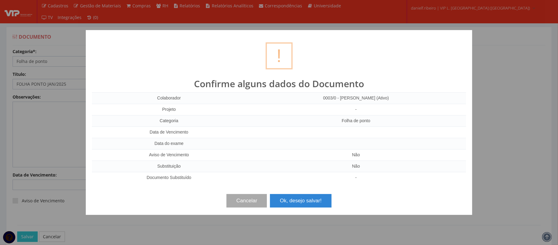
click at [301, 203] on button "Ok, desejo salvar!" at bounding box center [300, 200] width 61 height 13
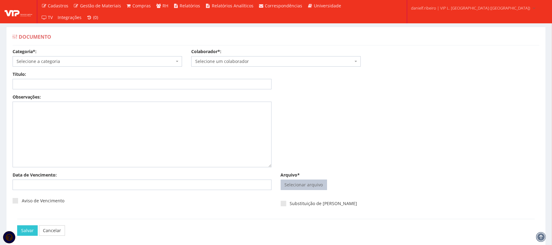
click at [295, 184] on input "Arquivo*" at bounding box center [304, 185] width 46 height 10
type input "C:\fakepath\GILVANE ROSA DOS PASSOS FOLHA PONTO JAN.2025_compressed.pdf"
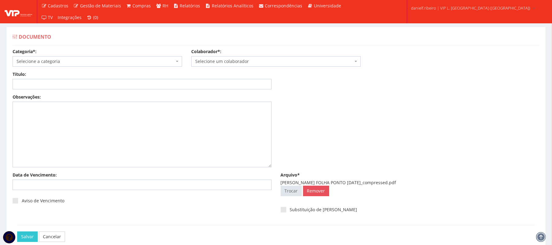
click at [81, 63] on span "Selecione a categoria" at bounding box center [96, 61] width 158 height 6
type input "fol"
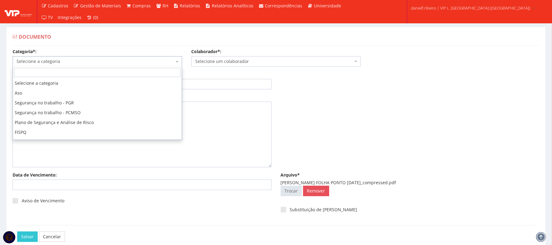
click at [95, 63] on span "Selecione a categoria" at bounding box center [96, 61] width 158 height 6
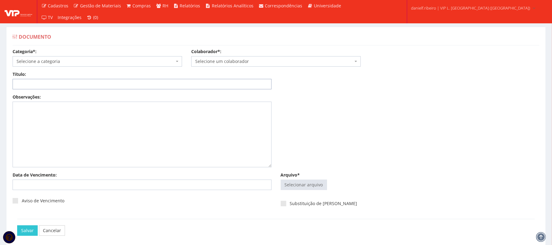
click at [77, 80] on input "Título:" at bounding box center [142, 84] width 259 height 10
type input "f"
type input "FOLHA PONTO JAN/2025"
click at [62, 61] on span "Selecione a categoria" at bounding box center [96, 61] width 158 height 6
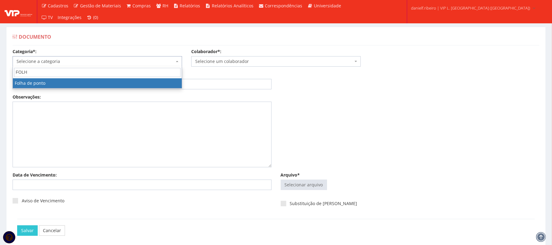
type input "FOLHA"
select select "folha_ponto"
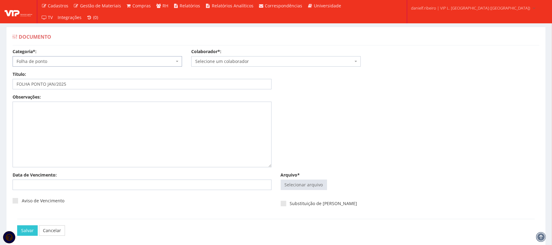
click at [248, 60] on span "Selecione um colaborador" at bounding box center [274, 61] width 158 height 6
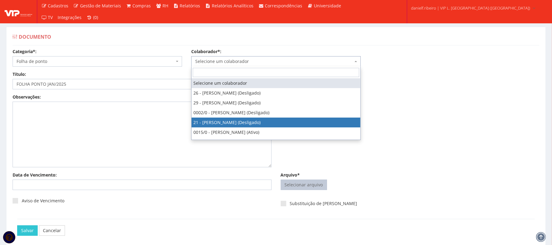
click at [310, 186] on input "Arquivo*" at bounding box center [304, 185] width 46 height 10
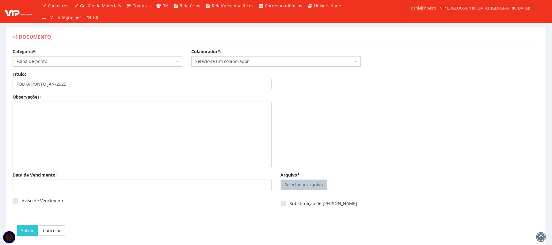
type input "C:\fakepath\[PERSON_NAME] FOLHA PONTO [DATE]_compressed.pdf"
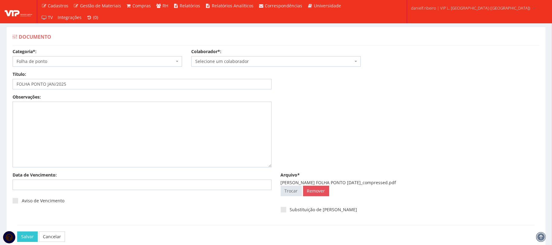
click at [227, 59] on span "Selecione um colaborador" at bounding box center [274, 61] width 158 height 6
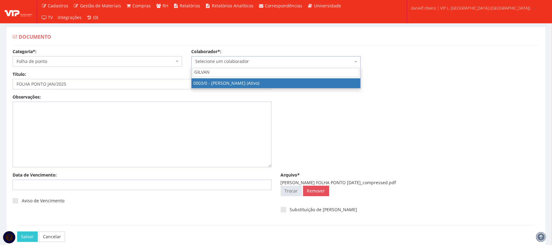
type input "GILVANE"
select select "716"
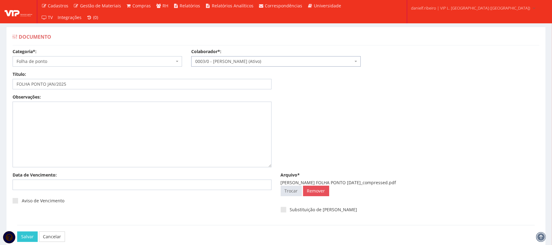
scroll to position [34, 0]
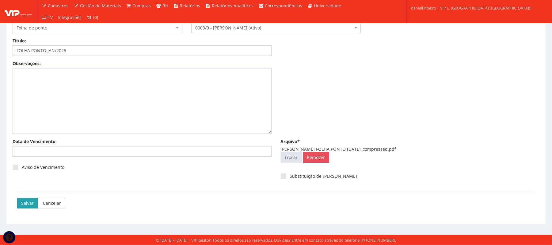
click at [24, 201] on input "Salvar" at bounding box center [27, 203] width 21 height 10
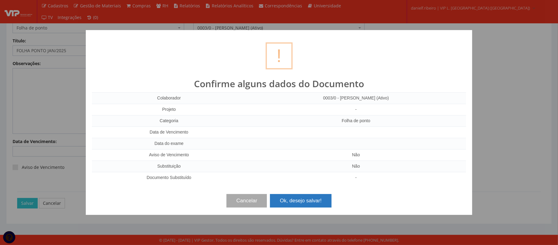
click at [290, 198] on button "Ok, desejo salvar!" at bounding box center [300, 200] width 61 height 13
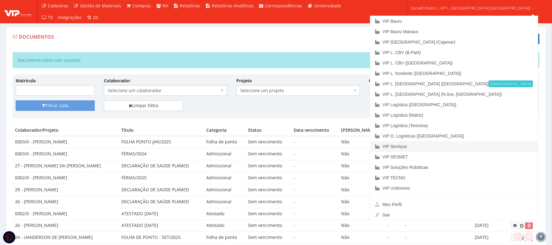
click at [454, 144] on link "VIP Serviços" at bounding box center [454, 146] width 168 height 10
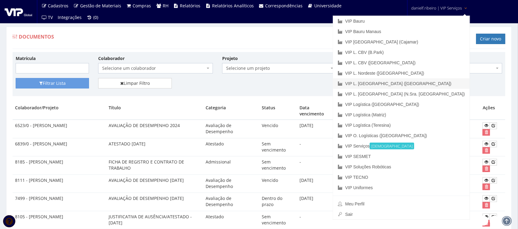
click at [438, 83] on link "VIP L. [GEOGRAPHIC_DATA] ([GEOGRAPHIC_DATA])" at bounding box center [401, 84] width 137 height 10
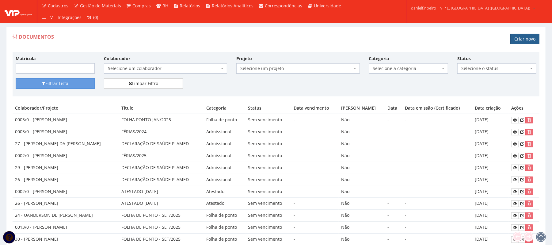
click at [529, 37] on link "Criar novo" at bounding box center [525, 39] width 29 height 10
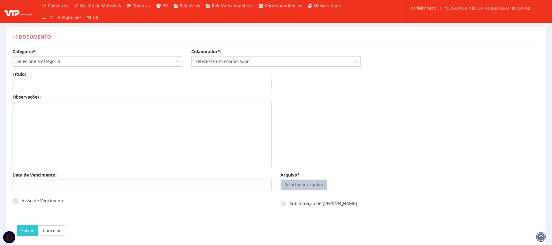
click at [300, 186] on input "Arquivo*" at bounding box center [304, 185] width 46 height 10
type input "C:\fakepath\JOSE ADILSON SANTOS ASO ADMISSIONAL 05.08.2024.pdf"
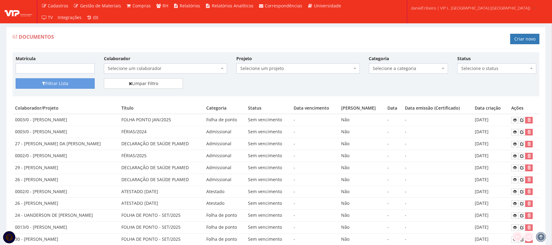
click at [411, 72] on span "Selecione a categoria" at bounding box center [408, 68] width 79 height 10
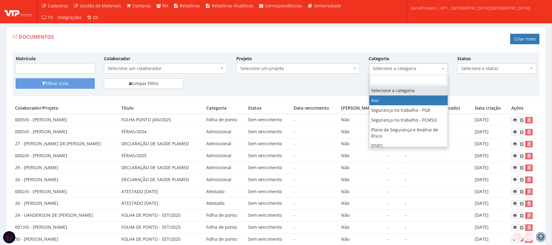
select select "aso"
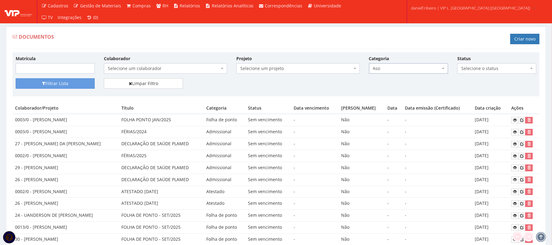
click at [138, 69] on span "Selecione um colaborador" at bounding box center [164, 68] width 112 height 6
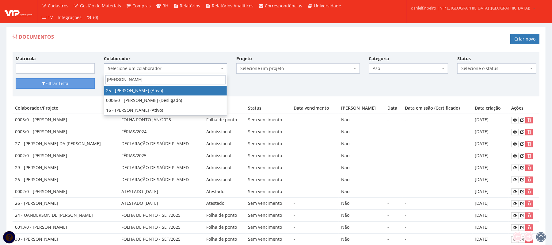
type input "jose"
select select "3764"
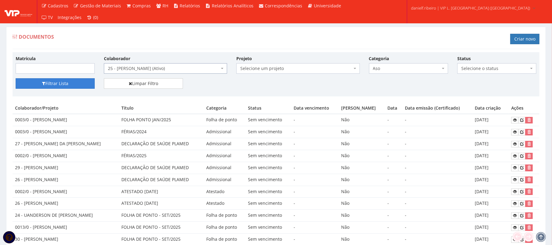
click at [48, 83] on button "Filtrar Lista" at bounding box center [55, 83] width 79 height 10
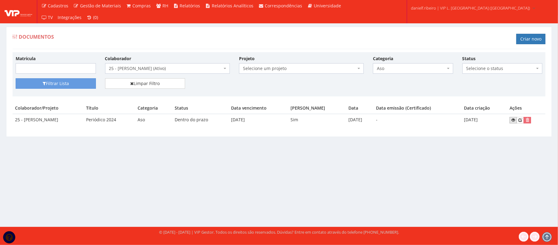
click at [512, 120] on link at bounding box center [513, 120] width 7 height 6
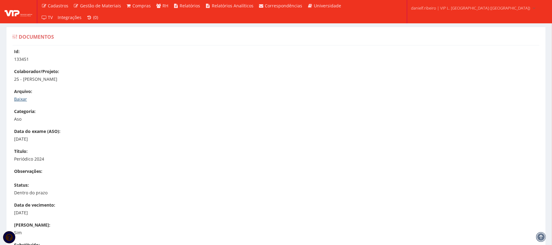
click at [21, 100] on link "Baixar" at bounding box center [20, 99] width 13 height 6
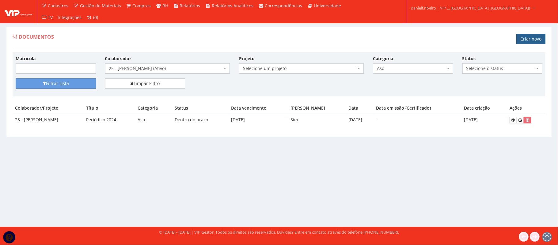
click at [528, 37] on link "Criar novo" at bounding box center [531, 39] width 29 height 10
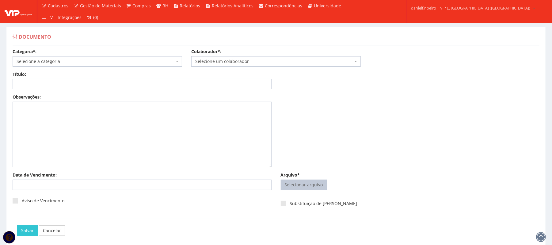
click at [311, 185] on input "Arquivo*" at bounding box center [304, 185] width 46 height 10
type input "C:\fakepath\JOSE ADILSON SANTOS ASO ADMISSIONAL 05.08.2024.pdf"
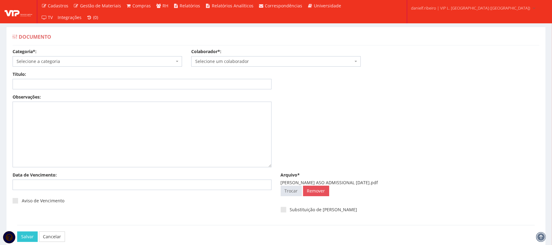
click at [216, 63] on span "Selecione um colaborador" at bounding box center [274, 61] width 158 height 6
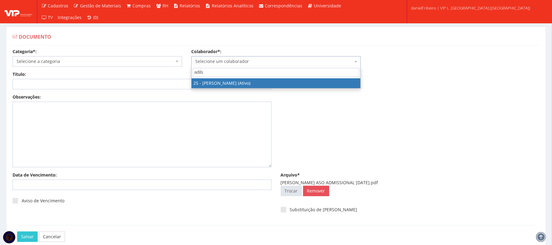
type input "adilso"
select select "3764"
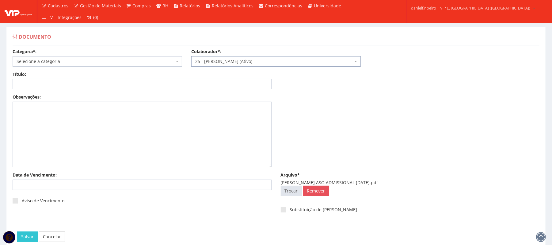
click at [65, 64] on span "Selecione a categoria" at bounding box center [96, 61] width 158 height 6
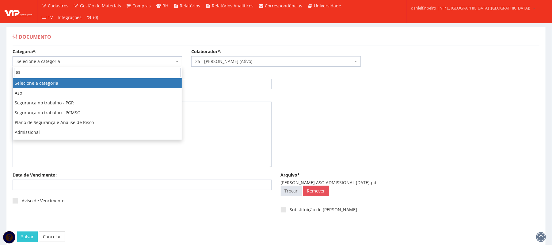
type input "aso"
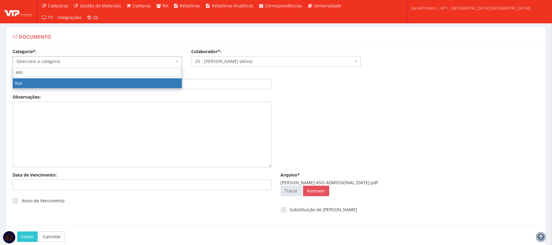
select select "aso"
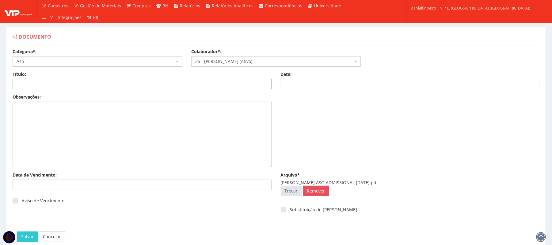
click at [63, 88] on input "Título:" at bounding box center [142, 84] width 259 height 10
type input "a"
type input "ASO ADMISSIONAL"
click at [330, 82] on input "Data:" at bounding box center [410, 84] width 259 height 10
type input "[DATE]"
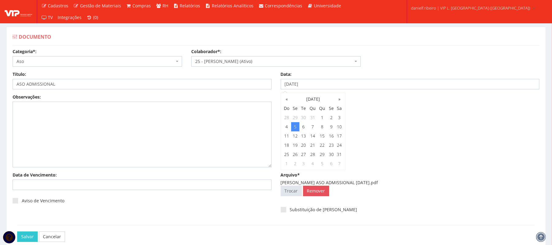
drag, startPoint x: 386, startPoint y: 165, endPoint x: 169, endPoint y: 209, distance: 221.6
click at [382, 165] on div "Observações:" at bounding box center [276, 133] width 536 height 78
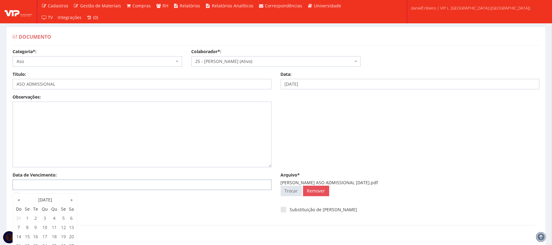
click at [55, 184] on input "Data de Vencimento:" at bounding box center [142, 184] width 259 height 10
type input "[DATE]"
click at [378, 112] on div "Observações:" at bounding box center [276, 133] width 536 height 78
drag, startPoint x: 20, startPoint y: 188, endPoint x: 5, endPoint y: 209, distance: 25.5
click at [17, 193] on body "Cadastros Clientes Unidades Subclientes Unidades de Subclientes Projetos Vagas …" at bounding box center [276, 139] width 552 height 278
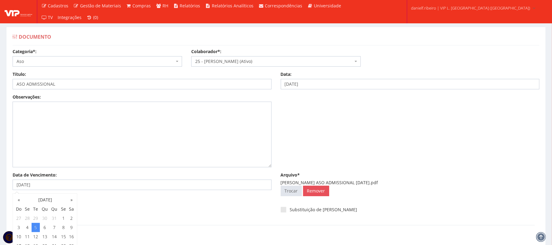
drag, startPoint x: 141, startPoint y: 215, endPoint x: 129, endPoint y: 213, distance: 11.9
click at [141, 214] on div "Aviso de Vencimento" at bounding box center [142, 204] width 268 height 21
click at [26, 199] on label "Aviso de Vencimento" at bounding box center [39, 201] width 52 height 6
click at [26, 199] on input "Aviso de Vencimento" at bounding box center [24, 201] width 4 height 4
checkbox input "true"
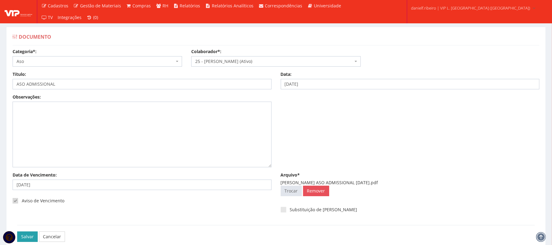
click at [25, 237] on input "Salvar" at bounding box center [27, 236] width 21 height 10
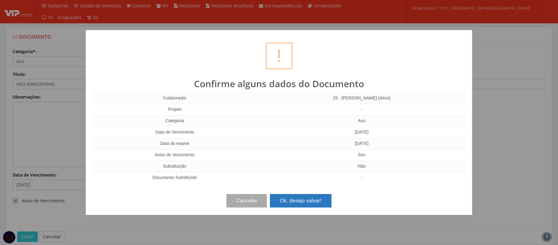
click at [291, 204] on button "Ok, desejo salvar!" at bounding box center [300, 200] width 61 height 13
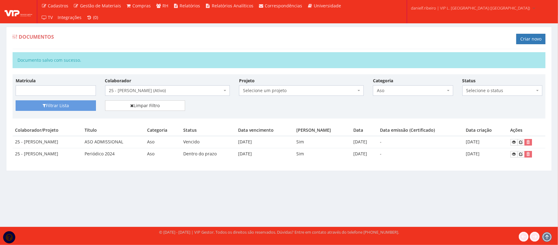
drag, startPoint x: 76, startPoint y: 154, endPoint x: 274, endPoint y: 151, distance: 197.5
click at [274, 151] on tr "25 - JOSE ADILSON SANTOS Periódico 2024 Aso Dentro do prazo 05/08/2025 Sim 05/0…" at bounding box center [279, 154] width 533 height 12
click at [423, 173] on div "Documentos Criar novo Documento salvo com sucesso. Matrícula Colaborador Seleci…" at bounding box center [279, 103] width 555 height 152
click at [516, 154] on icon at bounding box center [515, 154] width 4 height 4
click at [528, 39] on link "Criar novo" at bounding box center [531, 39] width 29 height 10
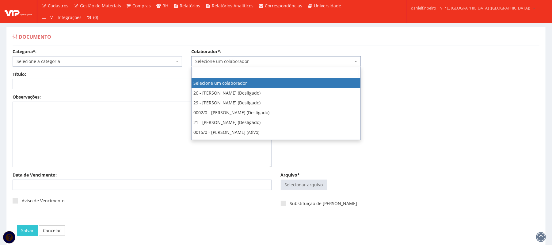
click at [219, 63] on span "Selecione um colaborador" at bounding box center [274, 61] width 158 height 6
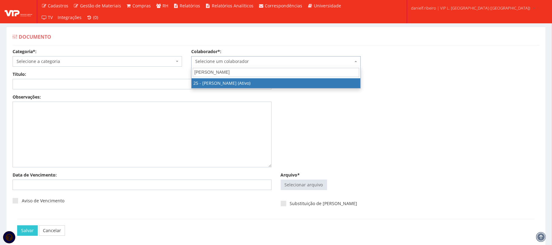
type input "[PERSON_NAME]"
select select "3764"
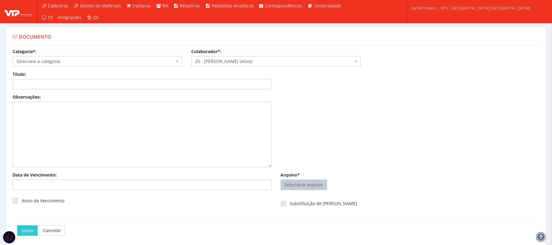
click at [304, 186] on input "Arquivo*" at bounding box center [304, 185] width 46 height 10
type input "C:\fakepath\JOSE ADILSON SANTOS SOLICITAÇÃO DE VALE TRANSPORTE 04.02.2025.pdf"
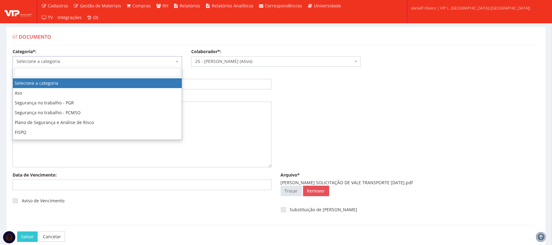
click at [93, 61] on span "Selecione a categoria" at bounding box center [96, 61] width 158 height 6
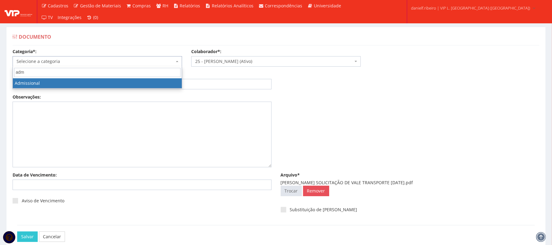
type input "admi"
select select "admissional"
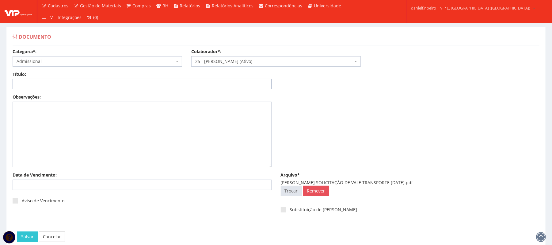
click at [124, 82] on input "Título:" at bounding box center [142, 84] width 259 height 10
click at [115, 80] on input "Título:" at bounding box center [142, 84] width 259 height 10
type input "s"
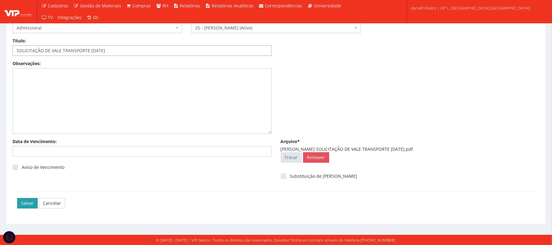
type input "SOLICITAÇÃO DE VALE TRANSPORTE 04/02/2025"
click at [32, 199] on input "Salvar" at bounding box center [27, 203] width 21 height 10
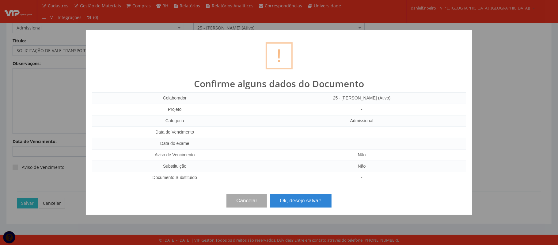
click at [302, 192] on div "Cancelar Ok, desejo salvar!" at bounding box center [279, 198] width 374 height 18
click at [302, 193] on div "Cancelar Ok, desejo salvar!" at bounding box center [279, 198] width 374 height 18
click at [301, 197] on button "Ok, desejo salvar!" at bounding box center [300, 200] width 61 height 13
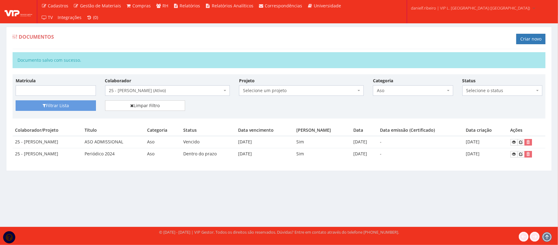
click at [183, 92] on span "25 - [PERSON_NAME] (Ativo)" at bounding box center [165, 90] width 113 height 6
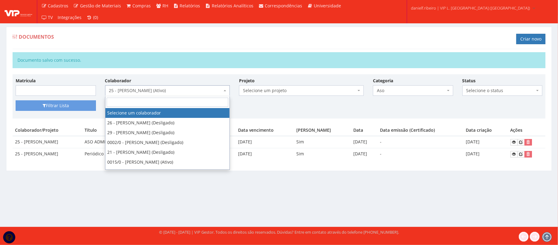
select select
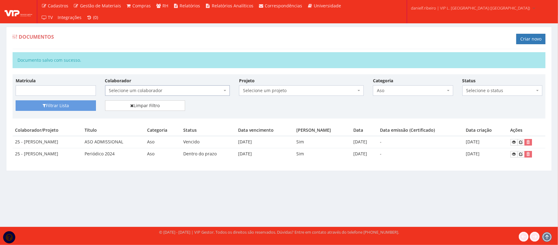
click at [394, 94] on span "Aso" at bounding box center [411, 90] width 69 height 6
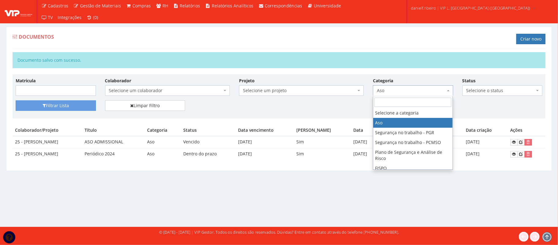
select select
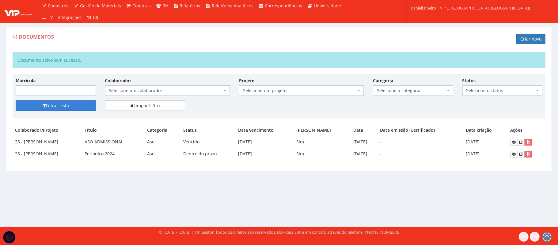
click at [73, 101] on button "Filtrar Lista" at bounding box center [56, 105] width 80 height 10
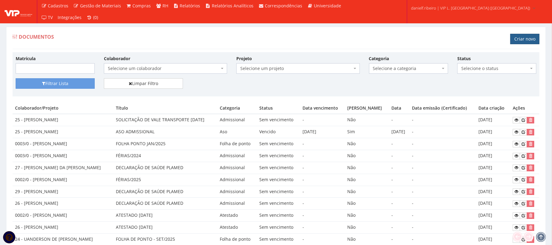
click at [521, 37] on link "Criar novo" at bounding box center [525, 39] width 29 height 10
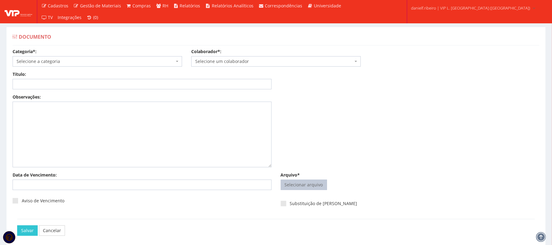
click at [323, 185] on input "Arquivo*" at bounding box center [304, 185] width 46 height 10
type input "C:\fakepath\KLEBER BARBOSA DE ARAUJO FÉRIAS.2024.pdf"
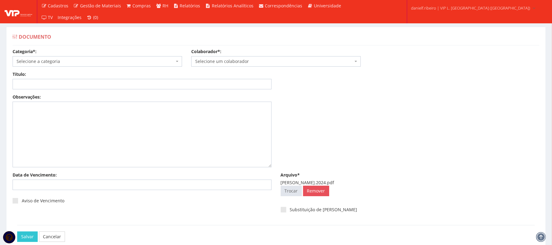
click at [236, 60] on span "Selecione um colaborador" at bounding box center [274, 61] width 158 height 6
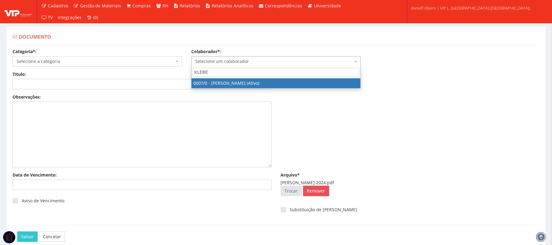
type input "KLEBER"
select select "720"
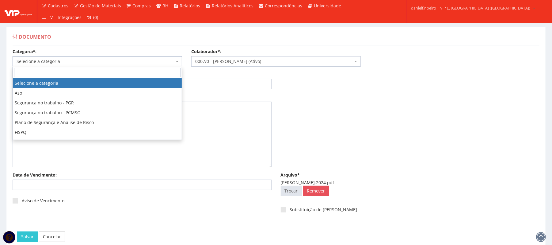
click at [67, 64] on span "Selecione a categoria" at bounding box center [96, 61] width 158 height 6
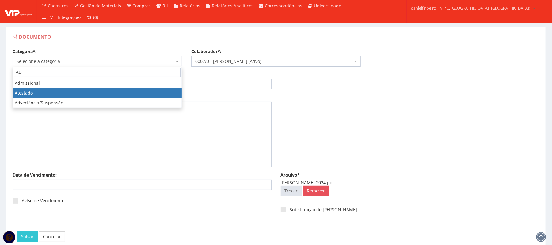
type input "AD"
select select "admissional"
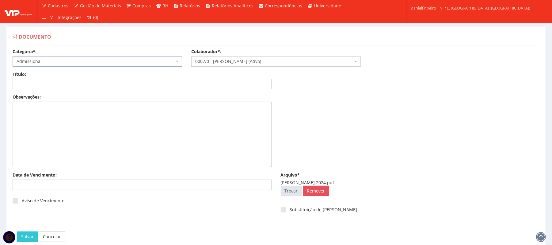
click at [55, 90] on div "Título: Data: Período: Selecione o período 30 Dias 45 Dias 90 Dias Selecione o …" at bounding box center [276, 82] width 536 height 23
click at [53, 85] on input "Título:" at bounding box center [142, 84] width 259 height 10
click at [65, 82] on input "Título:" at bounding box center [142, 84] width 259 height 10
type input "FÉRIAS/2024"
click at [17, 231] on input "Salvar" at bounding box center [27, 236] width 21 height 10
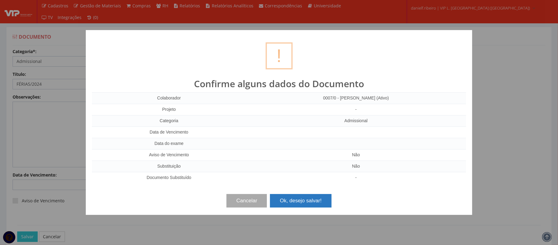
click at [306, 199] on button "Ok, desejo salvar!" at bounding box center [300, 200] width 61 height 13
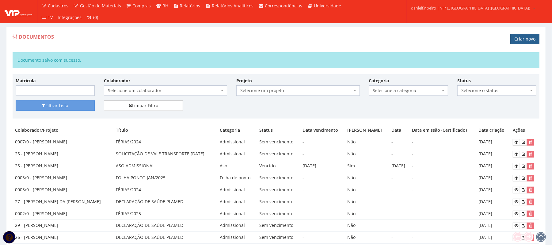
click at [531, 40] on link "Criar novo" at bounding box center [525, 39] width 29 height 10
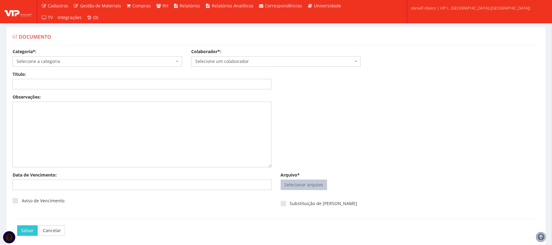
click at [292, 189] on input "Arquivo*" at bounding box center [304, 185] width 46 height 10
type input "C:\fakepath\[PERSON_NAME] DA CRUZ DECLARAÇÃO DE SAÚDE PLAMED.pdf"
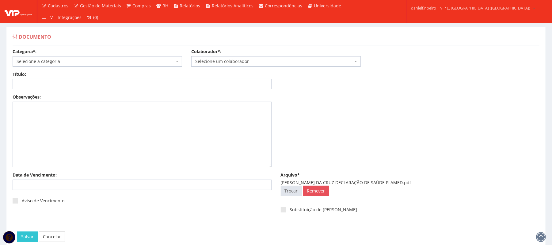
click at [233, 56] on div "Colaborador*: Selecione um colaborador 26 - [PERSON_NAME] (Desligado) 29 - [PER…" at bounding box center [276, 57] width 179 height 18
click at [232, 65] on span "Selecione um colaborador" at bounding box center [276, 61] width 170 height 10
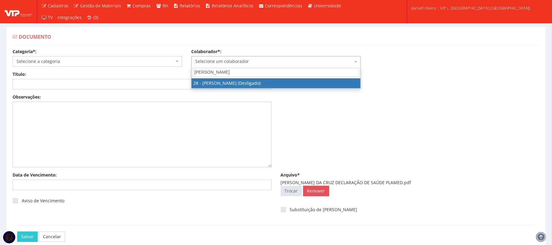
type input "LUCAS SA"
select select "3838"
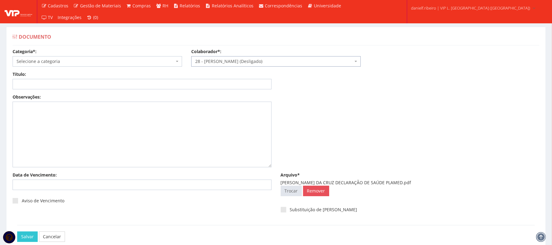
click at [73, 57] on span "Selecione a categoria" at bounding box center [98, 61] width 170 height 10
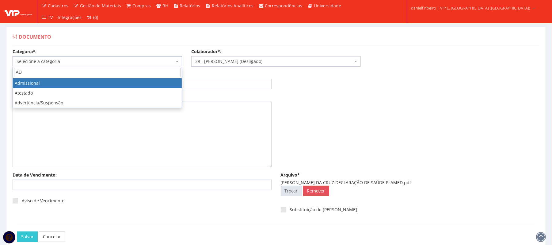
type input "AD"
select select "admissional"
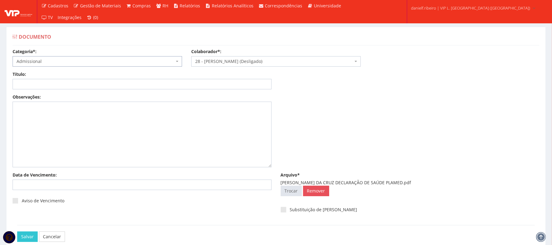
click at [54, 75] on div "Título:" at bounding box center [142, 80] width 268 height 18
click at [54, 80] on input "Título:" at bounding box center [142, 84] width 259 height 10
paste input "DECLARAÇÃO DE SAÚDE PLAMED"
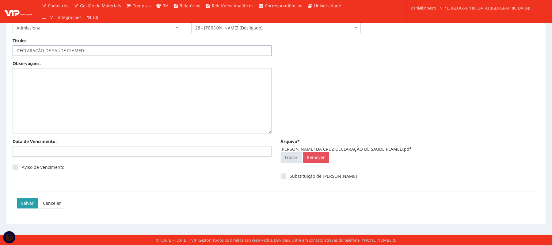
type input "DECLARAÇÃO DE SAÚDE PLAMED"
click at [27, 199] on input "Salvar" at bounding box center [27, 203] width 21 height 10
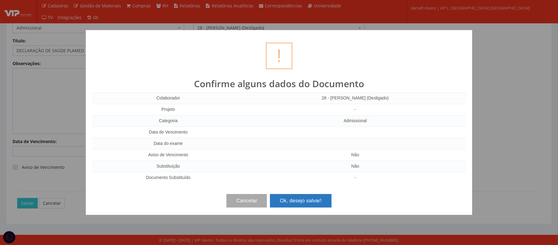
click at [288, 198] on button "Ok, desejo salvar!" at bounding box center [300, 200] width 61 height 13
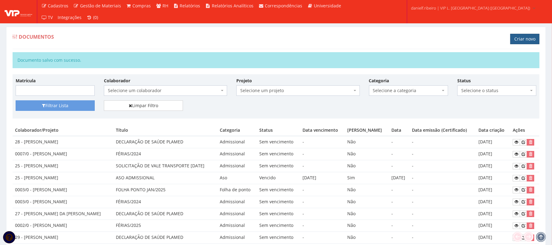
click at [518, 42] on link "Criar novo" at bounding box center [525, 39] width 29 height 10
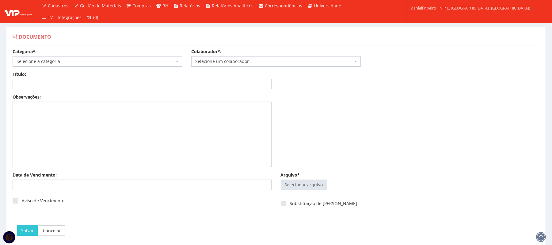
click at [292, 192] on div "Selecionar arquivo Trocar Remover" at bounding box center [410, 185] width 259 height 13
click at [292, 183] on input "Arquivo*" at bounding box center [304, 185] width 46 height 10
type input "C:\fakepath\[PERSON_NAME] DECLARAÇÃO DE SAÚDE PLAMED.pdf"
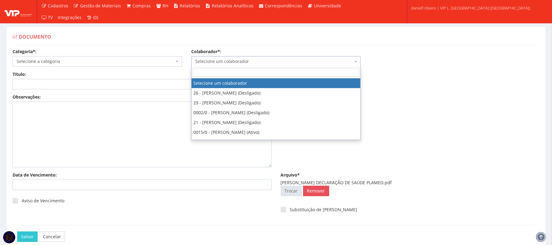
click at [256, 63] on span "Selecione um colaborador" at bounding box center [274, 61] width 158 height 6
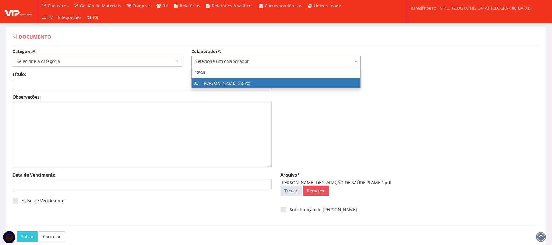
type input "natane"
select select "3873"
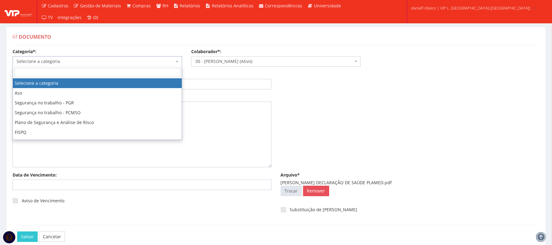
click at [56, 64] on span "Selecione a categoria" at bounding box center [96, 61] width 158 height 6
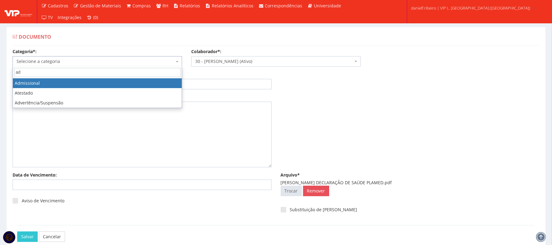
type input "ad"
select select "admissional"
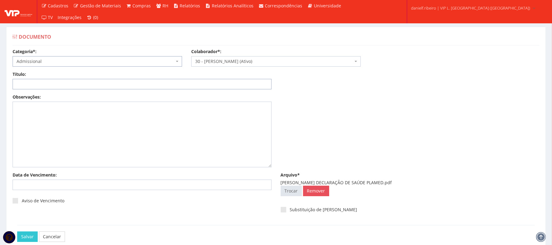
click at [61, 85] on input "Título:" at bounding box center [142, 84] width 259 height 10
paste input "DECLARAÇÃO DE SAÚDE PLAMED"
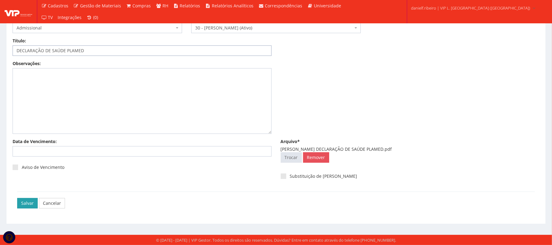
type input "DECLARAÇÃO DE SAÚDE PLAMED"
click at [24, 201] on input "Salvar" at bounding box center [27, 203] width 21 height 10
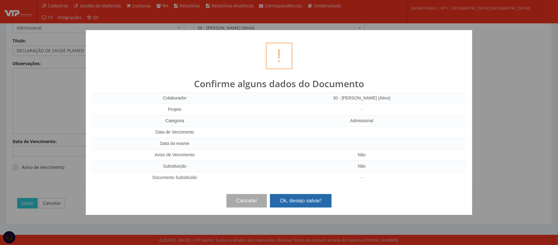
click at [299, 205] on button "Ok, desejo salvar!" at bounding box center [300, 200] width 61 height 13
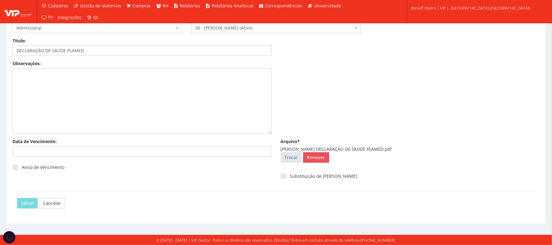
scroll to position [0, 0]
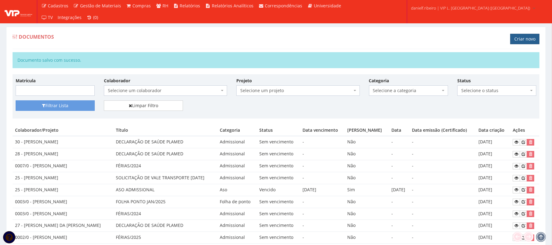
click at [516, 37] on link "Criar novo" at bounding box center [525, 39] width 29 height 10
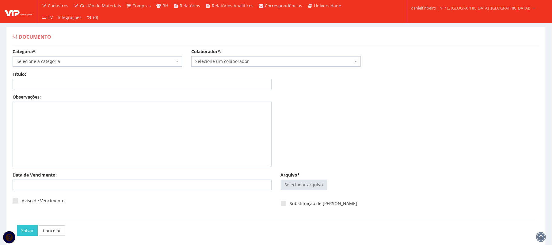
click at [291, 172] on label "Arquivo*" at bounding box center [290, 175] width 19 height 6
click at [291, 180] on input "Arquivo*" at bounding box center [304, 185] width 46 height 10
type input "C:\fakepath\PAULO ROBERTO RAMOS DOS SANTOS AVALIAÇÃO DE DESEMPENHO 2024.pdf"
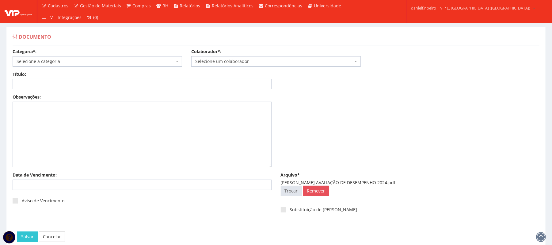
click at [241, 59] on span "Selecione um colaborador" at bounding box center [274, 61] width 158 height 6
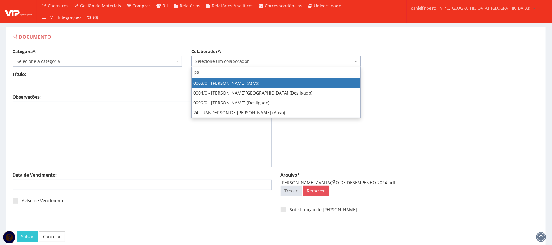
type input "p"
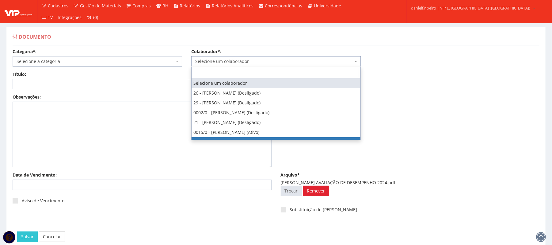
click at [308, 190] on link "Remover" at bounding box center [316, 191] width 26 height 10
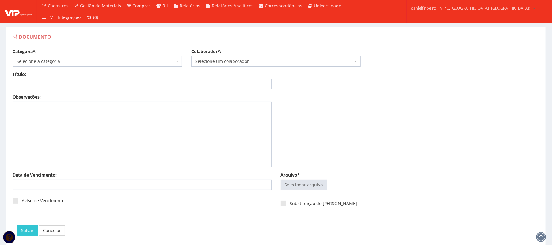
click at [291, 193] on div "Arquivo* Selecionar arquivo Trocar Remover" at bounding box center [410, 184] width 268 height 25
click at [293, 188] on input "Arquivo*" at bounding box center [304, 185] width 46 height 10
type input "C:\fakepath\RAUL SANTOS ROQUE ASO PERIÓDICO 28.08.2024.pdf"
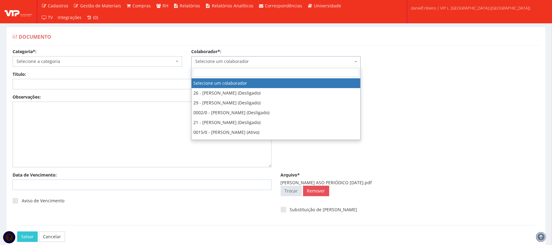
click at [223, 62] on span "Selecione um colaborador" at bounding box center [274, 61] width 158 height 6
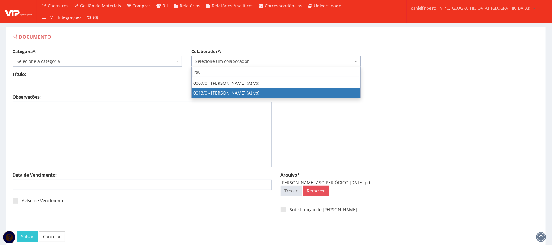
type input "rau"
select select "889"
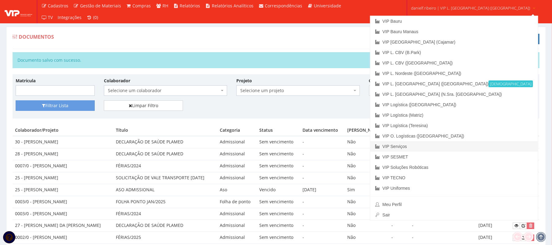
click at [450, 146] on link "VIP Serviços" at bounding box center [454, 146] width 168 height 10
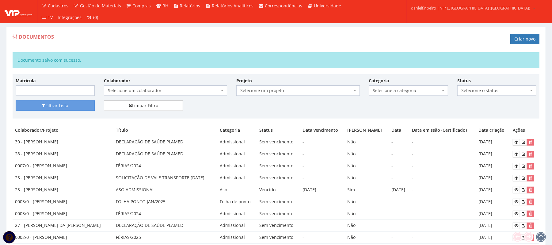
click at [167, 91] on span "Selecione um colaborador" at bounding box center [164, 90] width 112 height 6
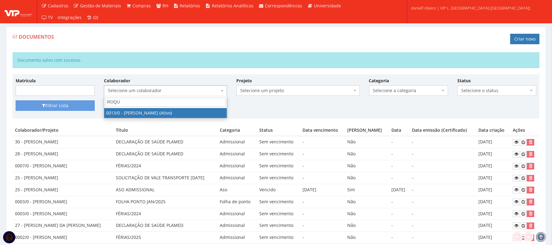
type input "ROQUE"
select select "889"
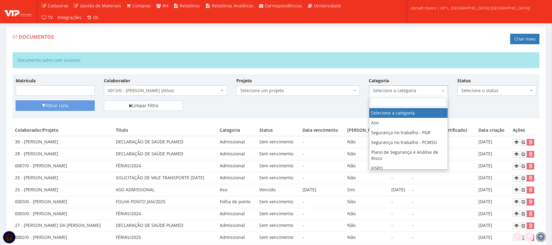
click at [400, 90] on span "Selecione a categoria" at bounding box center [406, 90] width 67 height 6
type input "ASO"
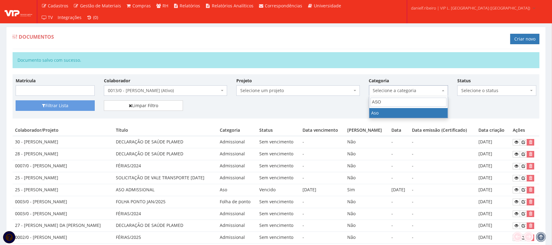
select select "aso"
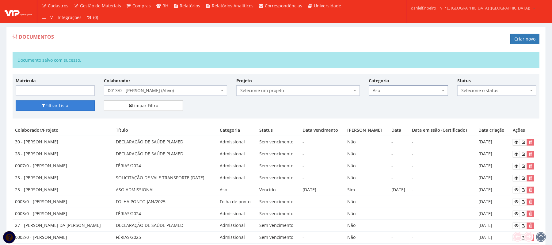
click at [47, 103] on button "Filtrar Lista" at bounding box center [55, 105] width 79 height 10
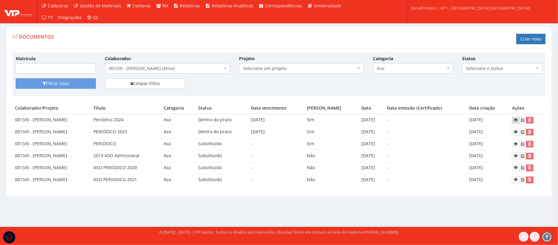
click at [519, 121] on link at bounding box center [515, 120] width 7 height 6
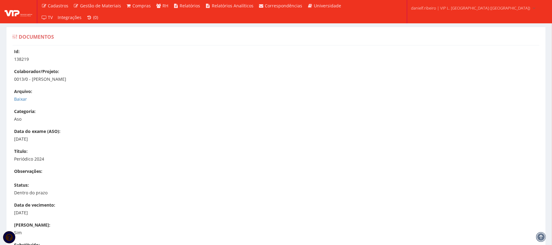
click at [15, 95] on div "Arquivo: Baixar" at bounding box center [279, 95] width 530 height 14
click at [17, 100] on link "Baixar" at bounding box center [20, 99] width 13 height 6
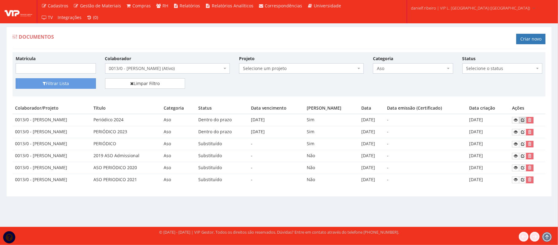
click at [525, 121] on icon at bounding box center [523, 120] width 4 height 4
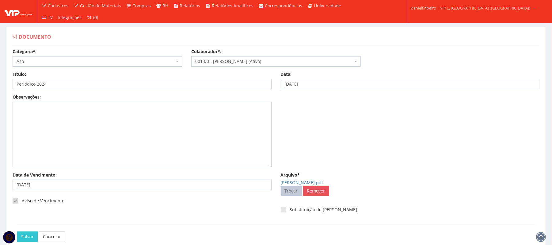
click at [291, 189] on input "Arquivo*" at bounding box center [291, 191] width 21 height 10
type input "C:\fakepath\[PERSON_NAME] ASO PERIÓDICO [DATE].pdf"
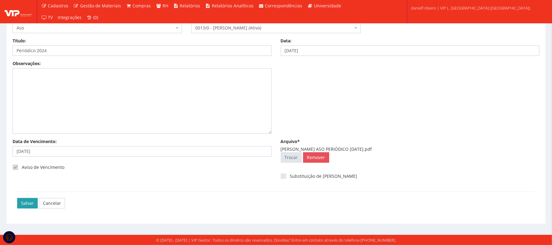
click at [31, 201] on input "Salvar" at bounding box center [27, 203] width 21 height 10
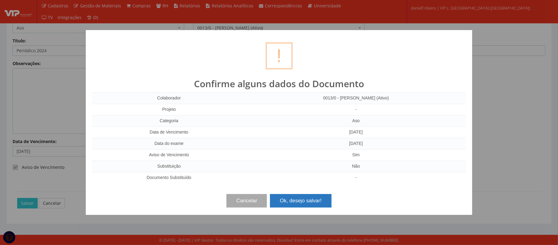
click at [314, 198] on button "Ok, desejo salvar!" at bounding box center [300, 200] width 61 height 13
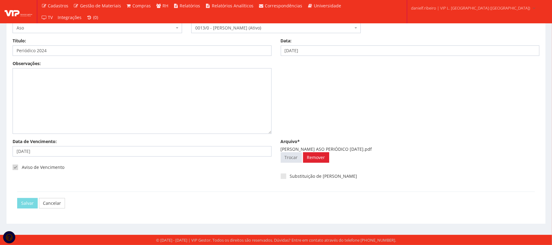
scroll to position [0, 0]
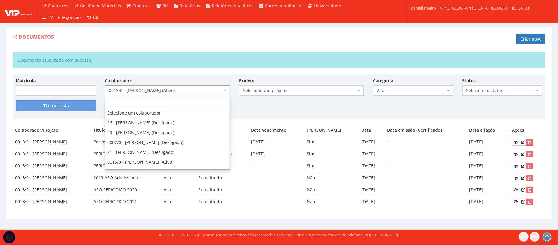
click at [183, 91] on span "0013/0 - [PERSON_NAME] (Ativo)" at bounding box center [165, 90] width 113 height 6
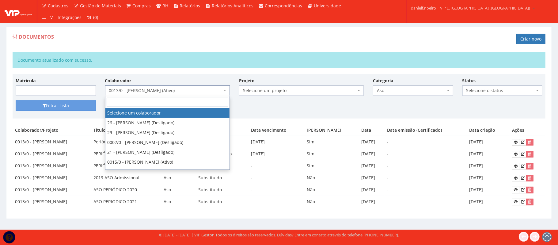
select select
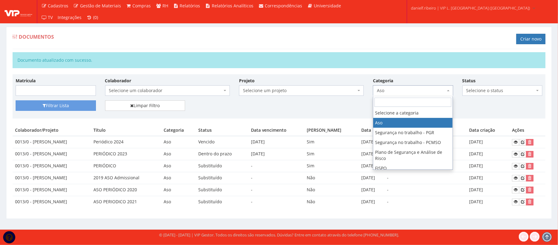
click at [389, 90] on span "Aso" at bounding box center [411, 90] width 69 height 6
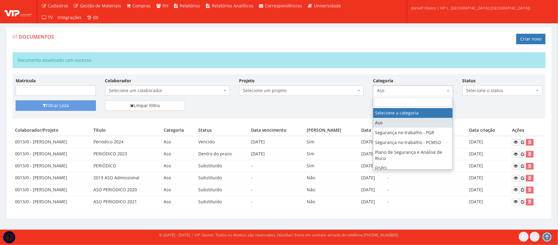
select select
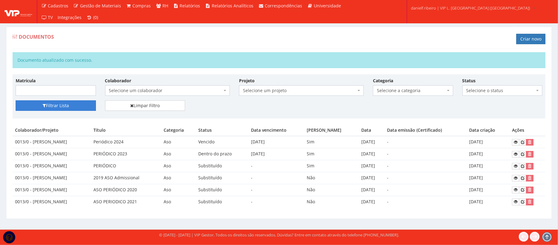
drag, startPoint x: 74, startPoint y: 105, endPoint x: 75, endPoint y: 108, distance: 4.0
click at [74, 105] on button "Filtrar Lista" at bounding box center [56, 105] width 80 height 10
click at [513, 141] on link at bounding box center [515, 142] width 7 height 6
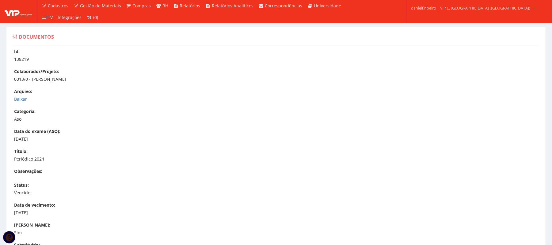
click at [25, 94] on label "Arquivo:" at bounding box center [23, 91] width 18 height 6
click at [21, 98] on link "Baixar" at bounding box center [20, 99] width 13 height 6
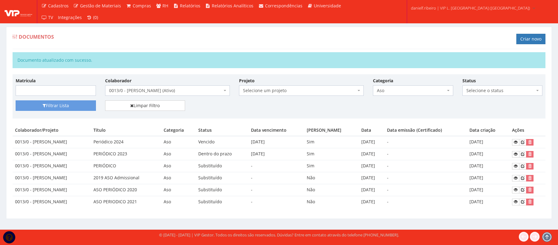
select select
click at [213, 88] on span "0013/0 - RAUL SANTOS ROQUE (Ativo)" at bounding box center [167, 90] width 125 height 10
click at [393, 98] on div "Matrícula Colaborador Selecione um colaborador 26 - ADELMO SANTOS OLIVEIRA (Des…" at bounding box center [279, 88] width 536 height 23
click at [393, 96] on body "Cadastros Clientes Unidades Subclientes Unidades de Subclientes Projetos Vagas …" at bounding box center [279, 122] width 558 height 245
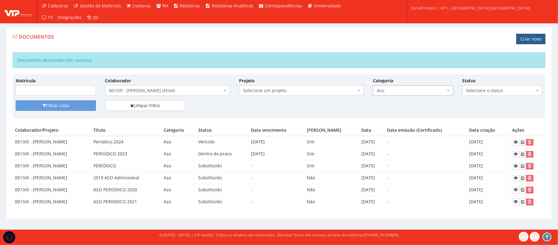
click at [525, 39] on link "Criar novo" at bounding box center [531, 39] width 29 height 10
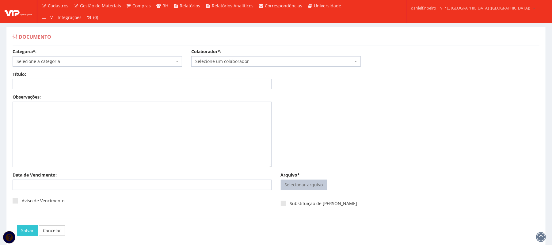
click at [296, 188] on input "Arquivo*" at bounding box center [304, 185] width 46 height 10
type input "C:\fakepath\[PERSON_NAME] AVALIAÇÃO DE DESEMPENHO 2024.pdf"
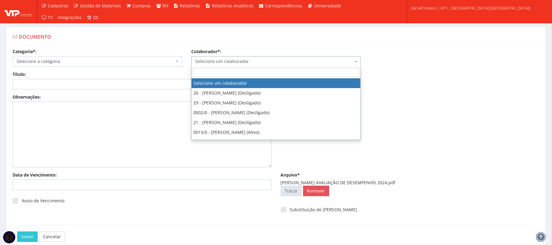
click at [231, 63] on span "Selecione um colaborador" at bounding box center [274, 61] width 158 height 6
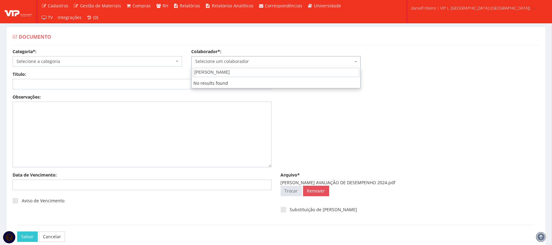
type input "[PERSON_NAME]"
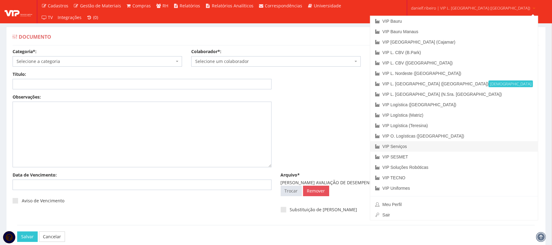
click at [438, 148] on link "VIP Serviços" at bounding box center [454, 146] width 168 height 10
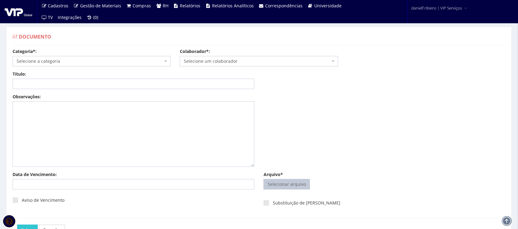
click at [295, 182] on input "Arquivo*" at bounding box center [287, 185] width 46 height 10
type input "C:\fakepath\PAULO ROBERTO RAMOS DOS SANTOS AVALIAÇÃO DE DESEMPENHO 2024.pdf"
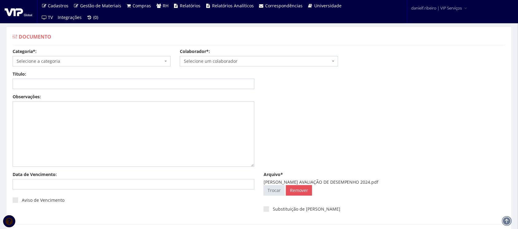
click at [212, 56] on span "Selecione um colaborador" at bounding box center [259, 61] width 158 height 10
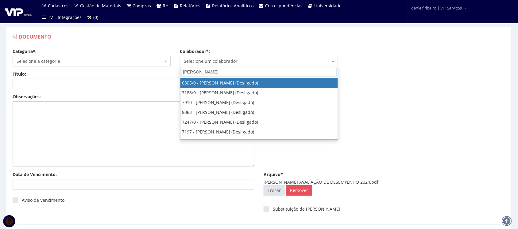
type input "PAULO RO"
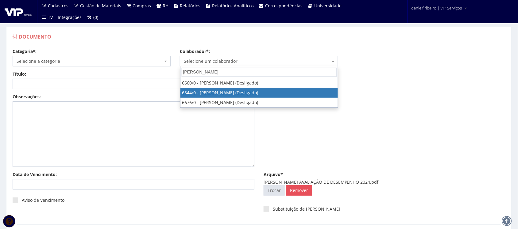
select select "111"
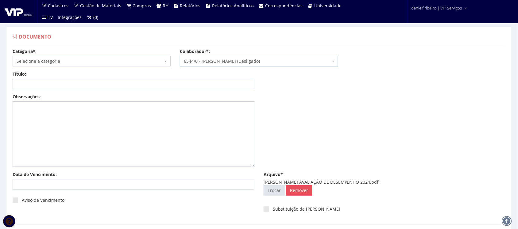
click at [19, 65] on span "Selecione a categoria" at bounding box center [92, 61] width 158 height 10
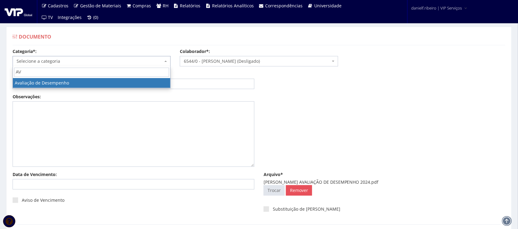
type input "AV"
select select "avaliacao_de_desempenho"
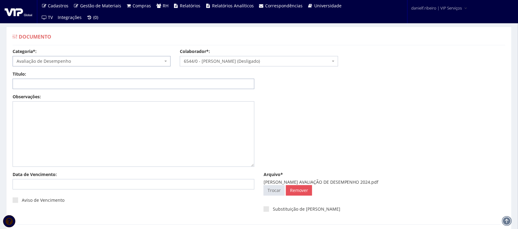
click at [145, 83] on input "Título:" at bounding box center [134, 84] width 242 height 10
paste input "AVALIAÇÃO DE DESEMPENHO 2024"
type input "AVALIAÇÃO DE DESEMPENHO 2024"
click at [55, 183] on input "Data de Vencimento:" at bounding box center [134, 184] width 242 height 10
type input "[DATE]"
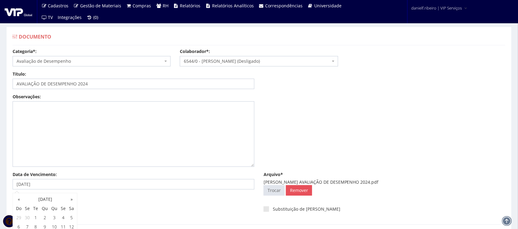
click at [307, 125] on div "Observações:" at bounding box center [259, 133] width 502 height 78
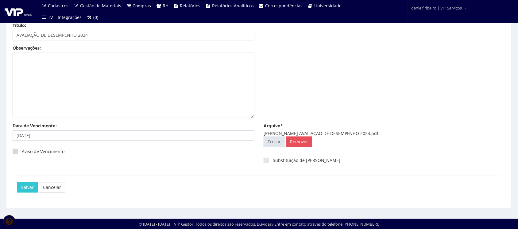
click at [14, 148] on div "Aviso de Vencimento" at bounding box center [134, 154] width 242 height 17
click at [15, 149] on span at bounding box center [16, 152] width 6 height 6
click at [22, 150] on input "Aviso de Vencimento" at bounding box center [24, 152] width 4 height 4
checkbox input "true"
click at [32, 193] on input "Salvar" at bounding box center [27, 187] width 21 height 10
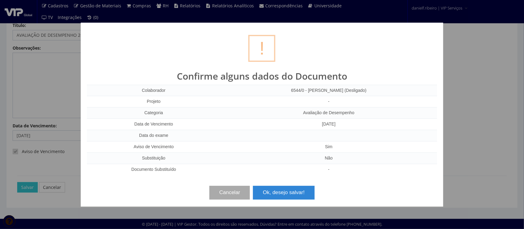
click at [31, 189] on div "? ! i Confirme alguns dados do Documento Colaborador 6544/0 - PAULO ROBERTO RAM…" at bounding box center [262, 114] width 524 height 229
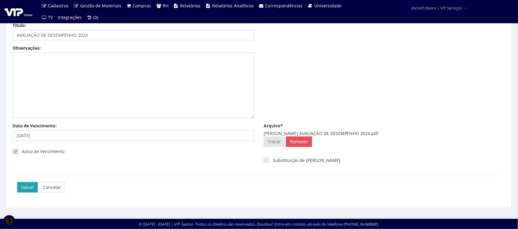
click at [31, 186] on input "Salvar" at bounding box center [27, 187] width 21 height 10
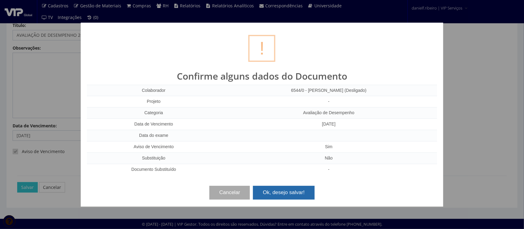
click at [264, 198] on button "Ok, desejo salvar!" at bounding box center [283, 192] width 61 height 13
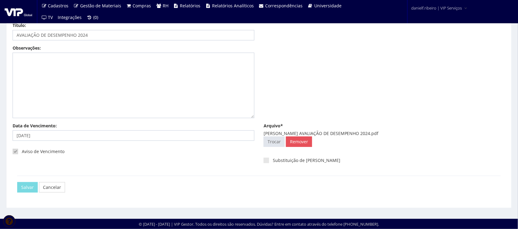
scroll to position [0, 0]
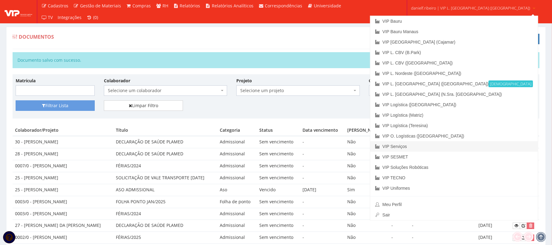
click at [439, 148] on link "VIP Serviços" at bounding box center [454, 146] width 168 height 10
